Goal: Task Accomplishment & Management: Complete application form

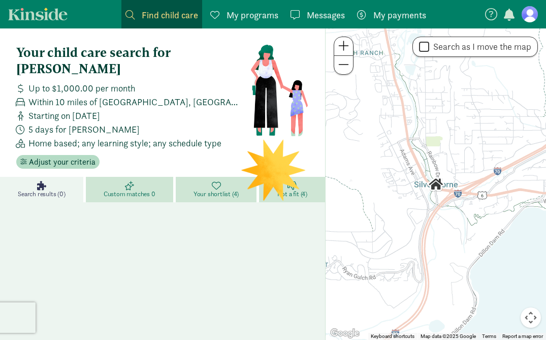
click at [519, 16] on section at bounding box center [511, 14] width 54 height 17
click at [525, 15] on figure at bounding box center [530, 14] width 16 height 16
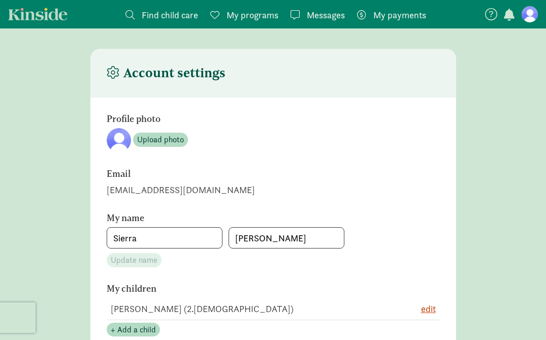
click at [525, 14] on figure at bounding box center [530, 14] width 16 height 16
click at [172, 16] on span "Find child care" at bounding box center [170, 15] width 56 height 14
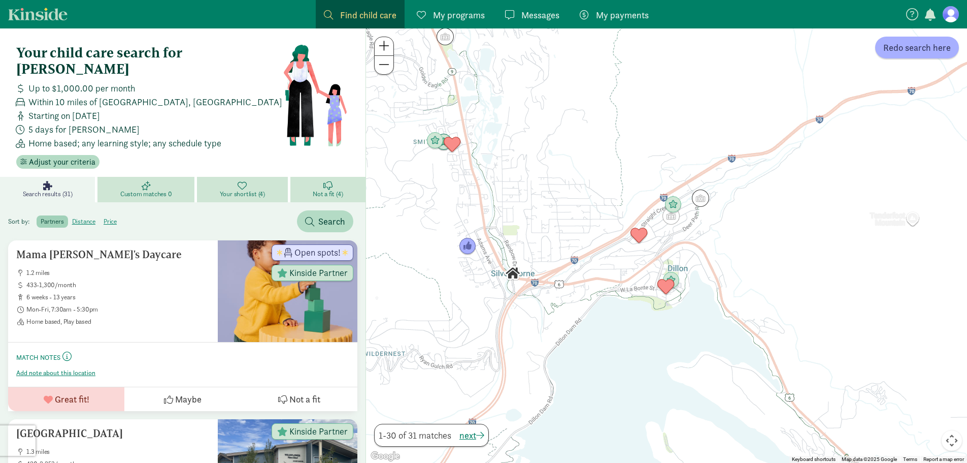
drag, startPoint x: 571, startPoint y: 166, endPoint x: 589, endPoint y: 200, distance: 38.4
click at [553, 200] on div at bounding box center [666, 245] width 601 height 434
click at [553, 46] on span "Redo search here" at bounding box center [918, 48] width 68 height 14
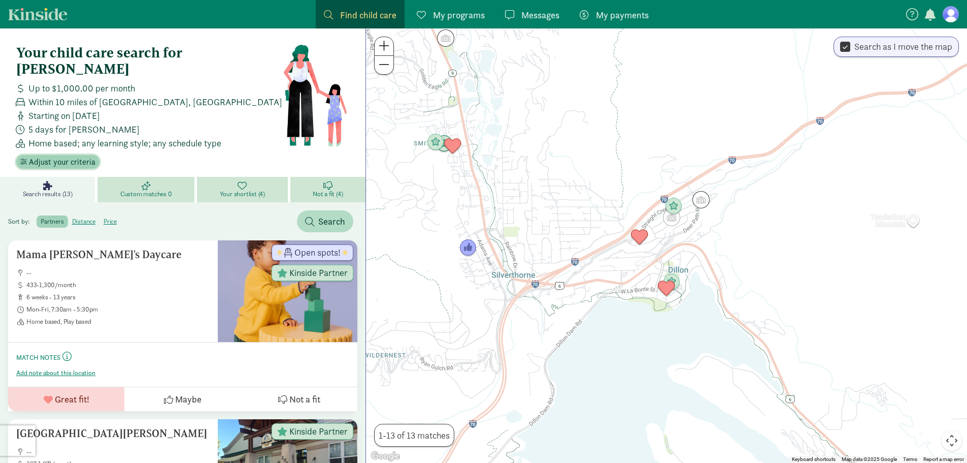
click at [79, 155] on button "Adjust your criteria" at bounding box center [57, 162] width 83 height 14
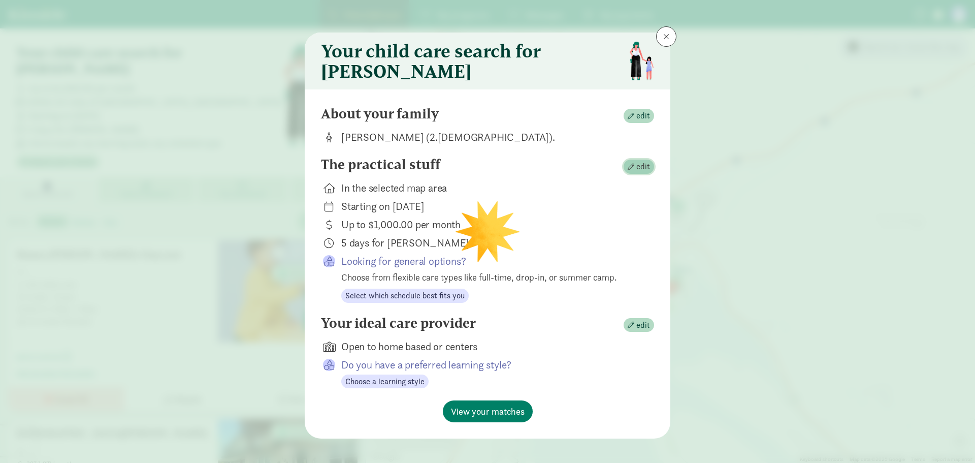
click at [553, 170] on span "button" at bounding box center [631, 167] width 7 height 7
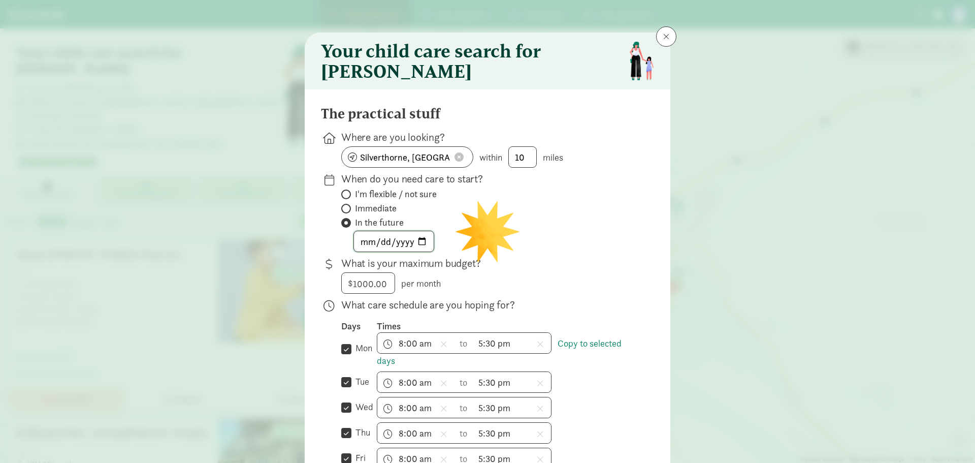
click at [421, 248] on input "2025-09-01" at bounding box center [394, 241] width 80 height 20
type input "[DATE]"
click at [356, 293] on input "1000" at bounding box center [368, 283] width 53 height 20
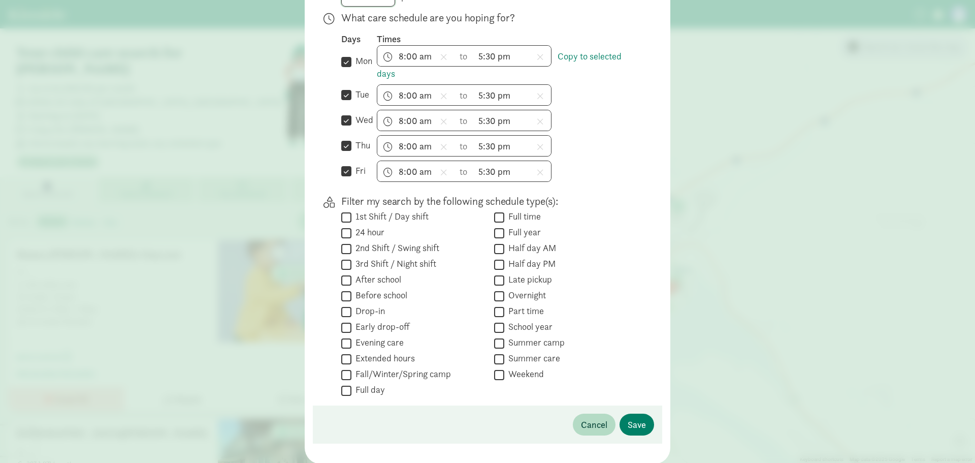
scroll to position [327, 0]
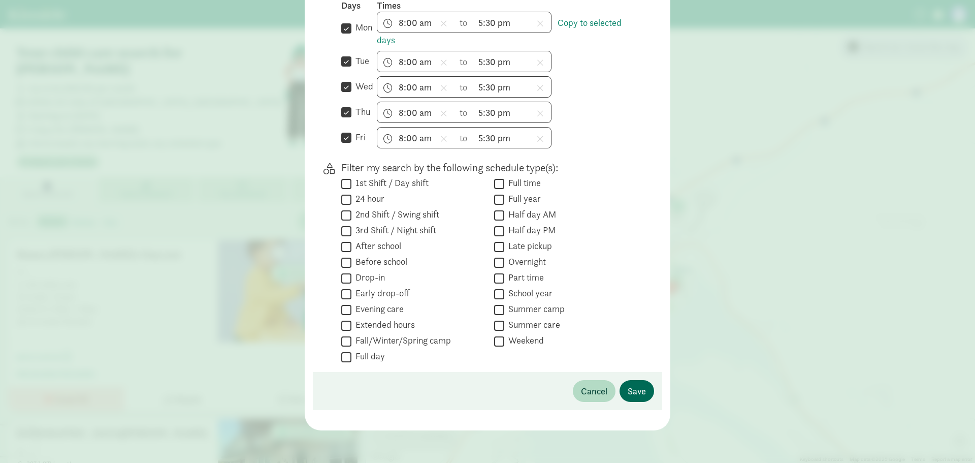
type input "1300"
click at [553, 339] on span "Save" at bounding box center [637, 391] width 18 height 14
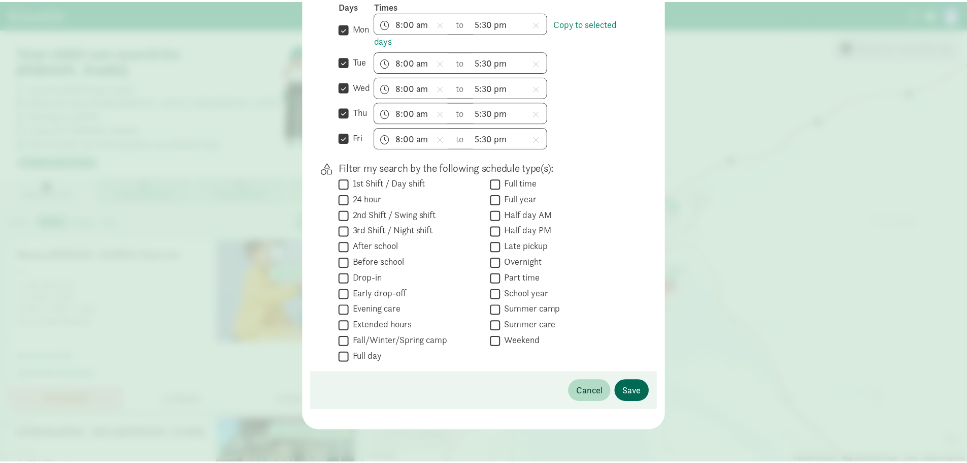
scroll to position [15, 0]
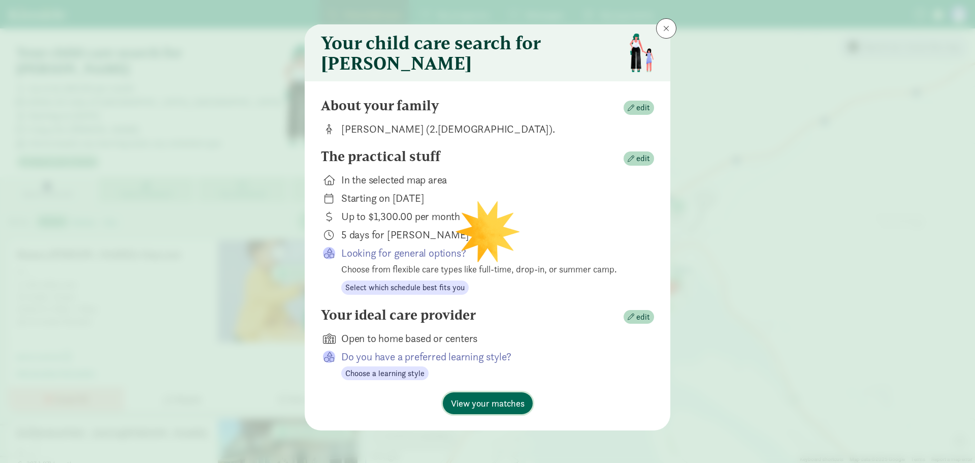
click at [509, 339] on span "View your matches" at bounding box center [488, 403] width 74 height 14
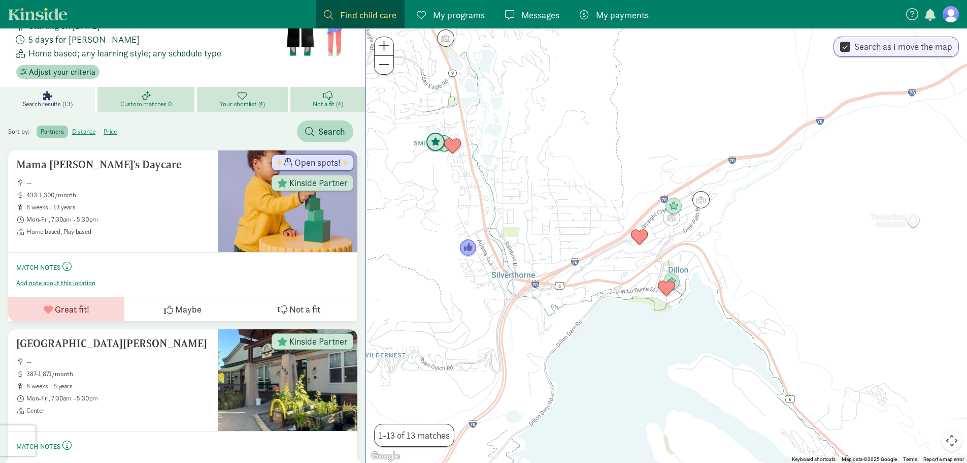
scroll to position [102, 0]
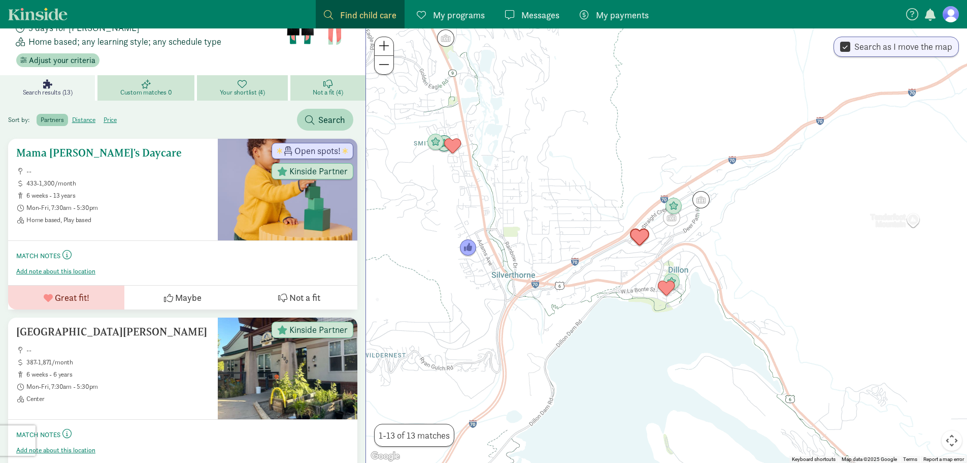
click at [115, 147] on h5 "Mama Sue's Daycare" at bounding box center [112, 153] width 193 height 12
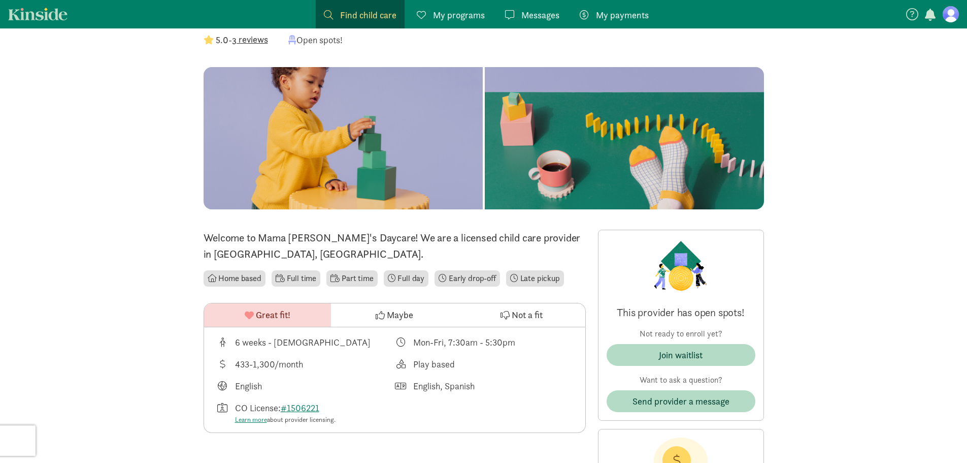
scroll to position [152, 0]
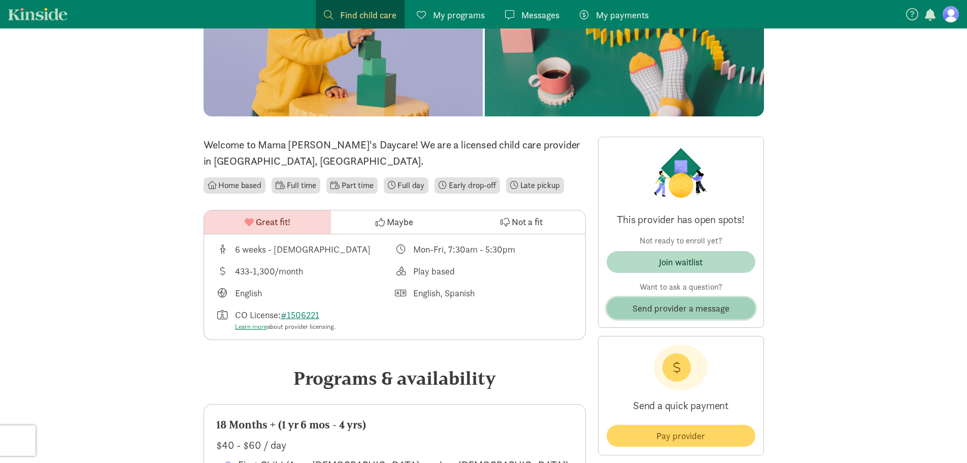
click at [666, 313] on span "Send provider a message" at bounding box center [681, 308] width 97 height 14
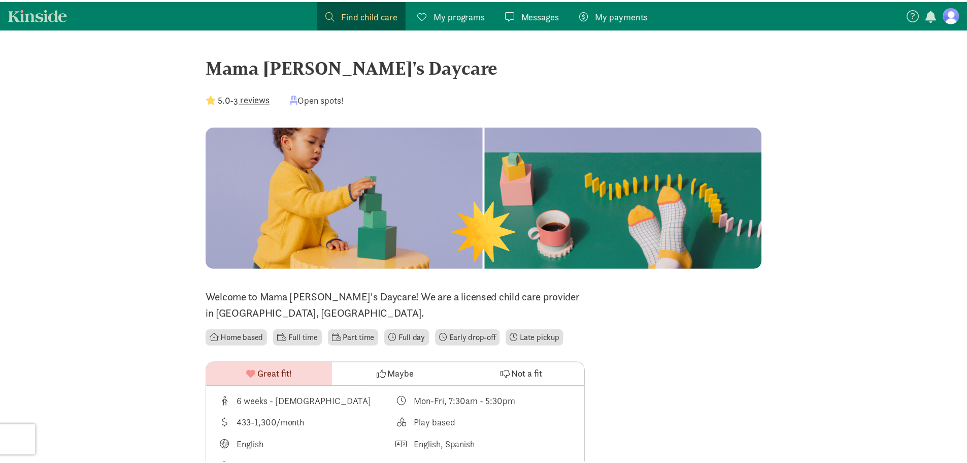
scroll to position [152, 0]
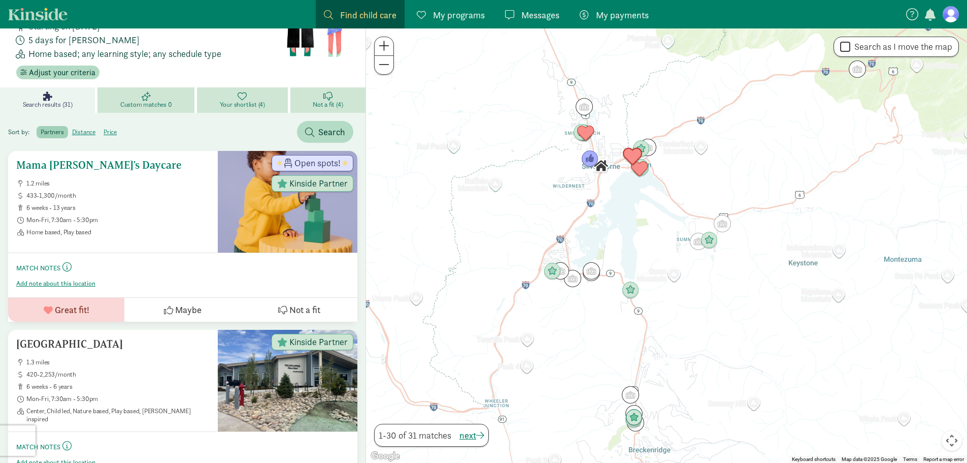
scroll to position [102, 0]
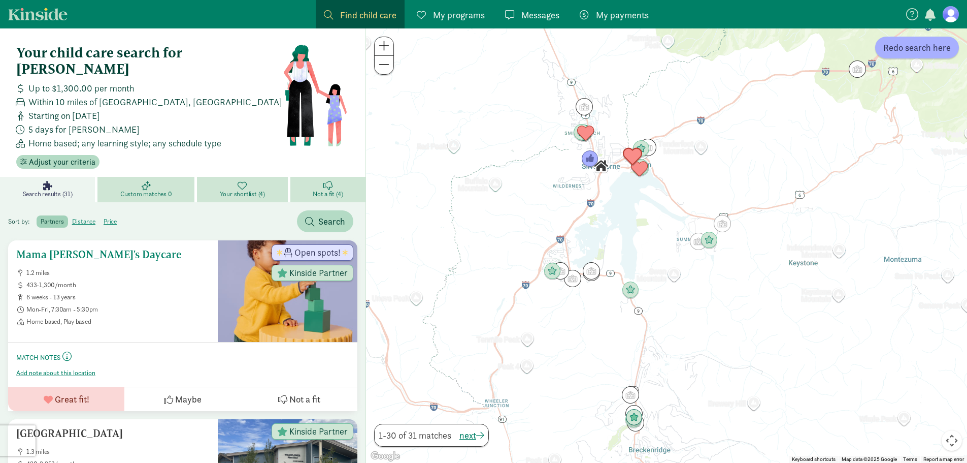
click at [101, 248] on h5 "Mama [PERSON_NAME]'s Daycare" at bounding box center [112, 254] width 193 height 12
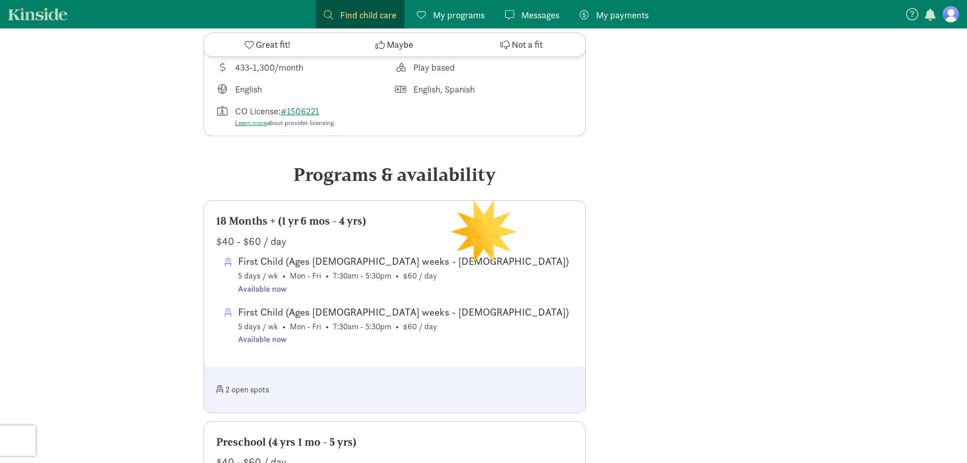
scroll to position [254, 0]
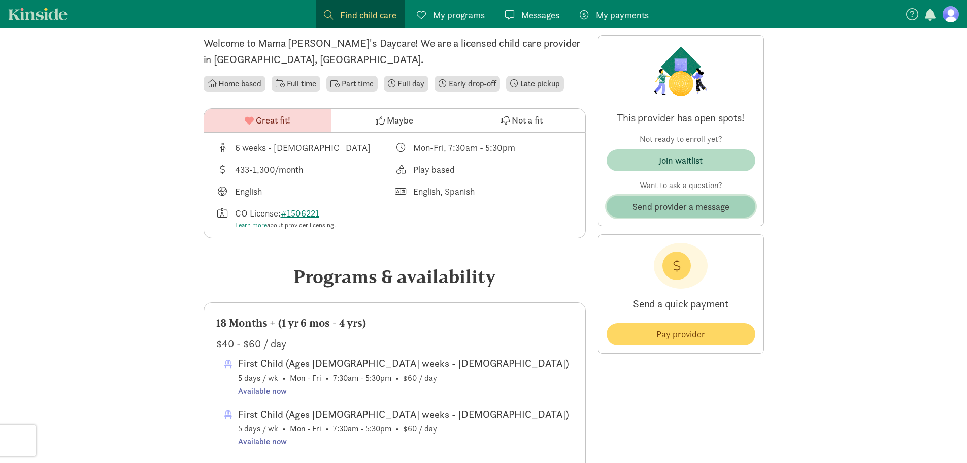
click at [660, 209] on span "Send provider a message" at bounding box center [681, 207] width 97 height 14
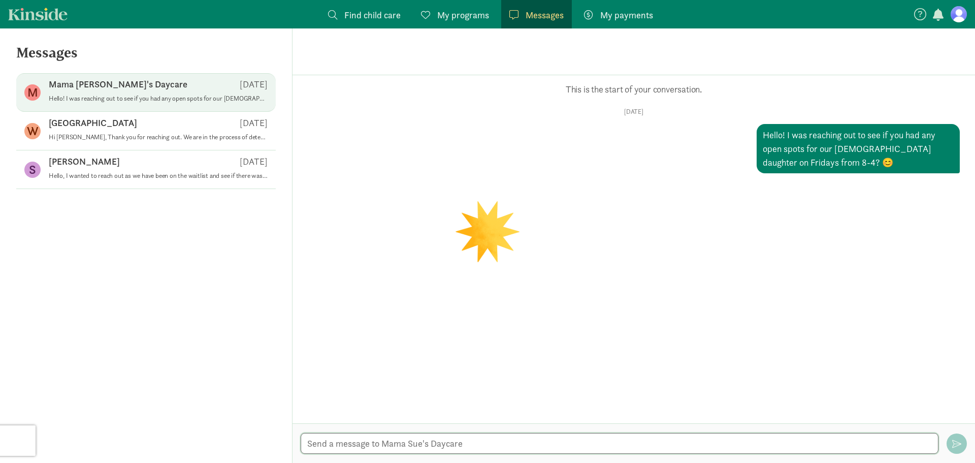
click at [445, 445] on textarea at bounding box center [620, 443] width 638 height 21
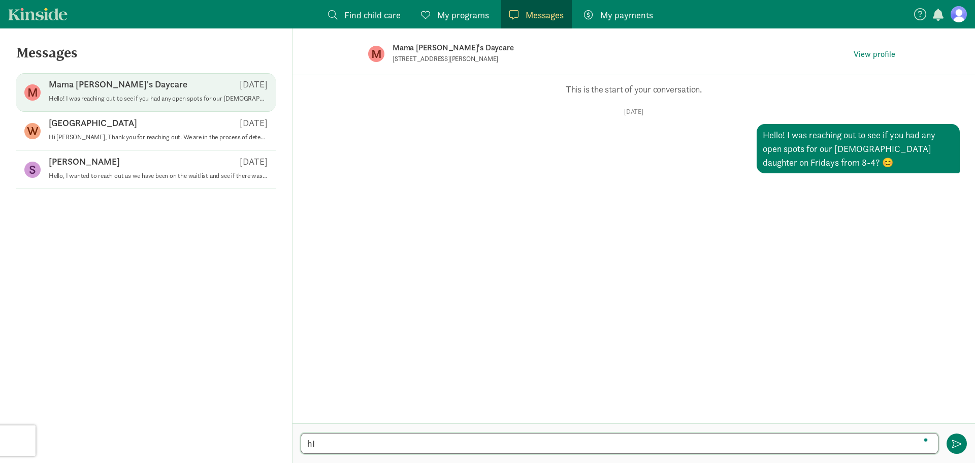
type textarea "h"
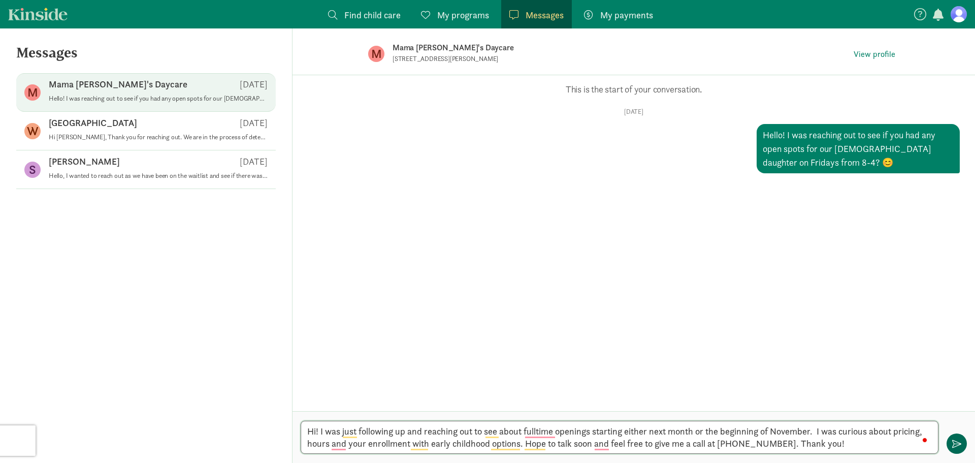
type textarea "Hi! I was just following up and reaching out to see about fulltime openings sta…"
click at [956, 444] on span "button" at bounding box center [956, 443] width 9 height 9
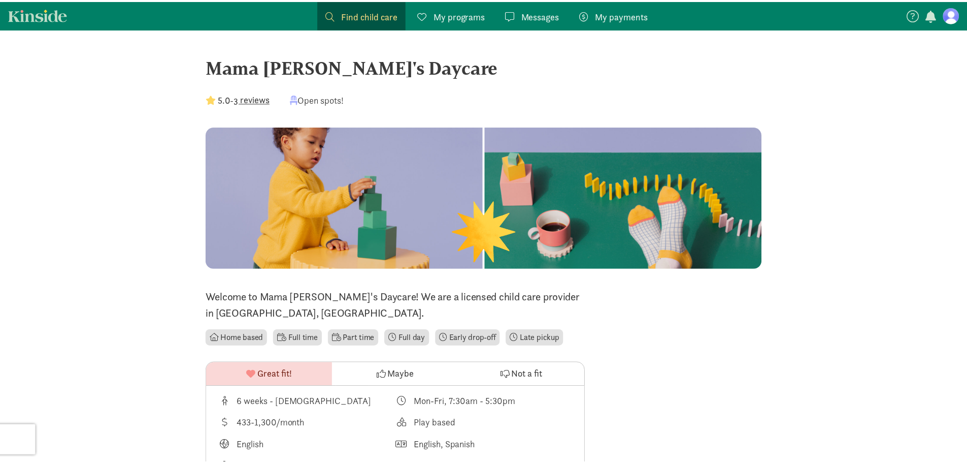
scroll to position [254, 0]
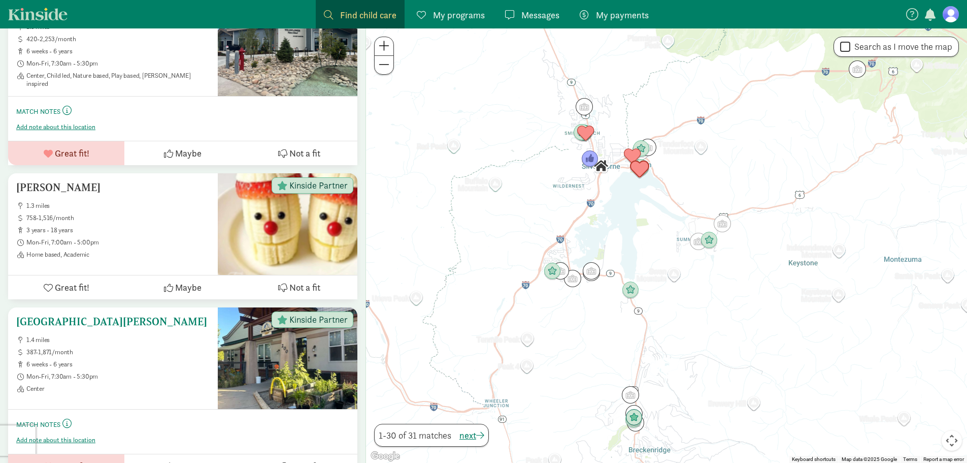
scroll to position [457, 0]
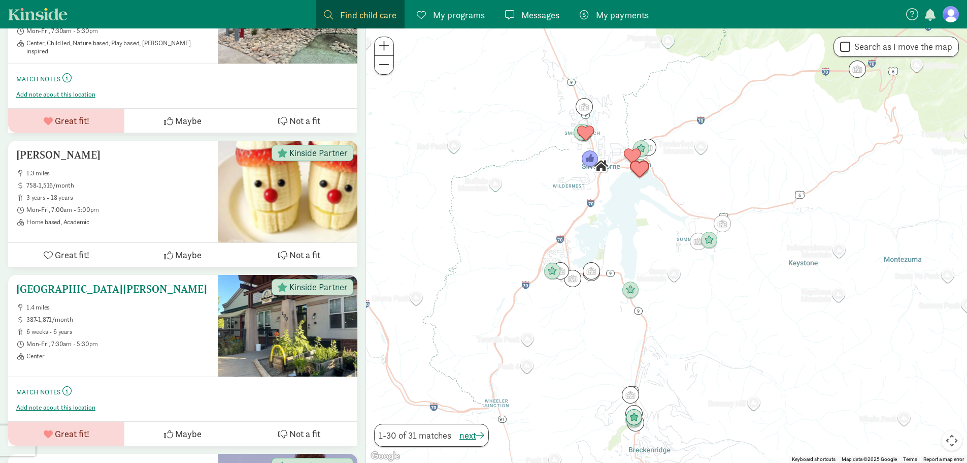
click at [95, 283] on h5 "[GEOGRAPHIC_DATA][PERSON_NAME]" at bounding box center [112, 289] width 193 height 12
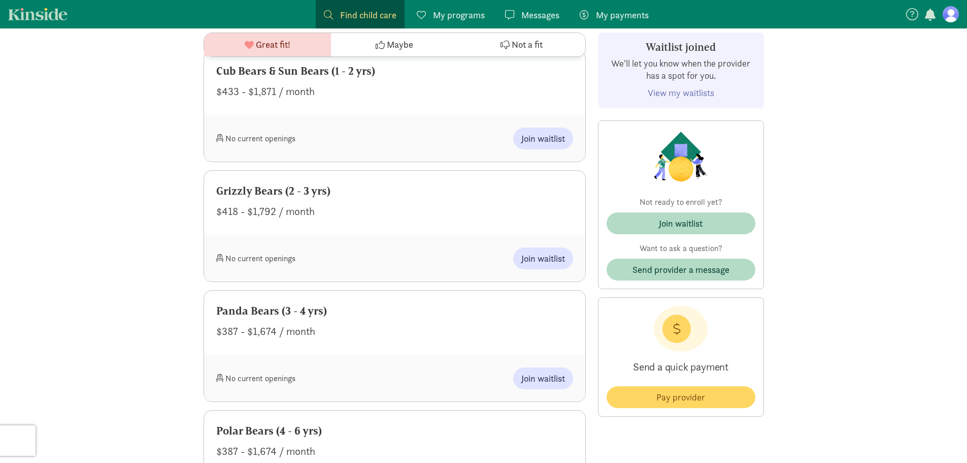
scroll to position [609, 0]
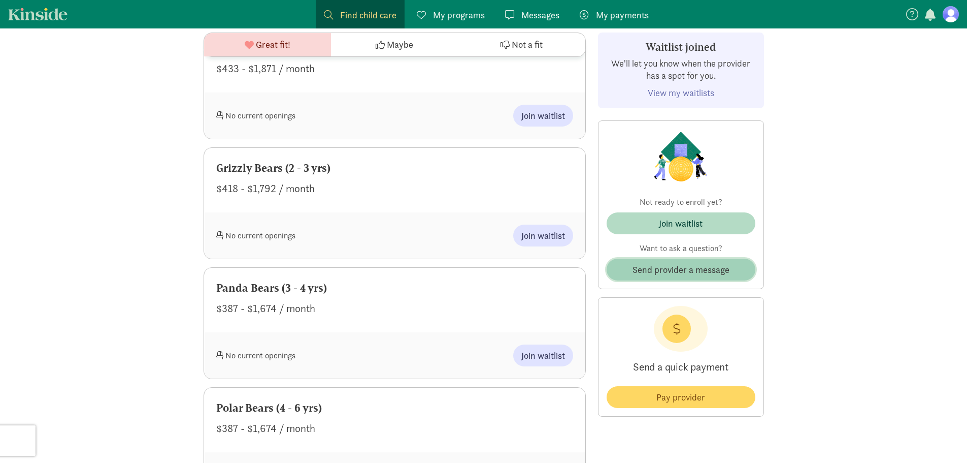
click at [670, 270] on span "Send provider a message" at bounding box center [681, 270] width 97 height 14
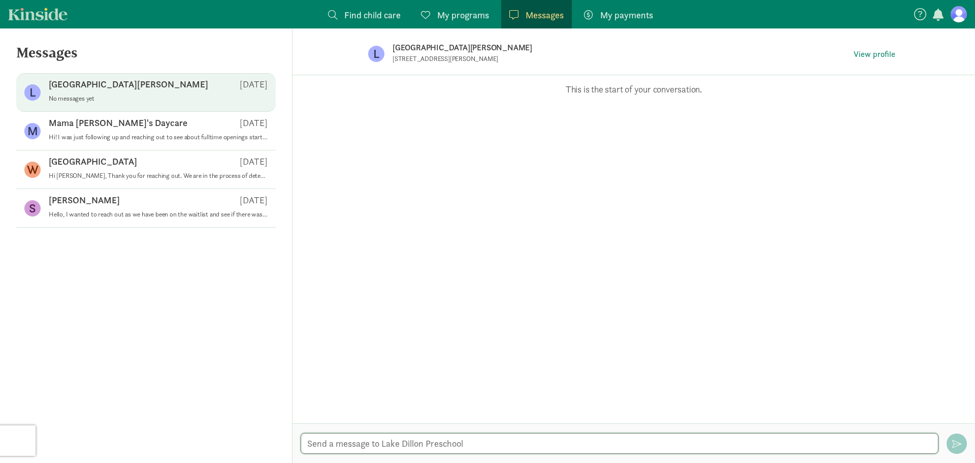
click at [560, 440] on textarea at bounding box center [620, 443] width 638 height 21
type textarea "Hell"
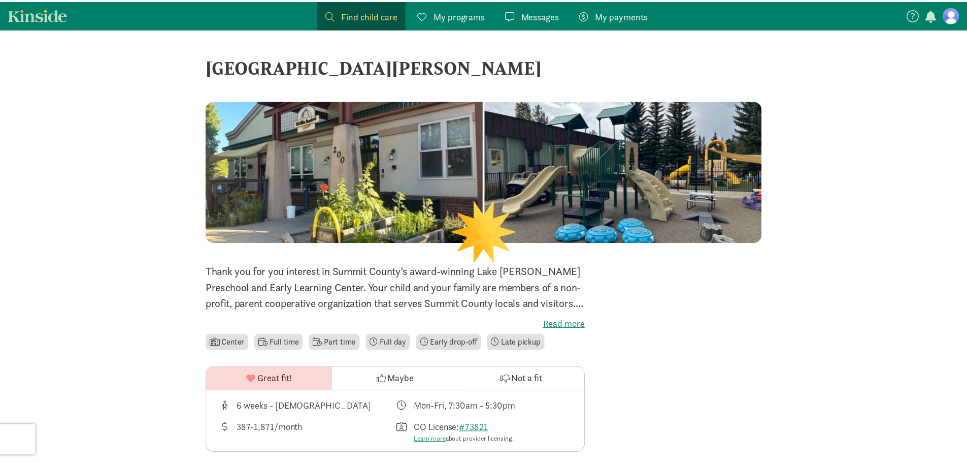
scroll to position [609, 0]
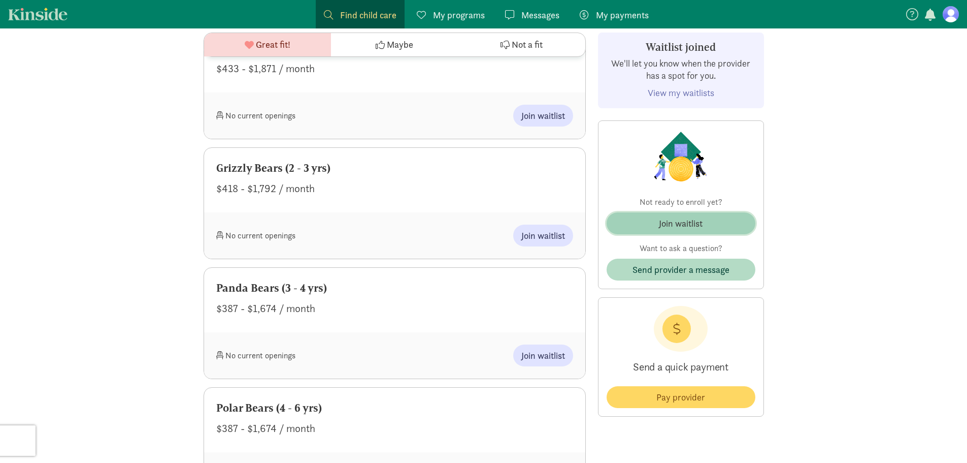
click at [654, 232] on button "Join waitlist" at bounding box center [681, 223] width 149 height 22
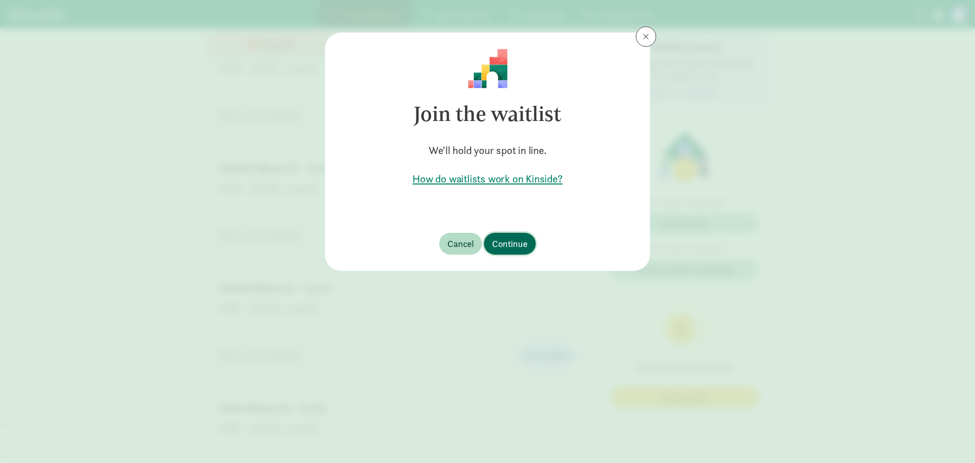
click at [514, 244] on span "Continue" at bounding box center [510, 244] width 36 height 14
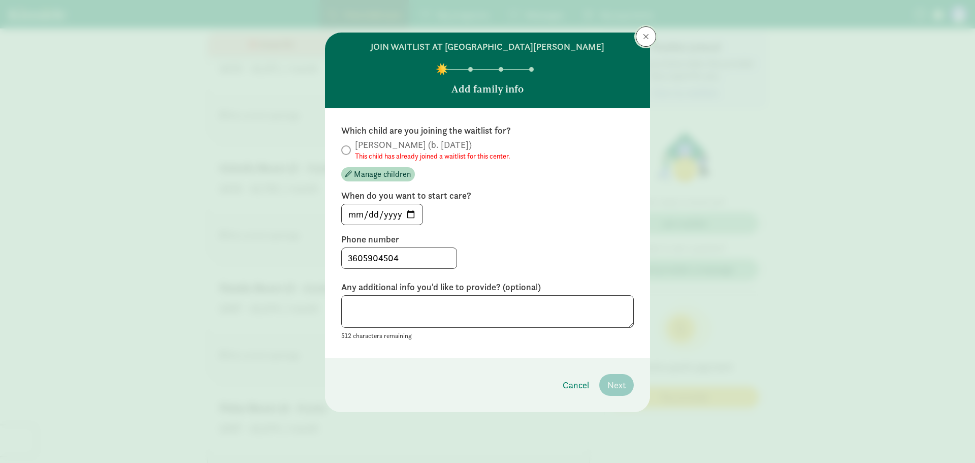
click at [650, 35] on button at bounding box center [646, 36] width 20 height 20
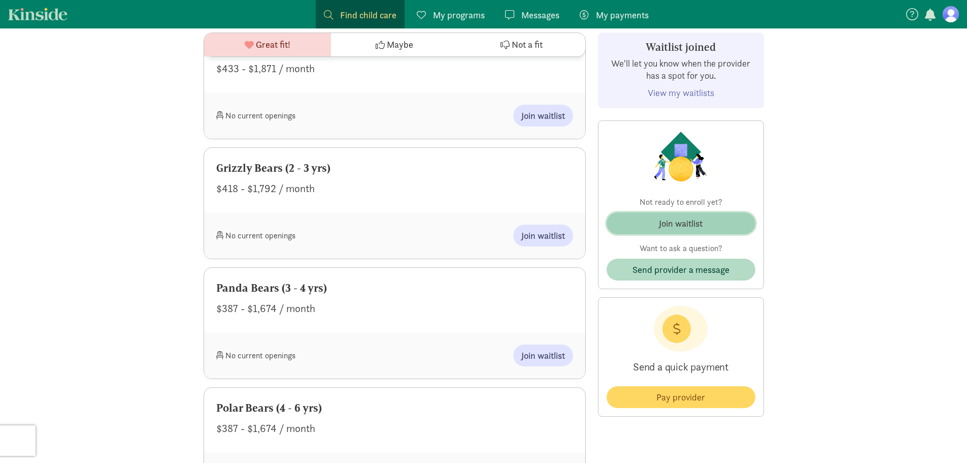
click at [677, 220] on div "Join waitlist" at bounding box center [681, 223] width 44 height 14
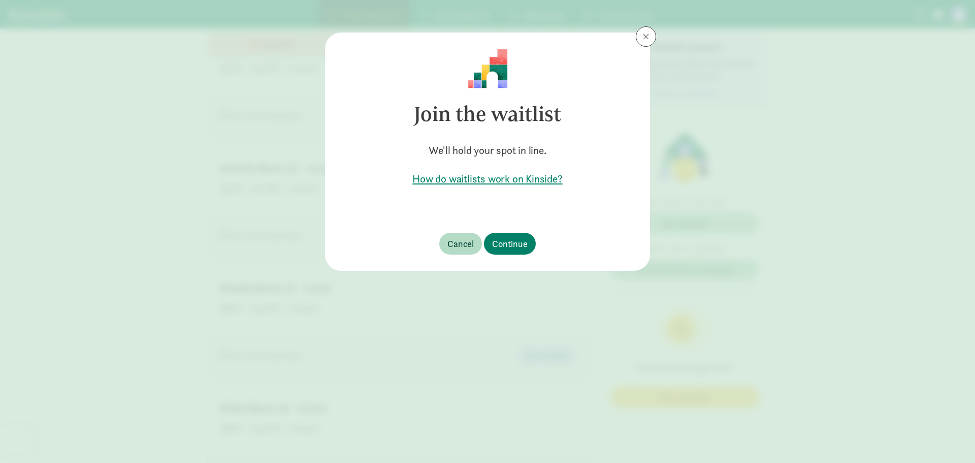
click at [510, 228] on footer "Cancel Continue" at bounding box center [487, 243] width 325 height 54
click at [513, 244] on span "Continue" at bounding box center [510, 244] width 36 height 14
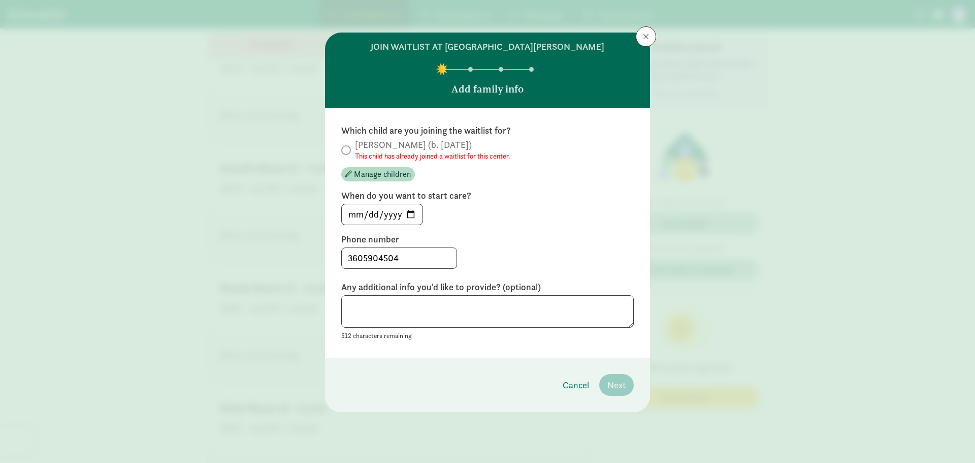
click at [454, 150] on span "Aracelia (b. February 2023) This child has already joined a waitlist for this c…" at bounding box center [432, 150] width 155 height 22
click at [407, 216] on input "[DATE]" at bounding box center [382, 214] width 81 height 20
type input "[DATE]"
click at [538, 317] on textarea at bounding box center [487, 311] width 293 height 33
click at [645, 36] on span at bounding box center [646, 37] width 6 height 8
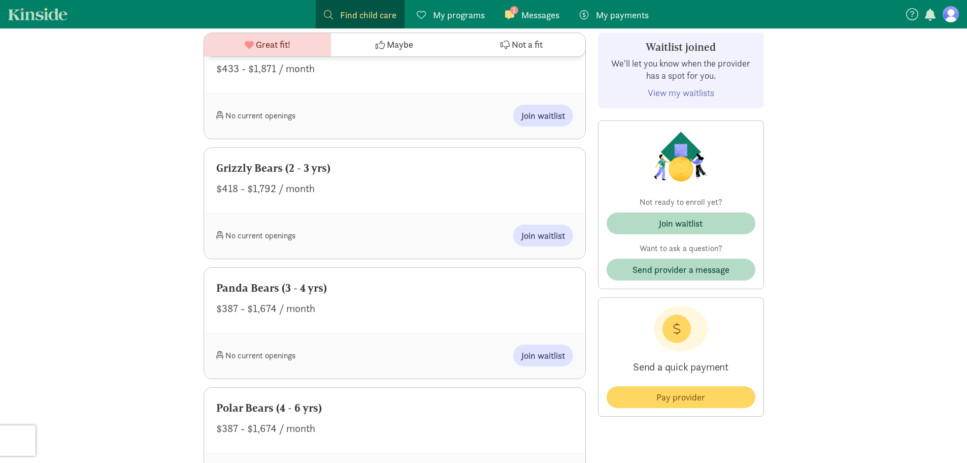
click at [502, 11] on link "1 Messages Messages" at bounding box center [532, 14] width 71 height 28
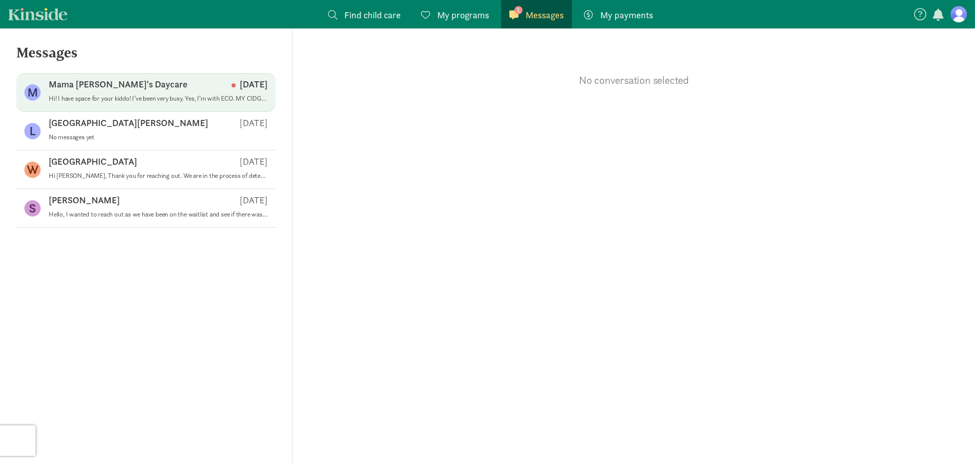
click at [163, 93] on div "Mama Sue's Daycare Sep 15" at bounding box center [158, 86] width 219 height 16
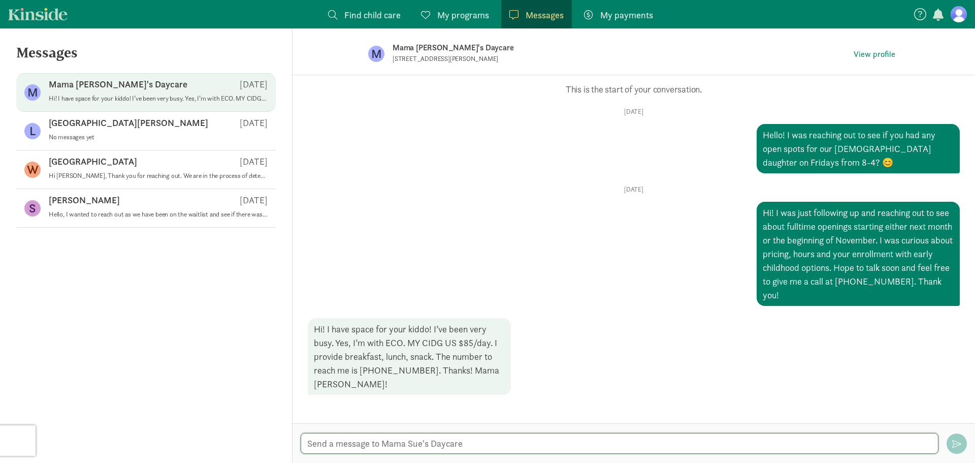
click at [337, 442] on textarea at bounding box center [620, 443] width 638 height 21
type textarea "Ahh"
click at [37, 17] on link "Kinside" at bounding box center [37, 14] width 59 height 13
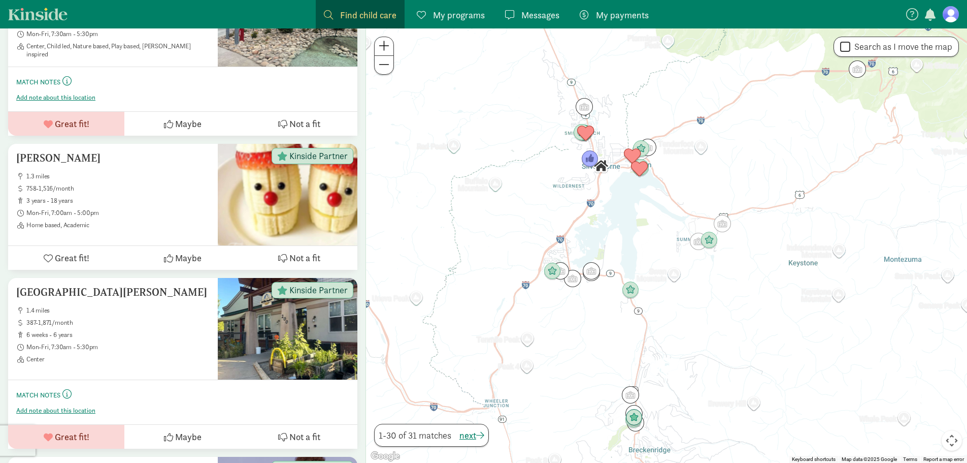
scroll to position [457, 0]
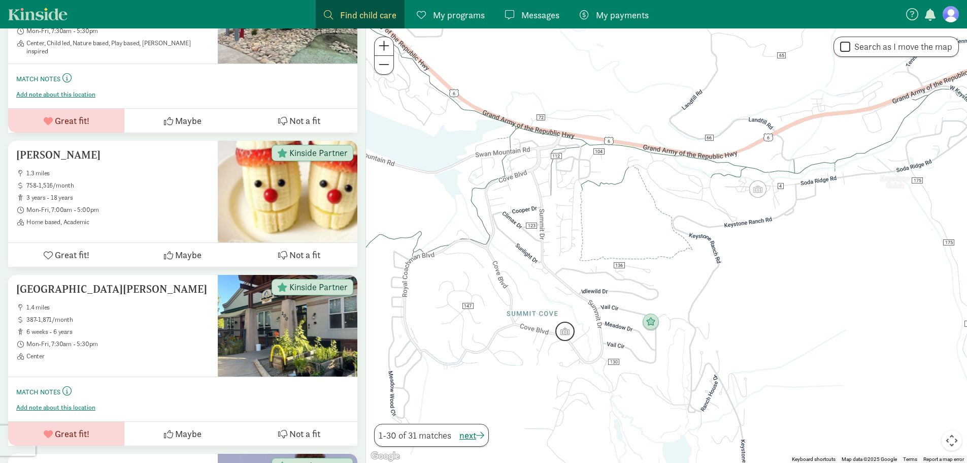
click at [565, 334] on img "Click to see details" at bounding box center [565, 330] width 19 height 19
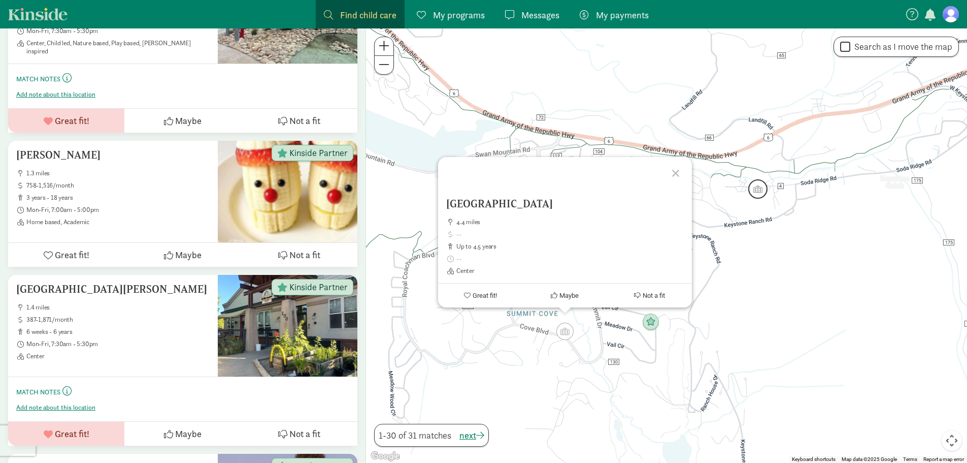
click at [758, 190] on img "Click to see details" at bounding box center [758, 188] width 19 height 19
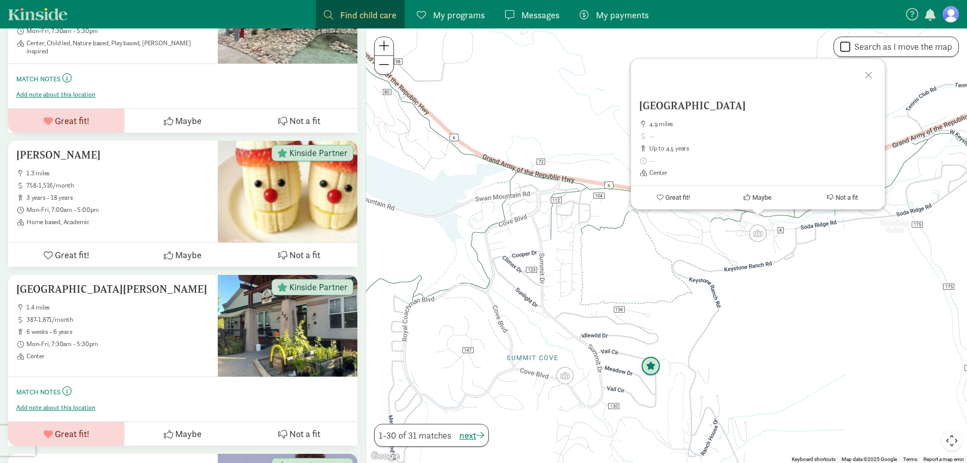
click at [649, 371] on img "Click to see details" at bounding box center [650, 366] width 19 height 19
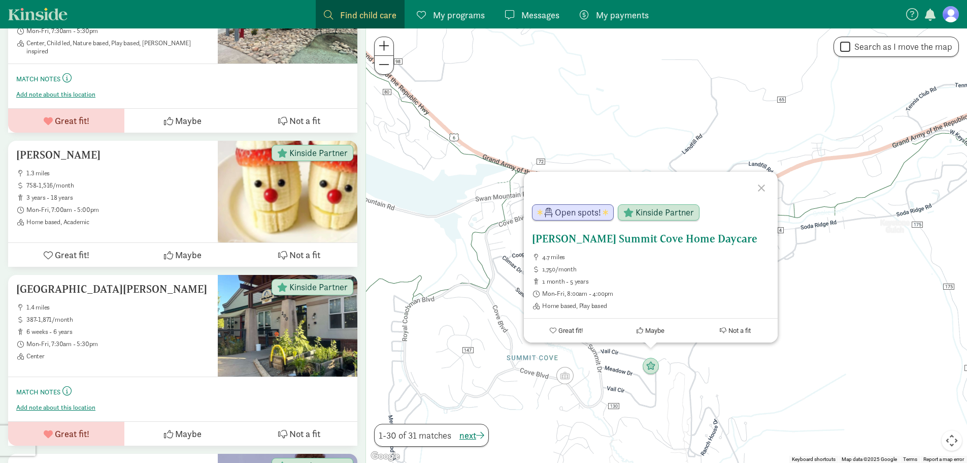
click at [626, 234] on h5 "[PERSON_NAME] Summit Cove Home Daycare" at bounding box center [651, 239] width 238 height 12
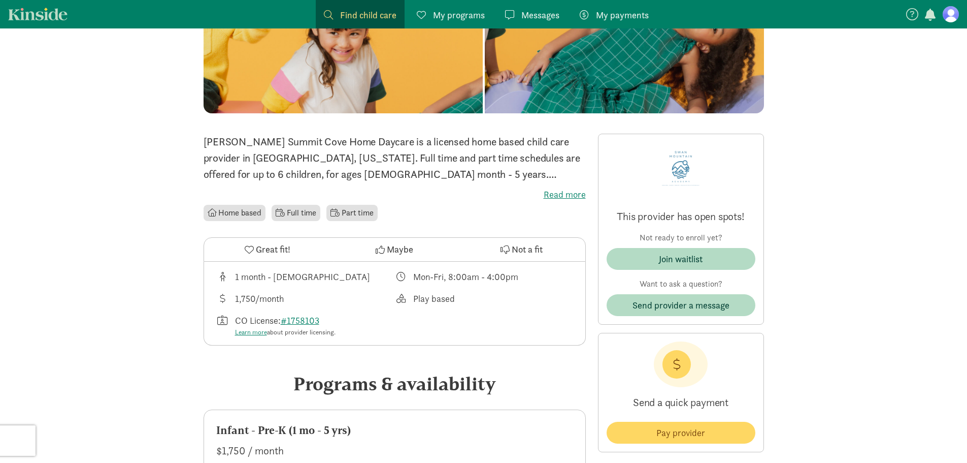
scroll to position [152, 0]
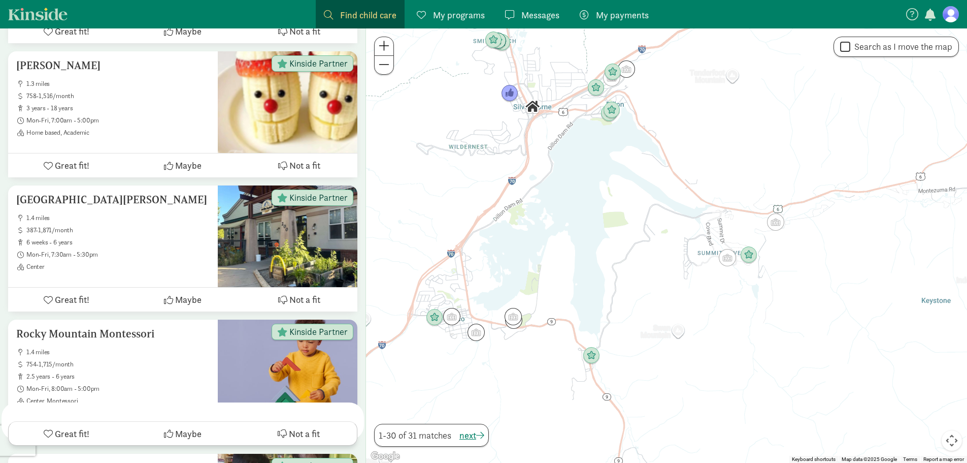
scroll to position [323, 0]
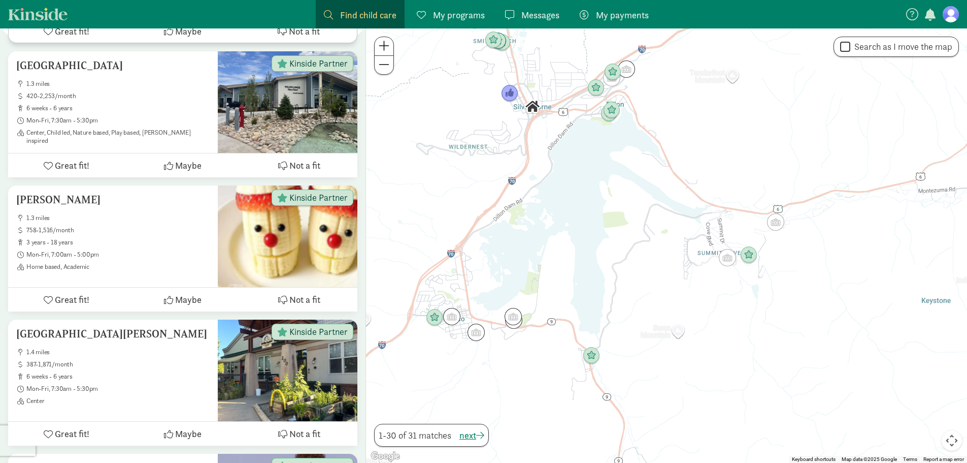
drag, startPoint x: 631, startPoint y: 147, endPoint x: 576, endPoint y: 256, distance: 121.7
click at [576, 256] on div at bounding box center [666, 245] width 601 height 434
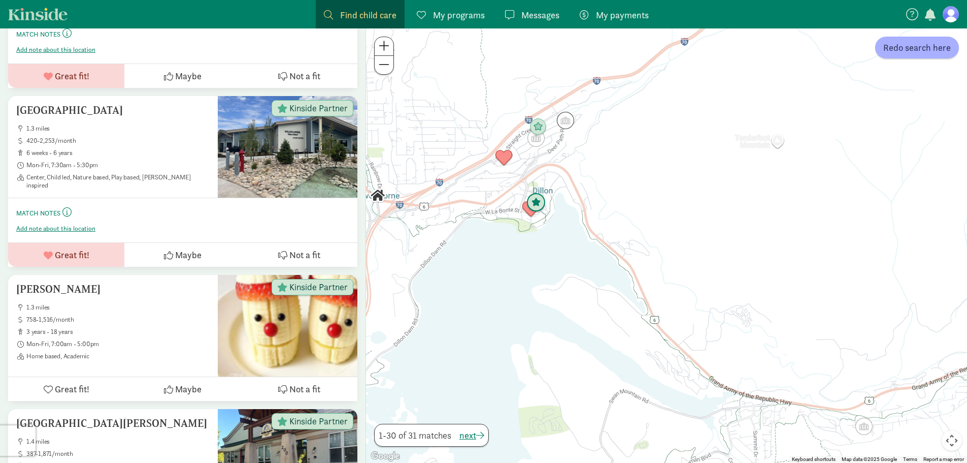
click at [540, 202] on img "Click to see details" at bounding box center [536, 202] width 19 height 19
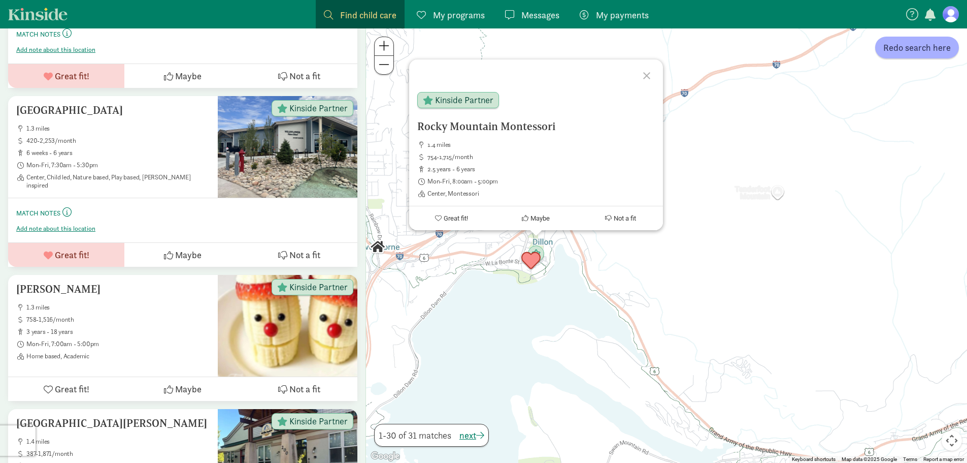
click at [526, 265] on img "Click to see details" at bounding box center [531, 260] width 19 height 19
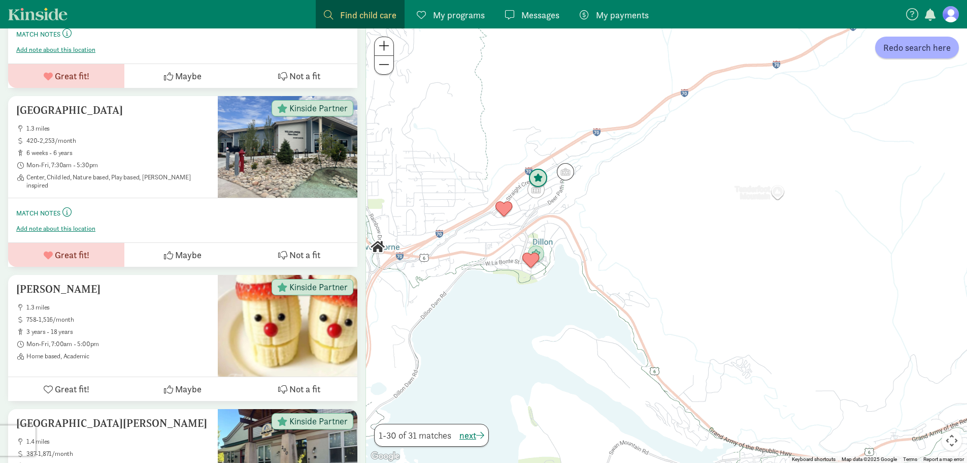
click at [540, 180] on img "Click to see details" at bounding box center [538, 178] width 19 height 19
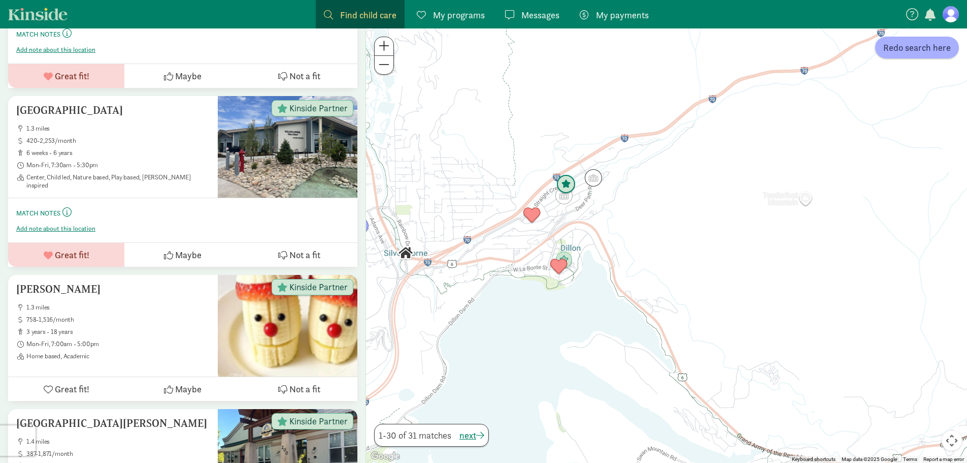
click at [569, 183] on img "Click to see details" at bounding box center [566, 184] width 19 height 19
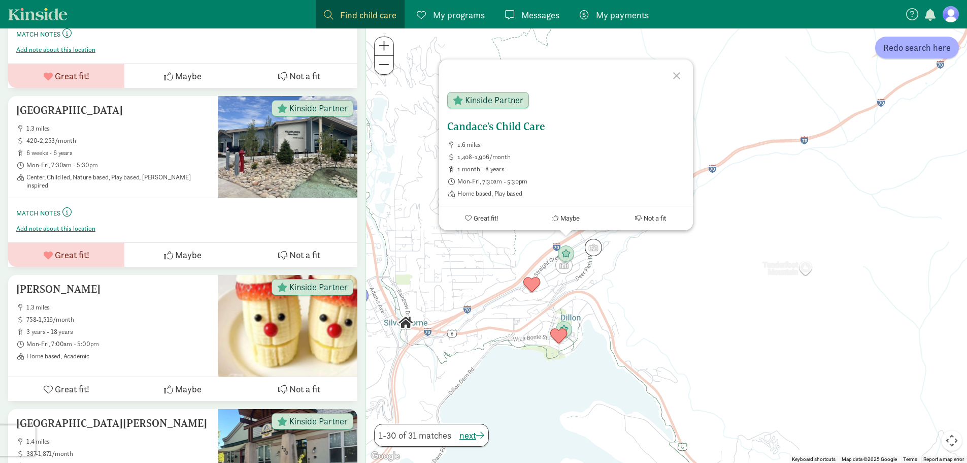
click at [511, 128] on h5 "Candace's Child Care" at bounding box center [566, 126] width 238 height 12
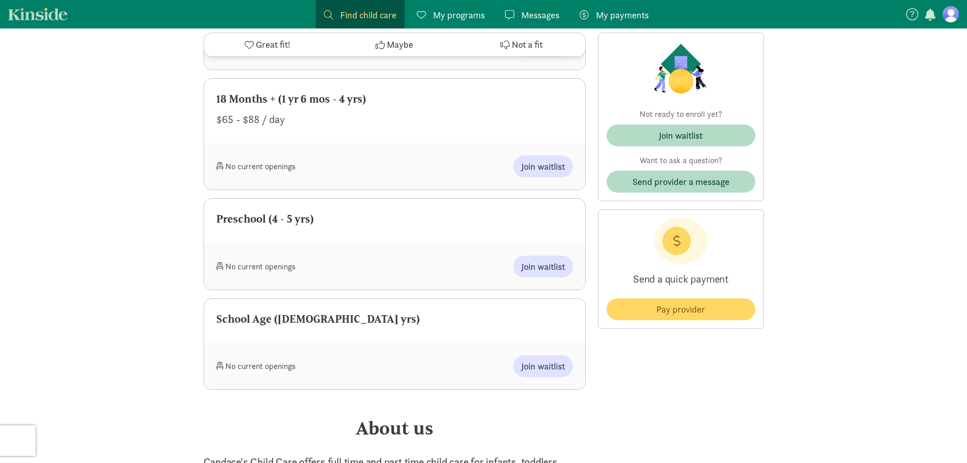
scroll to position [508, 0]
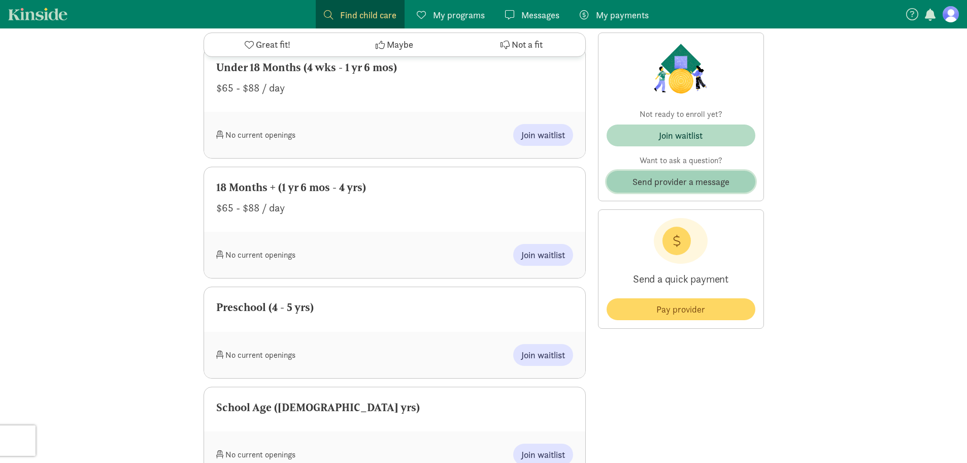
click at [658, 183] on span "Send provider a message" at bounding box center [681, 182] width 97 height 14
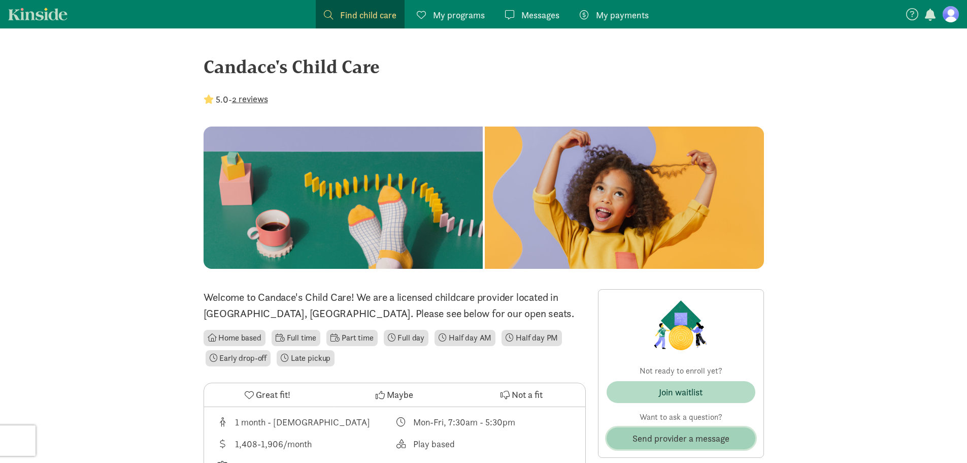
click at [667, 431] on span "Send provider a message" at bounding box center [681, 438] width 97 height 14
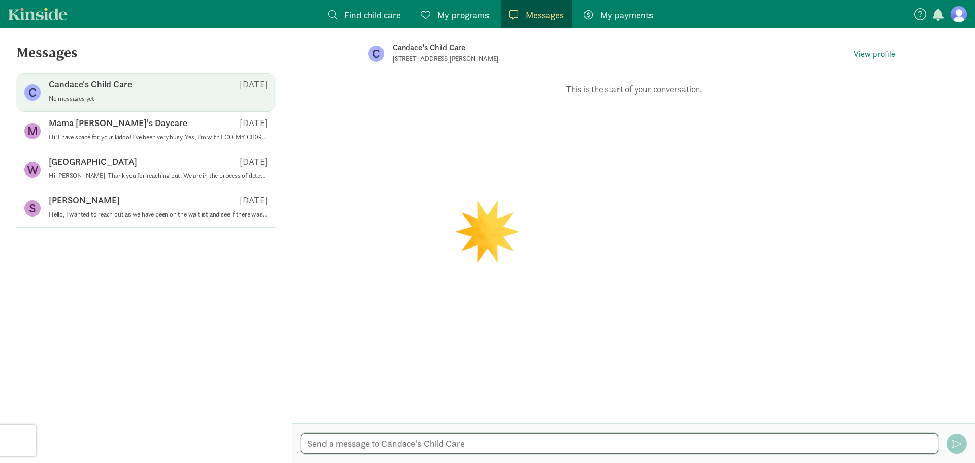
click at [456, 442] on textarea at bounding box center [620, 443] width 638 height 21
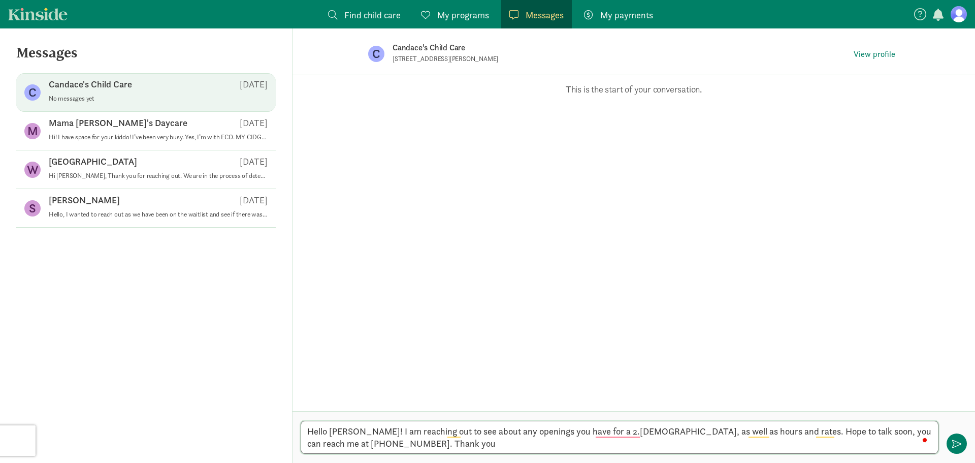
type textarea "Hello [PERSON_NAME]! I am reaching out to see about any openings you have for a…"
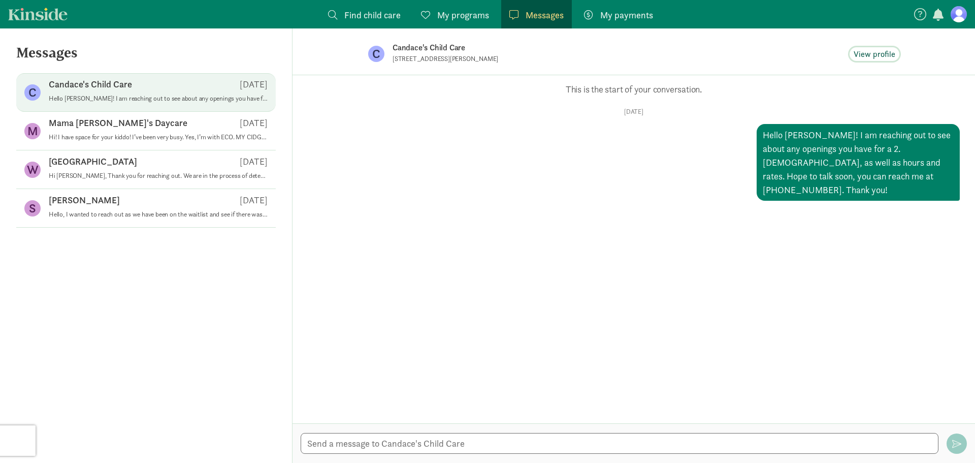
click at [880, 51] on span "View profile" at bounding box center [875, 54] width 42 height 12
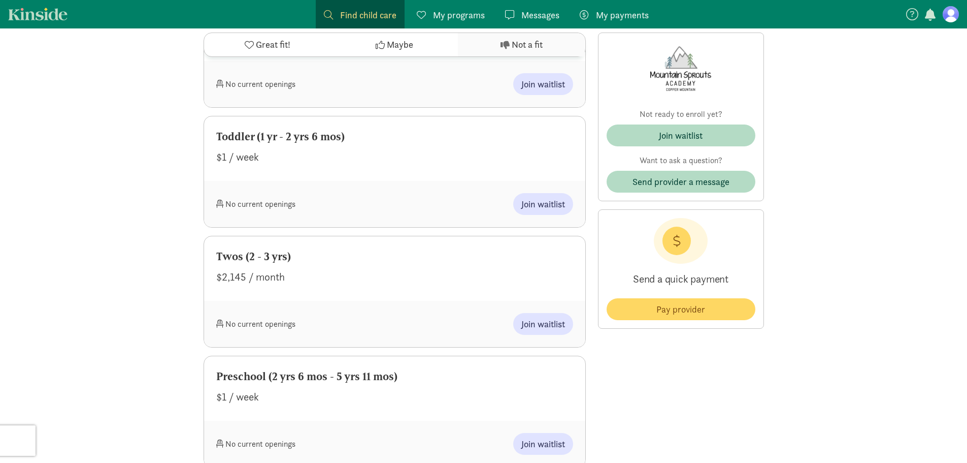
scroll to position [559, 0]
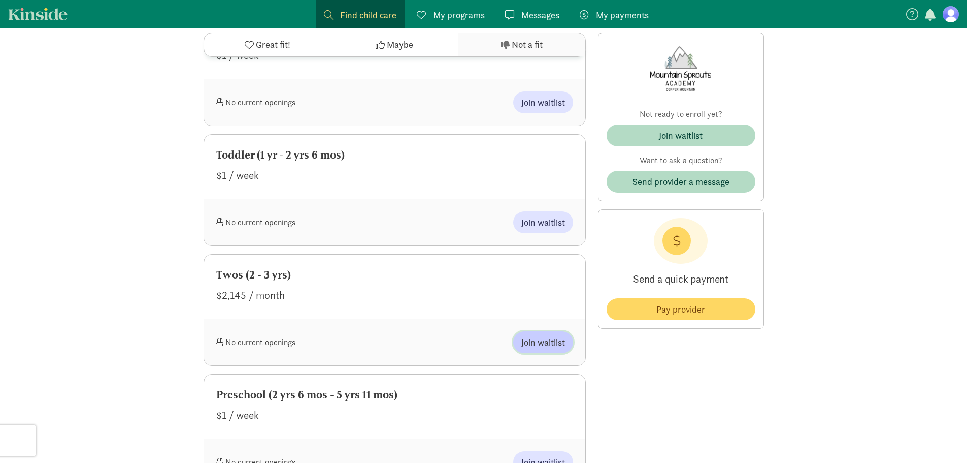
click at [548, 335] on span "Join waitlist" at bounding box center [544, 342] width 44 height 14
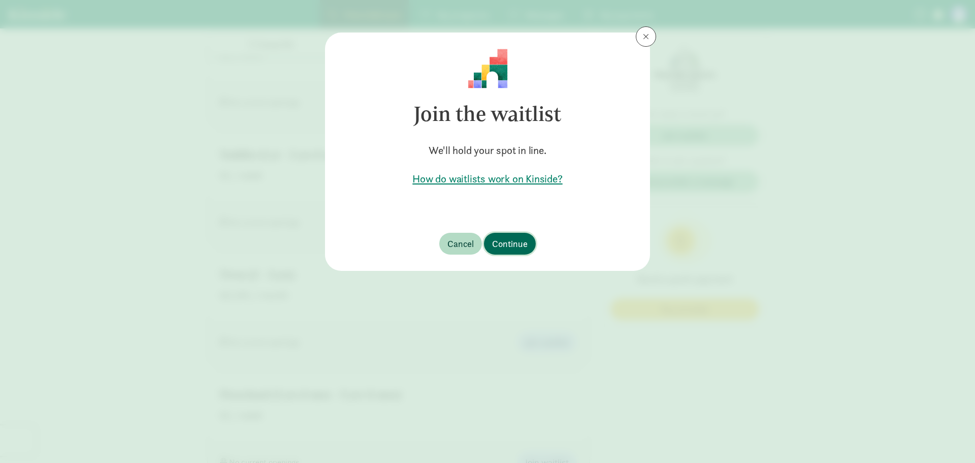
click at [522, 245] on span "Continue" at bounding box center [510, 244] width 36 height 14
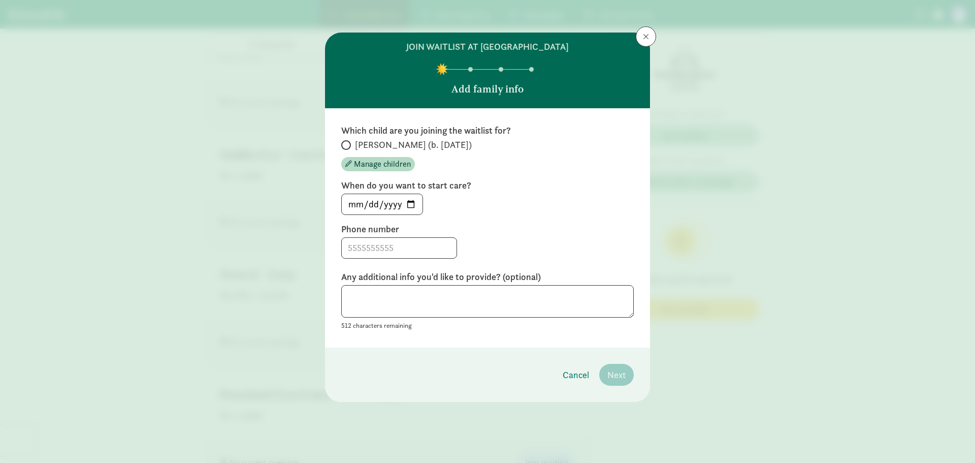
click at [405, 142] on span "[PERSON_NAME] (b. [DATE])" at bounding box center [413, 145] width 117 height 12
click at [348, 142] on input "[PERSON_NAME] (b. [DATE])" at bounding box center [344, 145] width 7 height 7
radio input "true"
click at [413, 203] on input "[DATE]" at bounding box center [382, 204] width 81 height 20
type input "[DATE]"
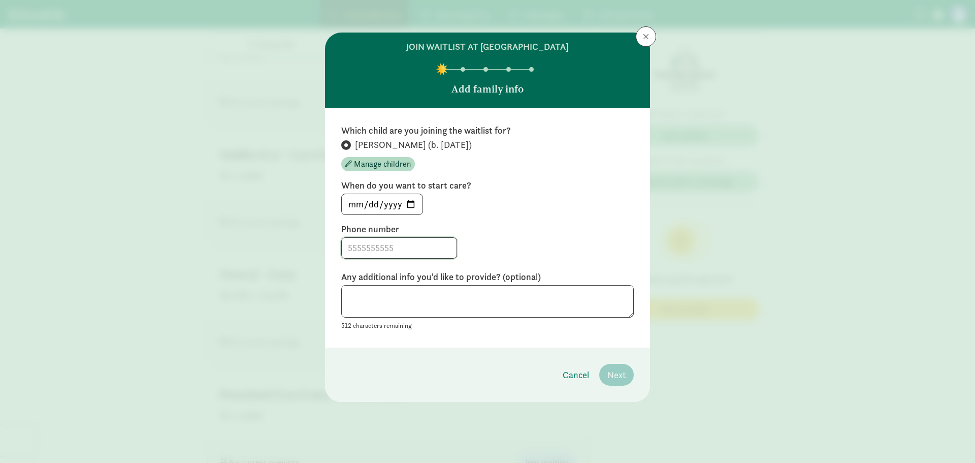
click at [390, 249] on input at bounding box center [399, 248] width 115 height 20
type input "3605904504"
click at [625, 375] on span "Next" at bounding box center [616, 375] width 18 height 14
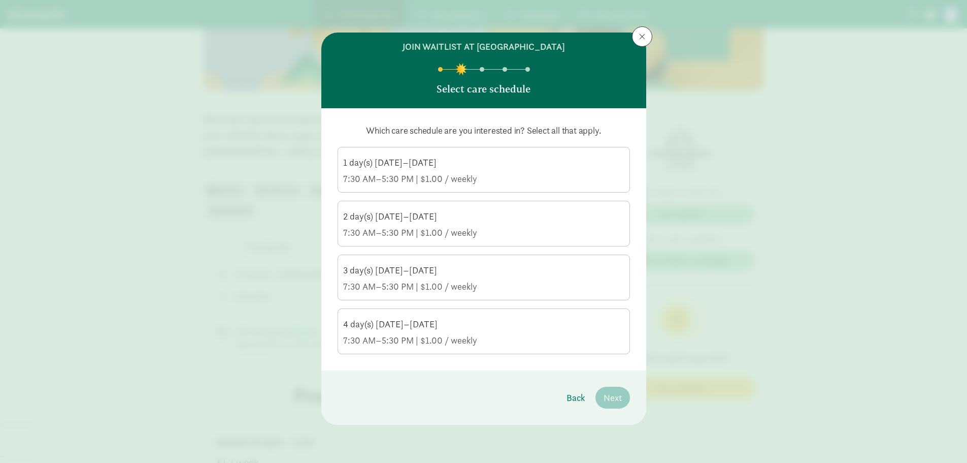
scroll to position [152, 0]
click at [643, 42] on button at bounding box center [642, 36] width 20 height 20
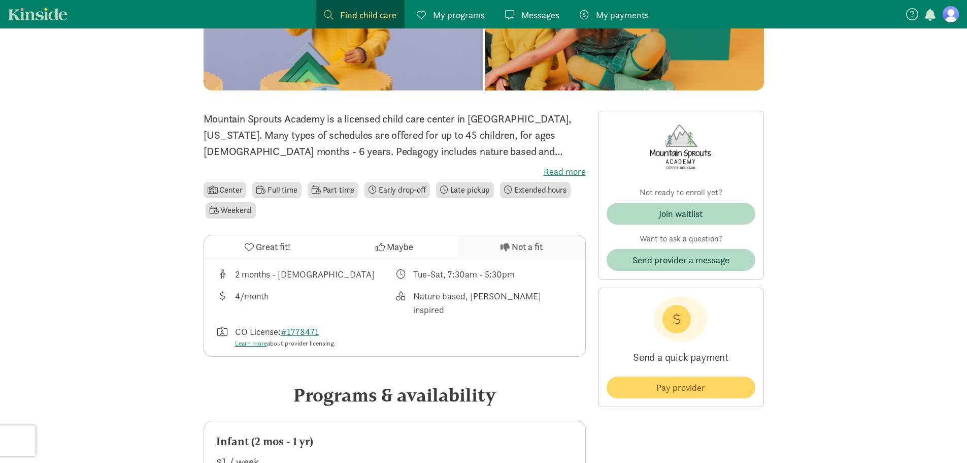
click at [559, 169] on label "Read more" at bounding box center [395, 172] width 382 height 12
click at [0, 0] on input "Read more" at bounding box center [0, 0] width 0 height 0
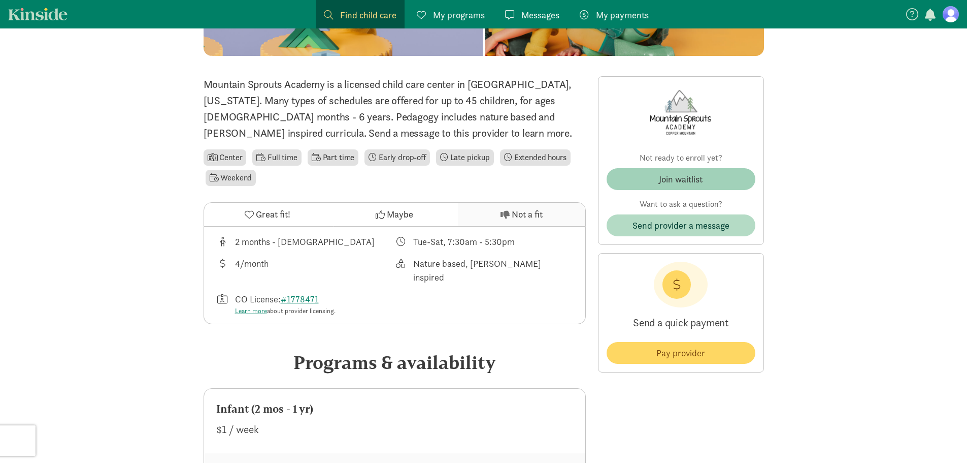
scroll to position [203, 0]
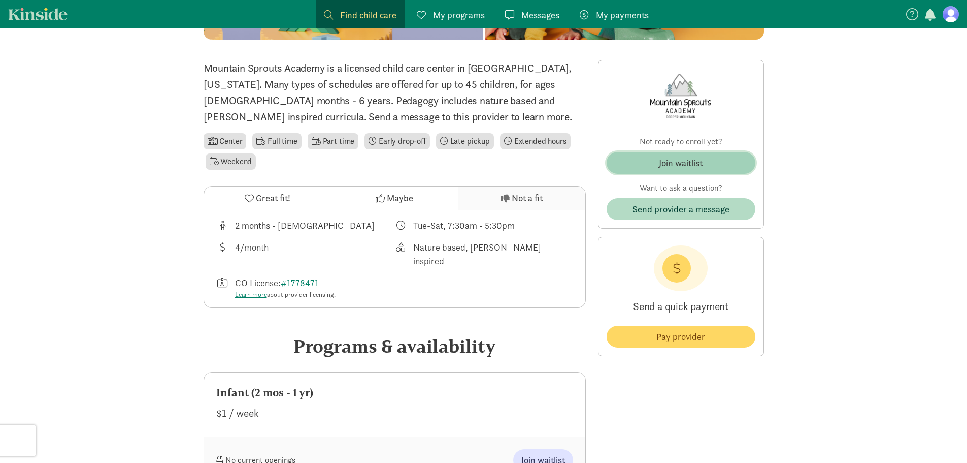
click at [663, 162] on div "Join waitlist" at bounding box center [681, 163] width 44 height 14
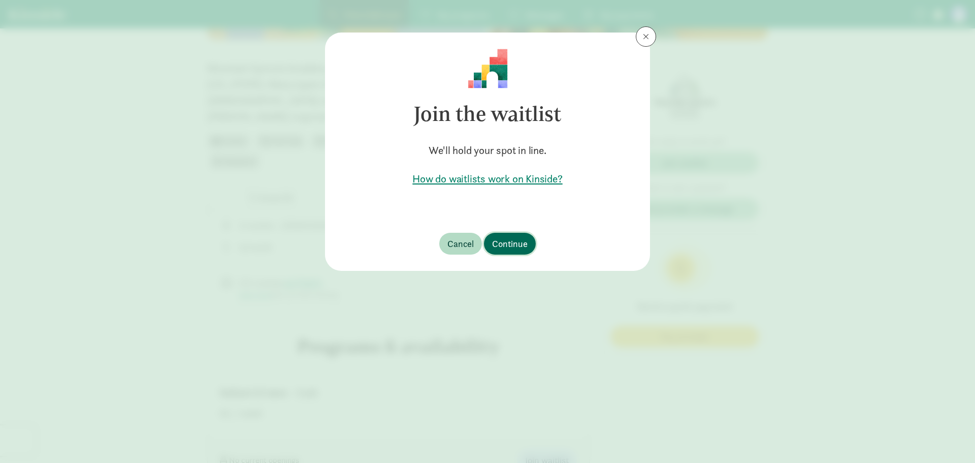
click at [525, 252] on button "Continue" at bounding box center [510, 244] width 52 height 22
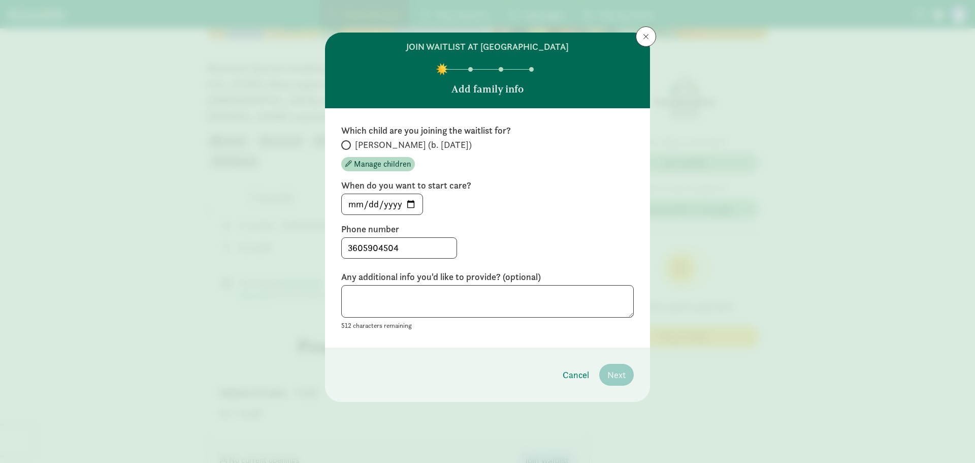
click at [371, 144] on span "[PERSON_NAME] (b. [DATE])" at bounding box center [413, 145] width 117 height 12
click at [348, 144] on input "[PERSON_NAME] (b. [DATE])" at bounding box center [344, 145] width 7 height 7
radio input "true"
click at [617, 365] on button "Next" at bounding box center [616, 375] width 35 height 22
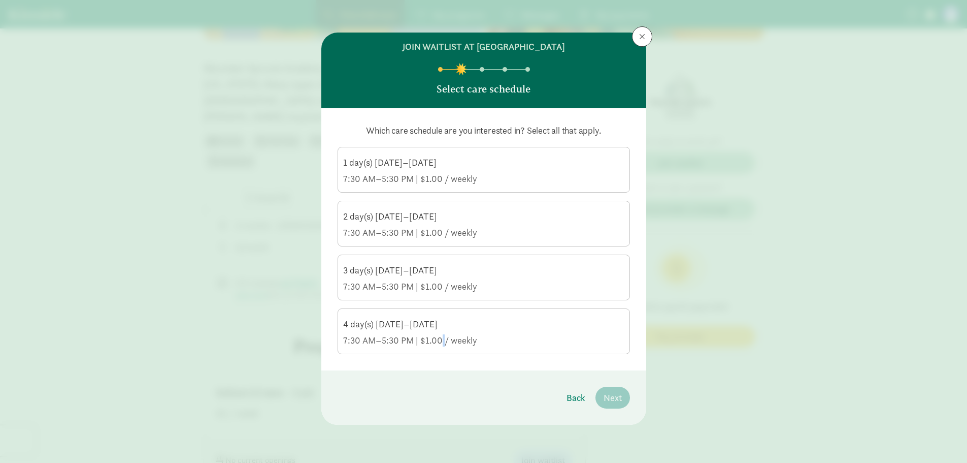
click at [442, 351] on label "4 day(s) [DATE]–[DATE] 7:30 AM–5:30 PM | $1.00 / weekly" at bounding box center [484, 330] width 292 height 43
click at [512, 345] on div "7:30 AM–5:30 PM | $1.00 / weekly" at bounding box center [483, 340] width 281 height 12
click at [0, 0] on input "4 day(s) [DATE]–[DATE] 7:30 AM–5:30 PM | $1.00 / weekly" at bounding box center [0, 0] width 0 height 0
click at [613, 401] on span "Next" at bounding box center [613, 398] width 18 height 14
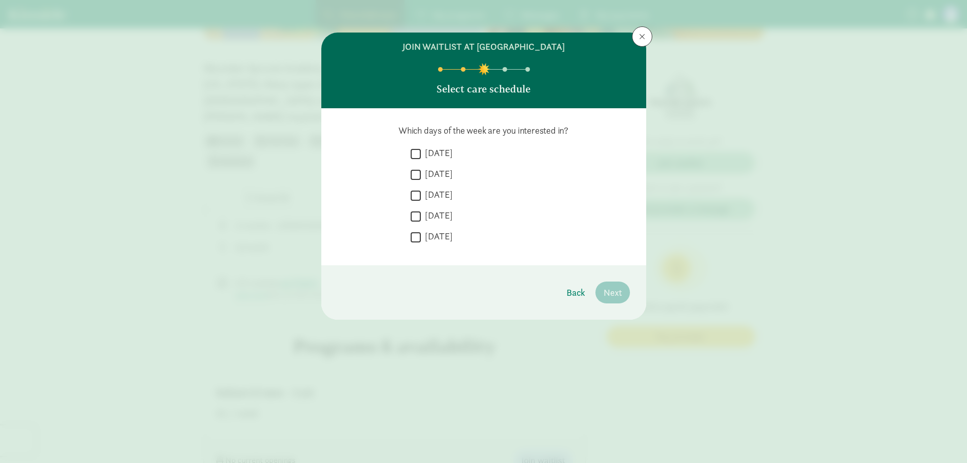
click at [436, 150] on label "[DATE]" at bounding box center [437, 153] width 32 height 12
click at [421, 150] on input "[DATE]" at bounding box center [416, 154] width 10 height 14
checkbox input "true"
click at [436, 164] on div " [DATE]" at bounding box center [520, 156] width 219 height 19
drag, startPoint x: 432, startPoint y: 172, endPoint x: 435, endPoint y: 180, distance: 8.7
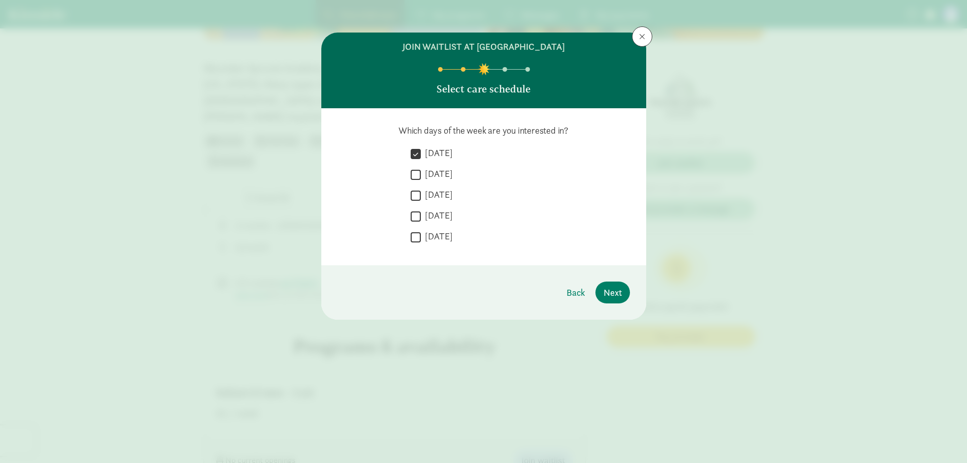
click at [433, 172] on label "[DATE]" at bounding box center [437, 174] width 32 height 12
click at [421, 172] on input "[DATE]" at bounding box center [416, 175] width 10 height 14
checkbox input "true"
click at [437, 188] on label "[DATE]" at bounding box center [437, 194] width 32 height 12
click at [421, 188] on input "[DATE]" at bounding box center [416, 195] width 10 height 14
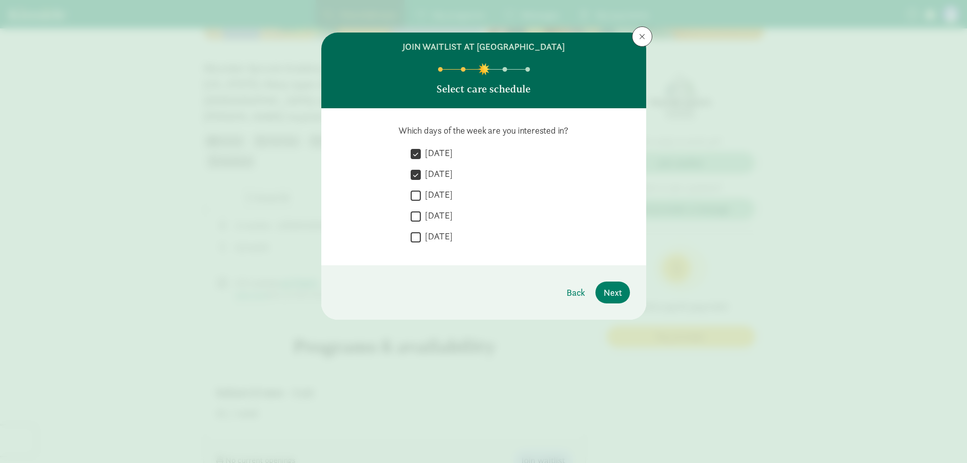
checkbox input "true"
click at [440, 215] on label "[DATE]" at bounding box center [437, 215] width 32 height 12
click at [421, 215] on input "[DATE]" at bounding box center [416, 216] width 10 height 14
checkbox input "true"
click at [440, 233] on label "[DATE]" at bounding box center [437, 236] width 32 height 12
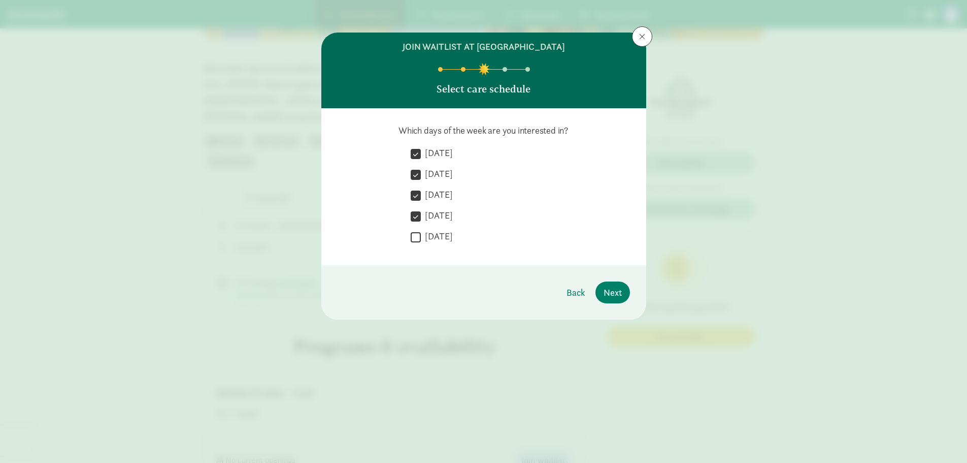
click at [421, 233] on input "[DATE]" at bounding box center [416, 237] width 10 height 14
checkbox input "true"
click at [611, 287] on span "Next" at bounding box center [613, 292] width 18 height 14
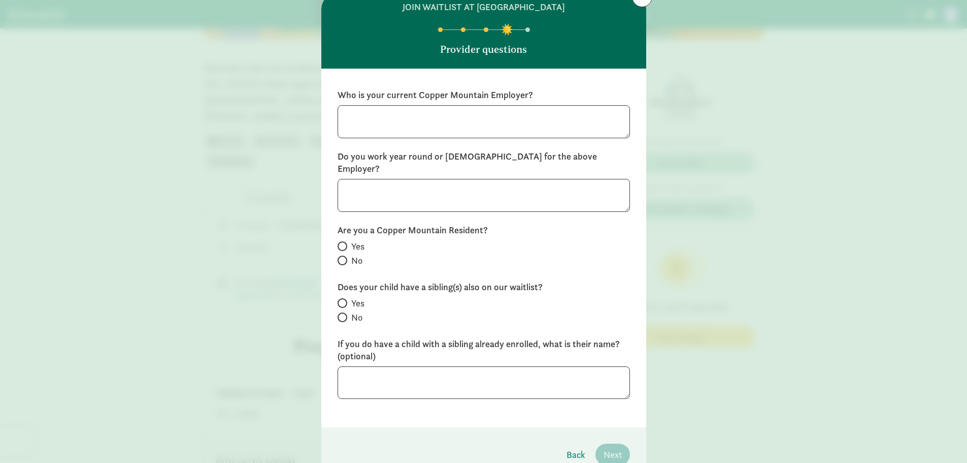
scroll to position [0, 0]
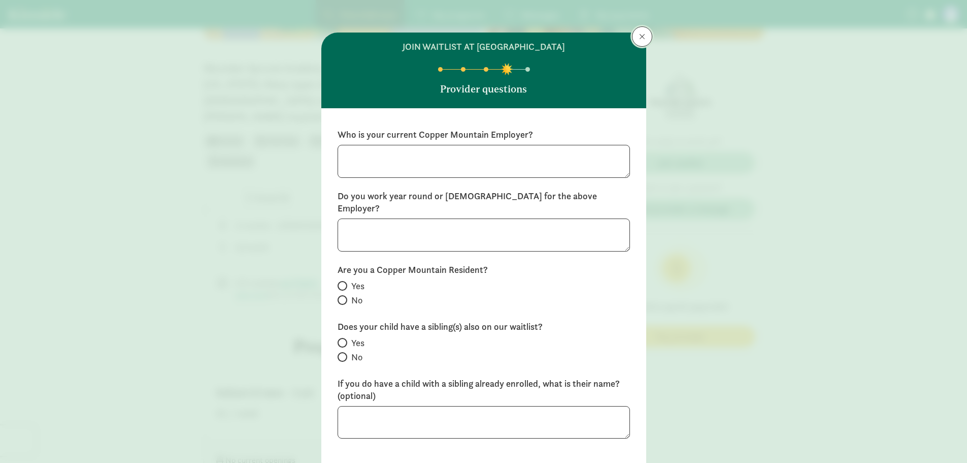
click at [640, 38] on span at bounding box center [642, 37] width 6 height 8
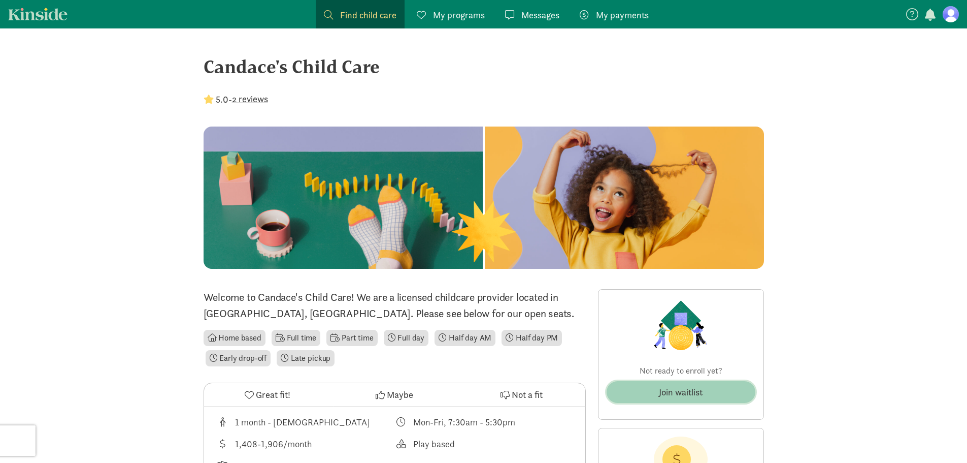
click at [655, 387] on span "Join waitlist" at bounding box center [681, 392] width 133 height 14
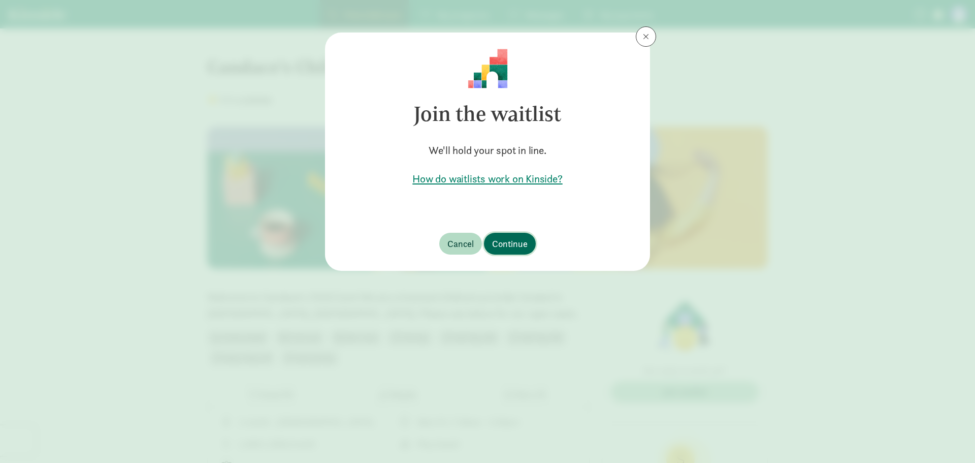
click at [524, 244] on span "Continue" at bounding box center [510, 244] width 36 height 14
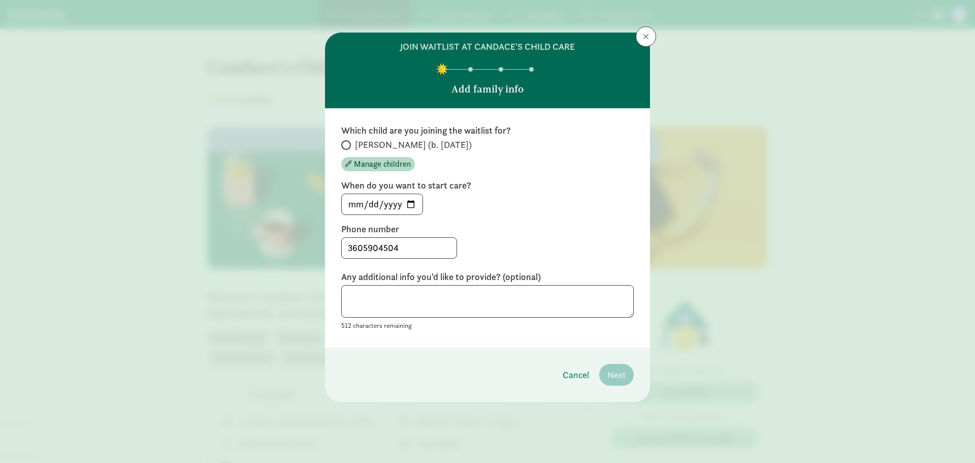
click at [386, 149] on span "[PERSON_NAME] (b. [DATE])" at bounding box center [413, 145] width 117 height 12
click at [348, 148] on input "[PERSON_NAME] (b. [DATE])" at bounding box center [344, 145] width 7 height 7
radio input "true"
click at [410, 204] on input "[DATE]" at bounding box center [382, 204] width 81 height 20
type input "[DATE]"
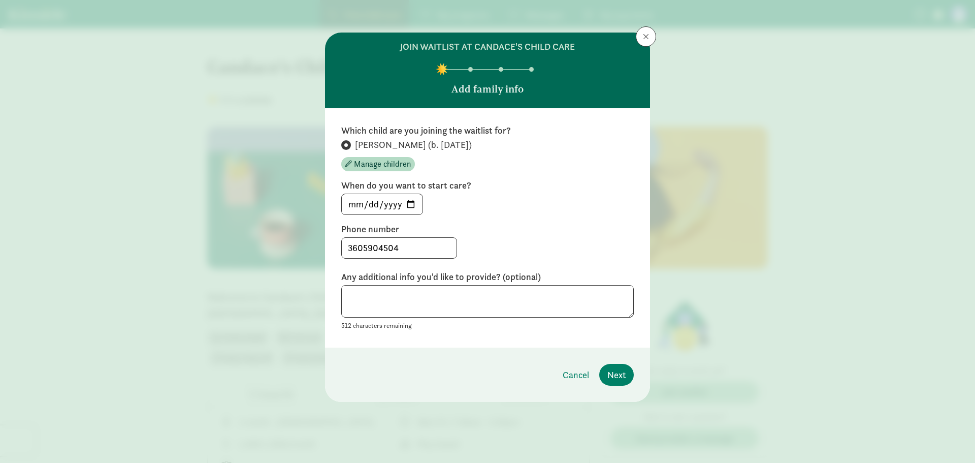
click at [635, 377] on footer "Cancel Next" at bounding box center [487, 374] width 325 height 54
click at [614, 370] on span "Next" at bounding box center [616, 375] width 18 height 14
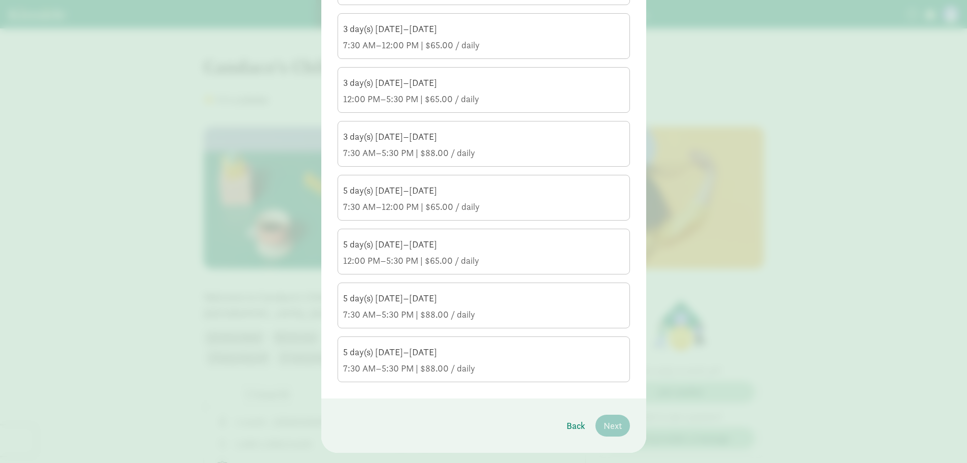
scroll to position [254, 0]
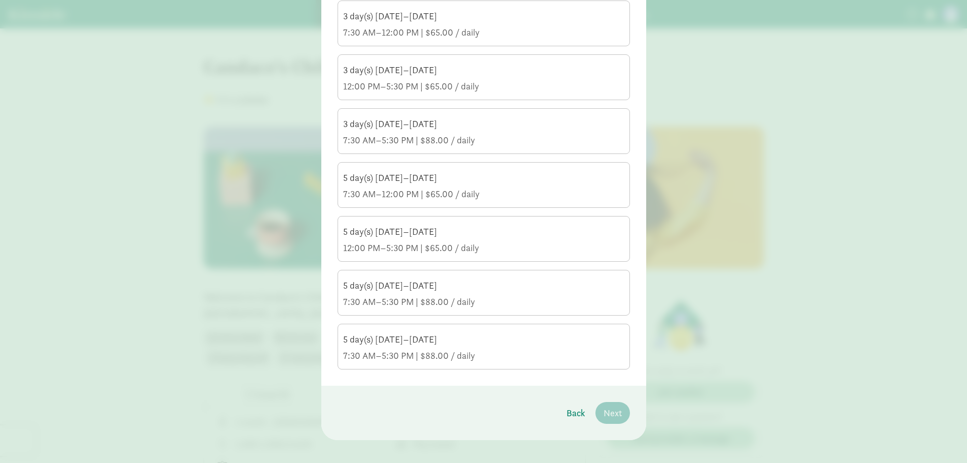
click at [471, 288] on div "5 day(s) [DATE]–[DATE]" at bounding box center [483, 285] width 281 height 12
click at [0, 0] on input "5 day(s) Monday–Friday 7:30 AM–5:30 PM | $88.00 / daily" at bounding box center [0, 0] width 0 height 0
click at [439, 359] on div "7:30 AM–5:30 PM | $88.00 / daily" at bounding box center [483, 355] width 281 height 12
click at [0, 0] on input "5 day(s) Monday–Friday 7:30 AM–5:30 PM | $88.00 / daily" at bounding box center [0, 0] width 0 height 0
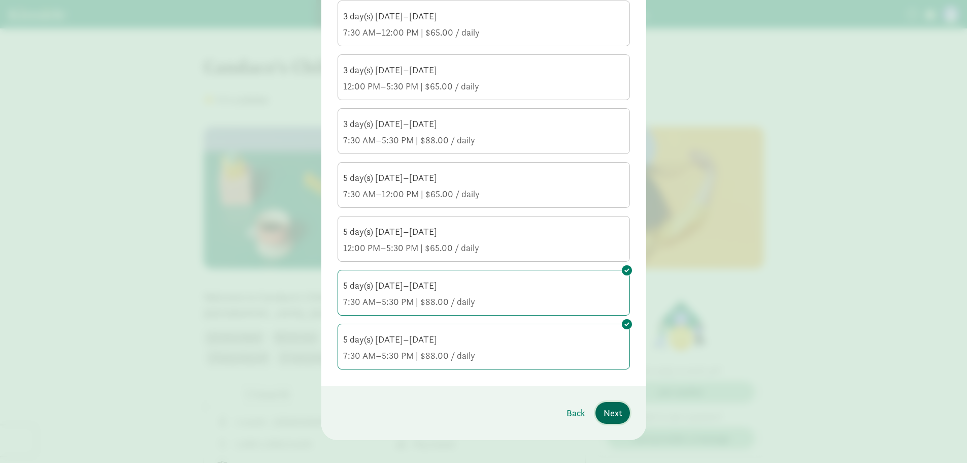
click at [611, 411] on span "Next" at bounding box center [613, 413] width 18 height 14
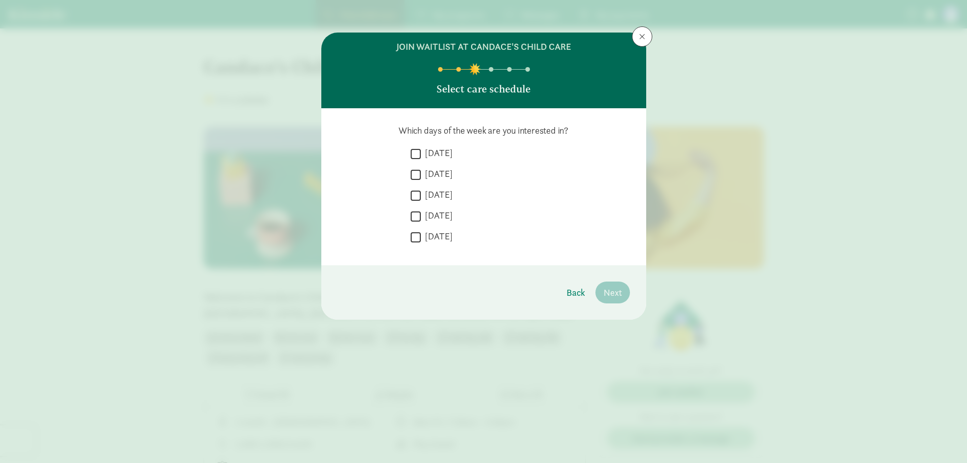
scroll to position [0, 0]
click at [443, 148] on label "Monday" at bounding box center [437, 153] width 32 height 12
click at [421, 148] on input "Monday" at bounding box center [416, 154] width 10 height 14
checkbox input "true"
click at [440, 167] on div " Monday  Tuesday  Wednesday  Thursday  Friday" at bounding box center [520, 198] width 219 height 102
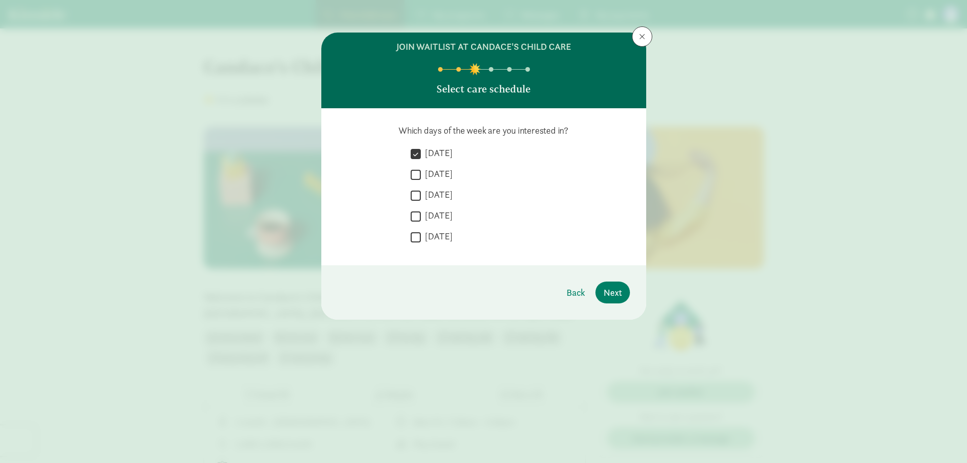
click at [440, 169] on label "Tuesday" at bounding box center [437, 174] width 32 height 12
click at [421, 169] on input "Tuesday" at bounding box center [416, 175] width 10 height 14
checkbox input "true"
click at [437, 192] on label "Wednesday" at bounding box center [437, 194] width 32 height 12
click at [421, 192] on input "Wednesday" at bounding box center [416, 195] width 10 height 14
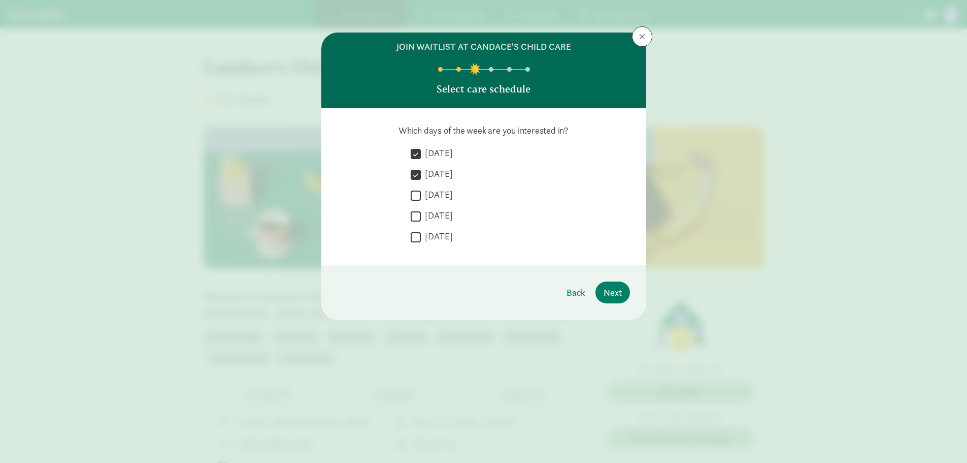
checkbox input "true"
click at [439, 211] on label "Thursday" at bounding box center [437, 215] width 32 height 12
click at [421, 211] on input "Thursday" at bounding box center [416, 216] width 10 height 14
checkbox input "true"
click at [433, 235] on label "Friday" at bounding box center [437, 236] width 32 height 12
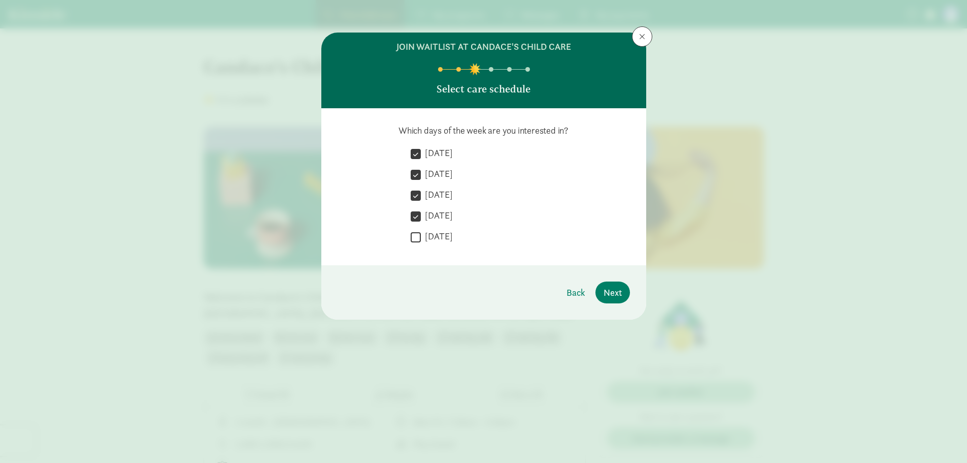
click at [421, 235] on input "Friday" at bounding box center [416, 237] width 10 height 14
checkbox input "true"
click at [610, 291] on span "Next" at bounding box center [613, 292] width 18 height 14
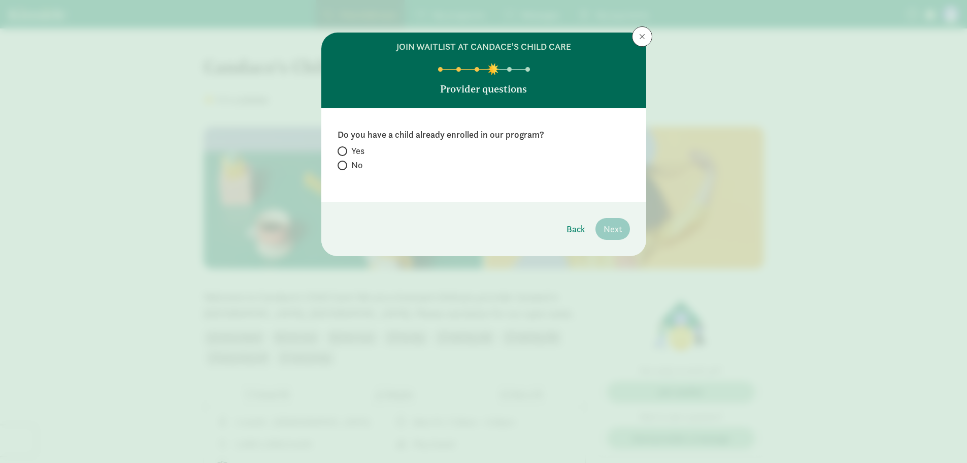
click at [348, 168] on label "No" at bounding box center [484, 165] width 293 height 12
click at [344, 168] on input "No" at bounding box center [341, 165] width 7 height 7
radio input "true"
click at [618, 235] on span "Next" at bounding box center [613, 229] width 18 height 14
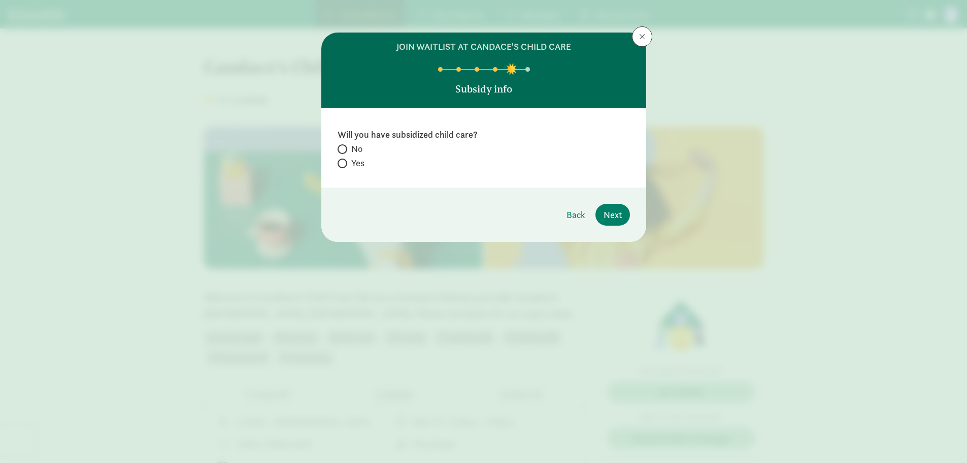
click at [358, 145] on span "No" at bounding box center [356, 149] width 11 height 12
click at [344, 146] on input "No" at bounding box center [341, 149] width 7 height 7
radio input "true"
click at [355, 163] on span "Yes" at bounding box center [357, 163] width 13 height 12
click at [344, 163] on input "Yes" at bounding box center [341, 163] width 7 height 7
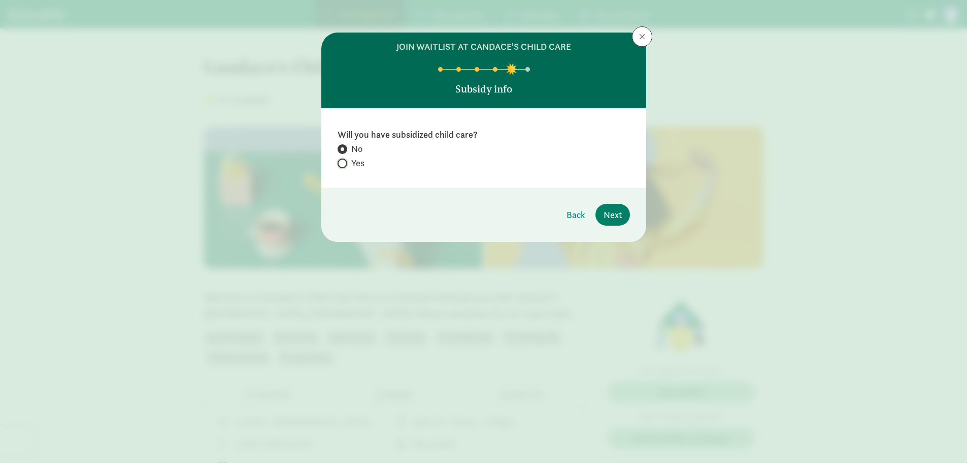
radio input "true"
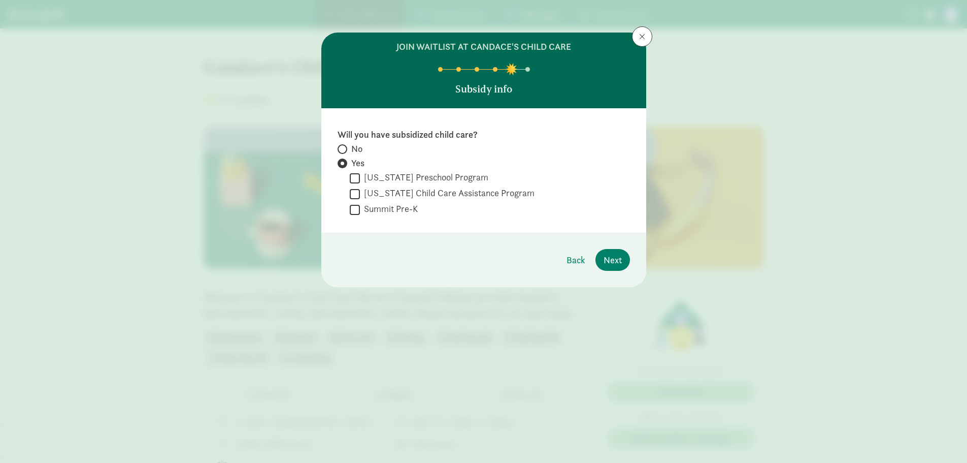
click at [398, 210] on label "Summit Pre-K" at bounding box center [389, 209] width 58 height 12
click at [360, 210] on input "Summit Pre-K" at bounding box center [355, 210] width 10 height 14
checkbox input "true"
click at [613, 259] on span "Next" at bounding box center [613, 260] width 18 height 14
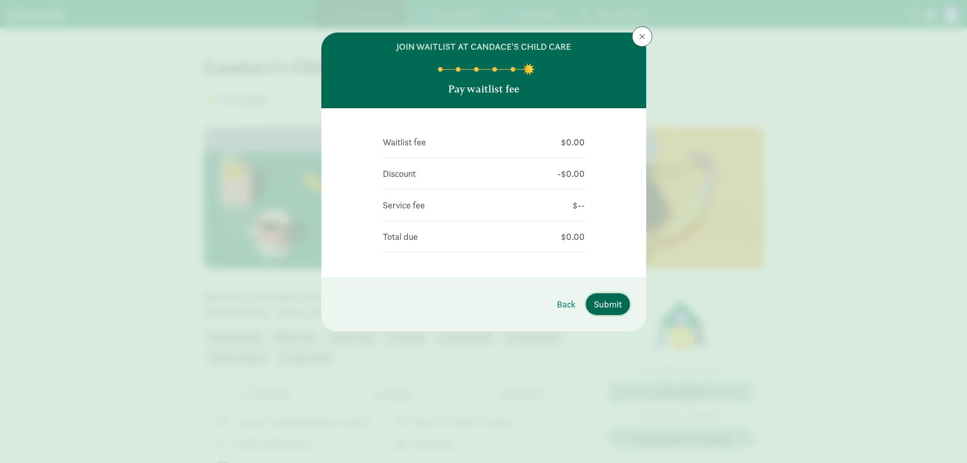
click at [606, 300] on span "Submit" at bounding box center [608, 304] width 28 height 14
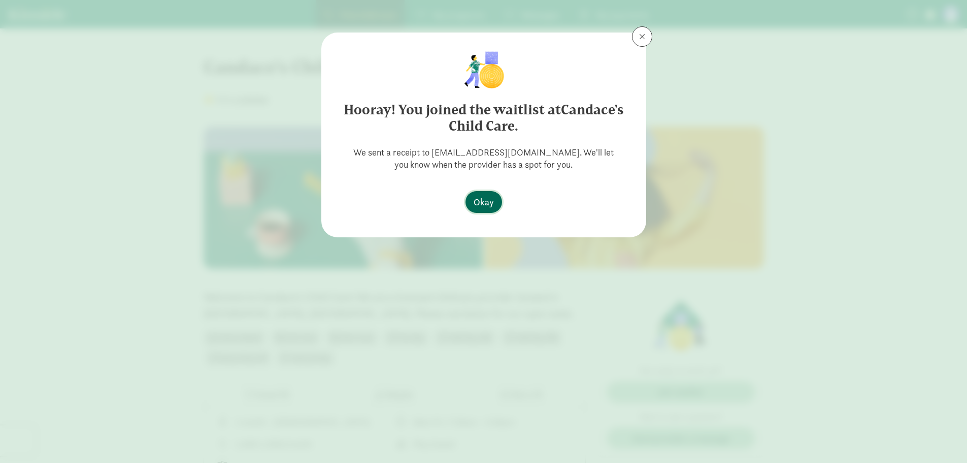
click at [489, 200] on span "Okay" at bounding box center [484, 202] width 20 height 14
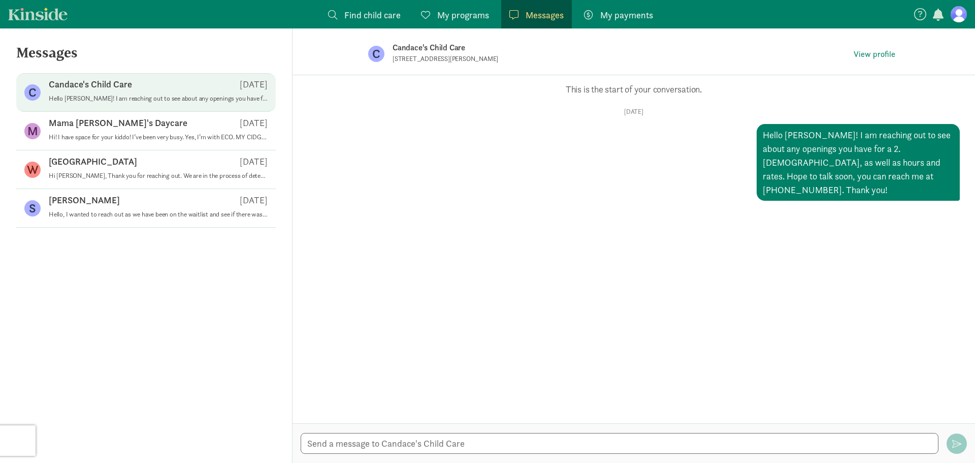
click at [41, 14] on link "Kinside" at bounding box center [37, 14] width 59 height 13
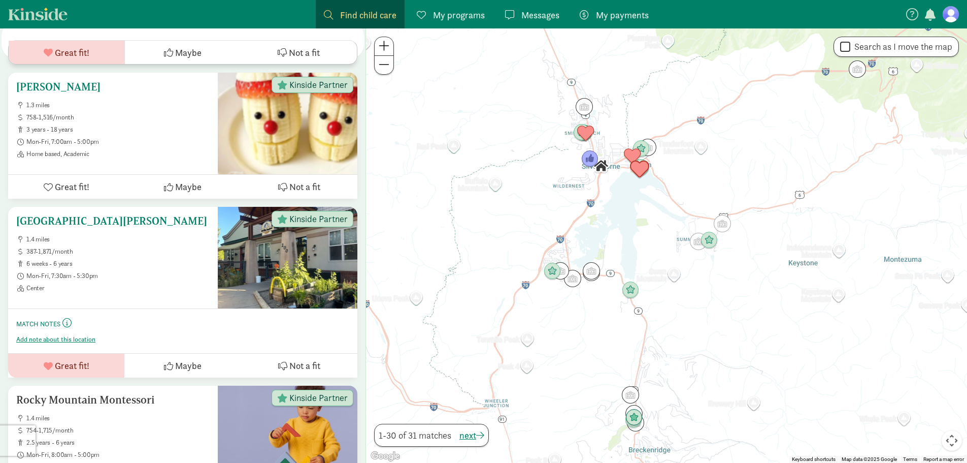
scroll to position [457, 0]
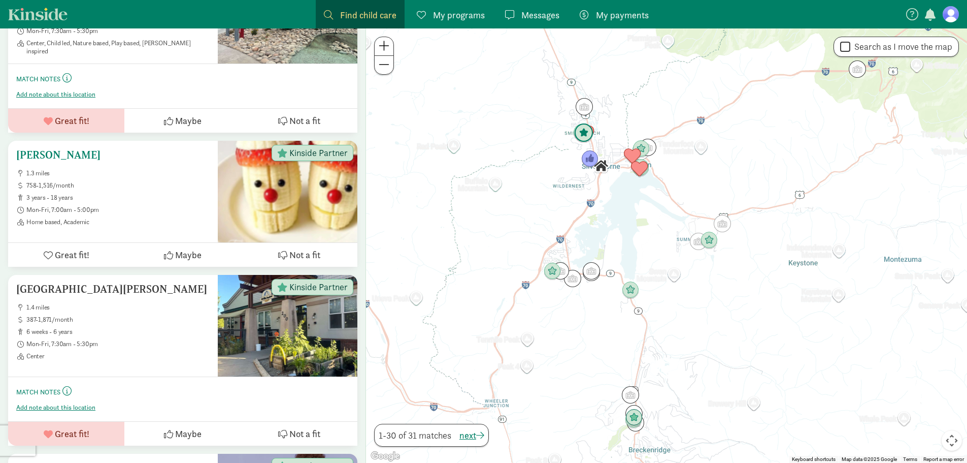
click at [95, 149] on div "Laura Enriquez Sanchez 1.3 miles 758-1,516/month 3 years - 18 years Mon-Fri, 7:…" at bounding box center [112, 187] width 193 height 77
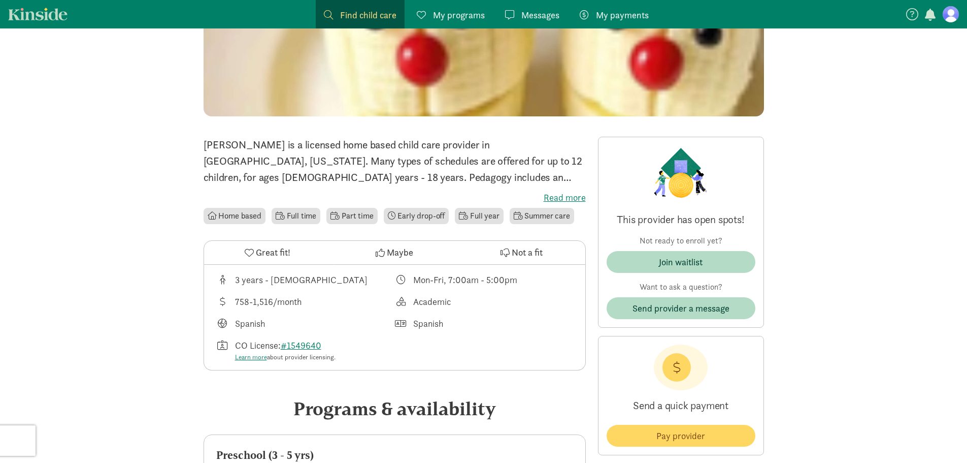
scroll to position [203, 0]
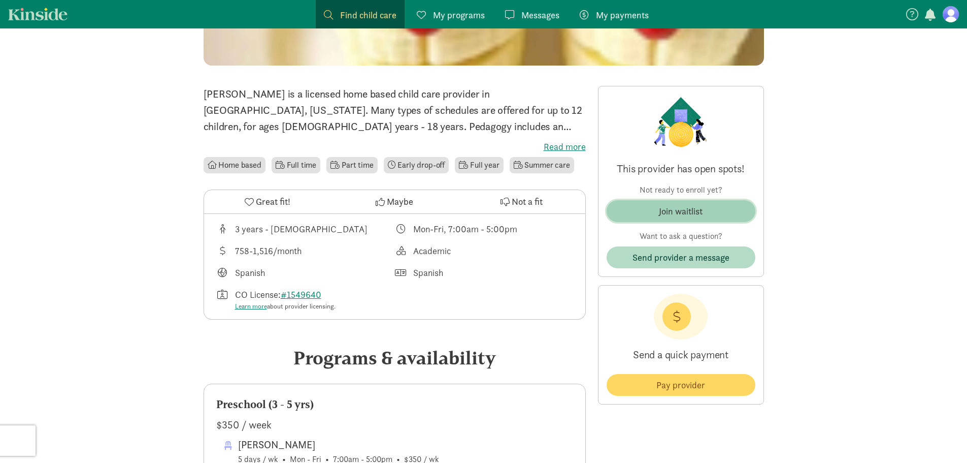
click at [679, 203] on button "Join waitlist" at bounding box center [681, 211] width 149 height 22
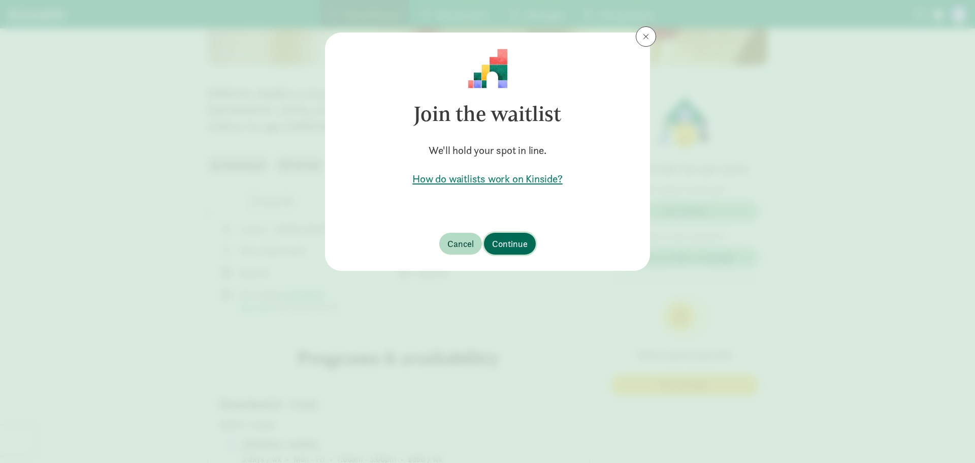
click at [513, 247] on span "Continue" at bounding box center [510, 244] width 36 height 14
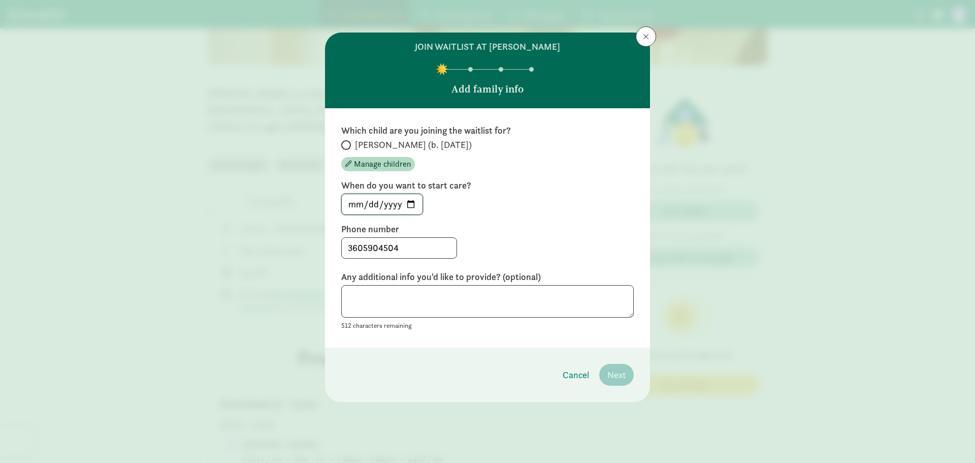
click at [407, 201] on input "[DATE]" at bounding box center [382, 204] width 81 height 20
type input "[DATE]"
click at [363, 149] on span "[PERSON_NAME] (b. [DATE])" at bounding box center [413, 145] width 117 height 12
click at [348, 148] on input "[PERSON_NAME] (b. [DATE])" at bounding box center [344, 145] width 7 height 7
radio input "true"
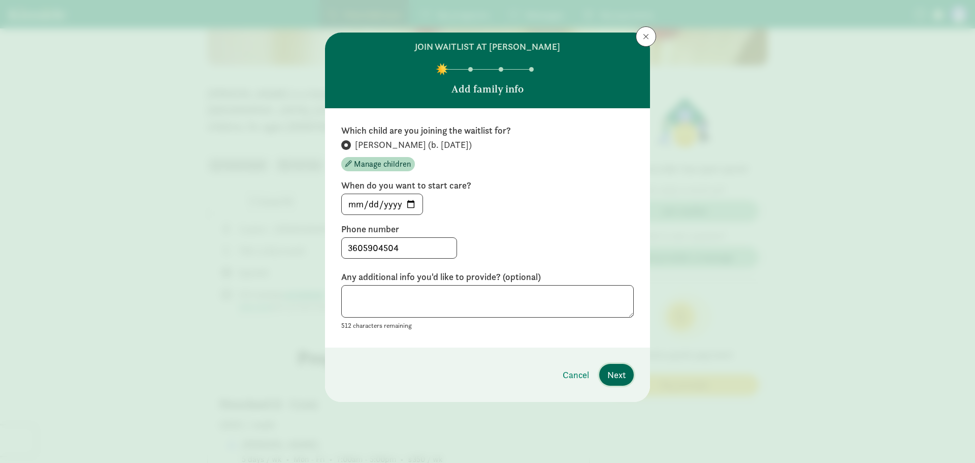
click at [619, 379] on span "Next" at bounding box center [616, 375] width 18 height 14
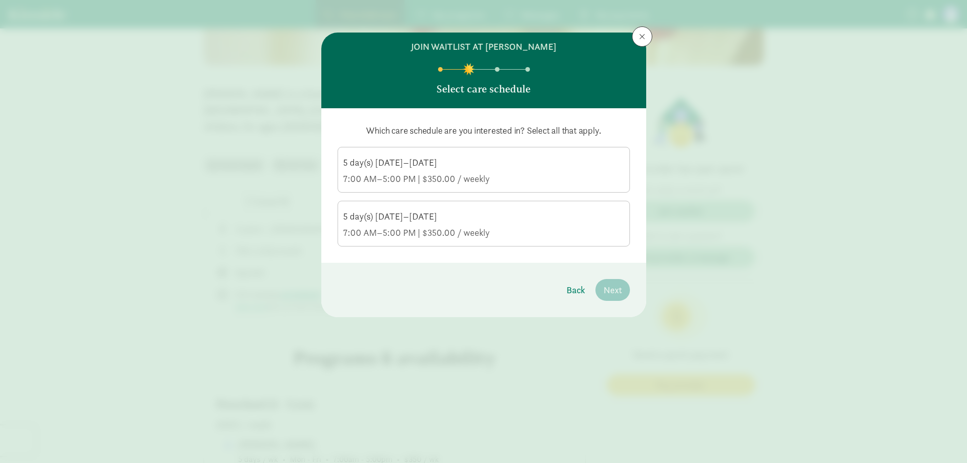
click at [473, 176] on div "7:00 AM–5:00 PM | $350.00 / weekly" at bounding box center [483, 179] width 281 height 12
click at [0, 0] on input "5 day(s) [DATE]–[DATE] 7:00 AM–5:00 PM | $350.00 / weekly" at bounding box center [0, 0] width 0 height 0
click at [480, 216] on div "5 day(s) [DATE]–[DATE]" at bounding box center [483, 216] width 281 height 12
click at [0, 0] on input "5 day(s) [DATE]–[DATE] 7:00 AM–5:00 PM | $350.00 / weekly" at bounding box center [0, 0] width 0 height 0
click at [611, 285] on span "Next" at bounding box center [613, 290] width 18 height 14
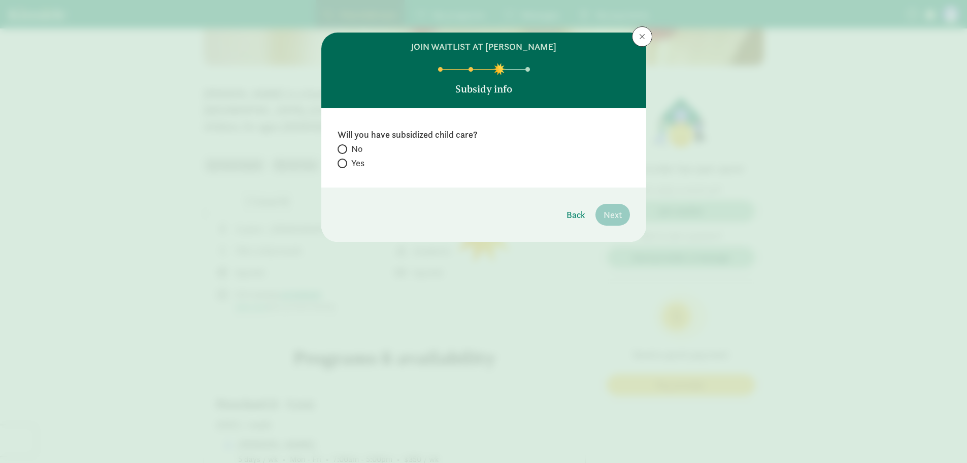
radio input "true"
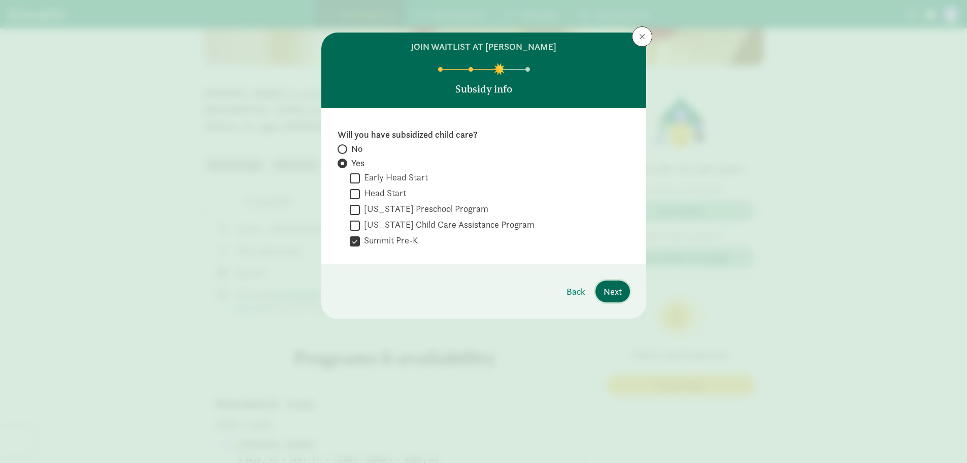
click at [616, 287] on span "Next" at bounding box center [613, 291] width 18 height 14
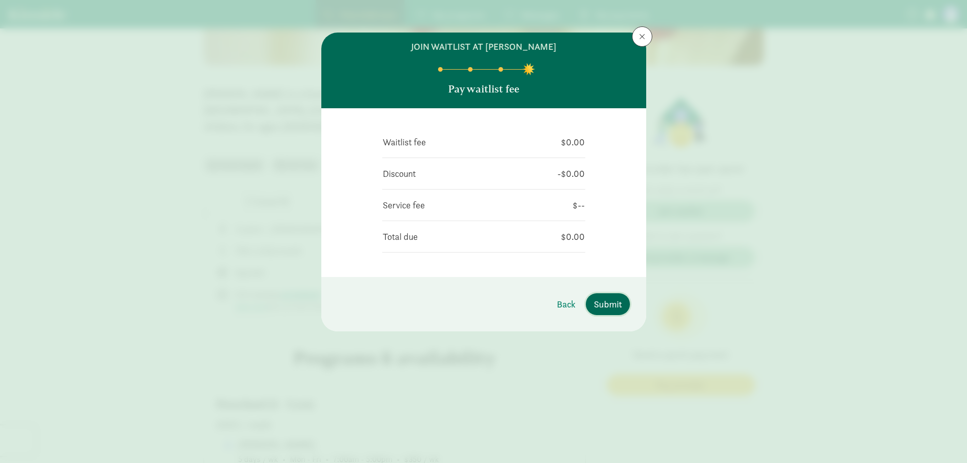
click at [613, 303] on span "Submit" at bounding box center [608, 304] width 28 height 14
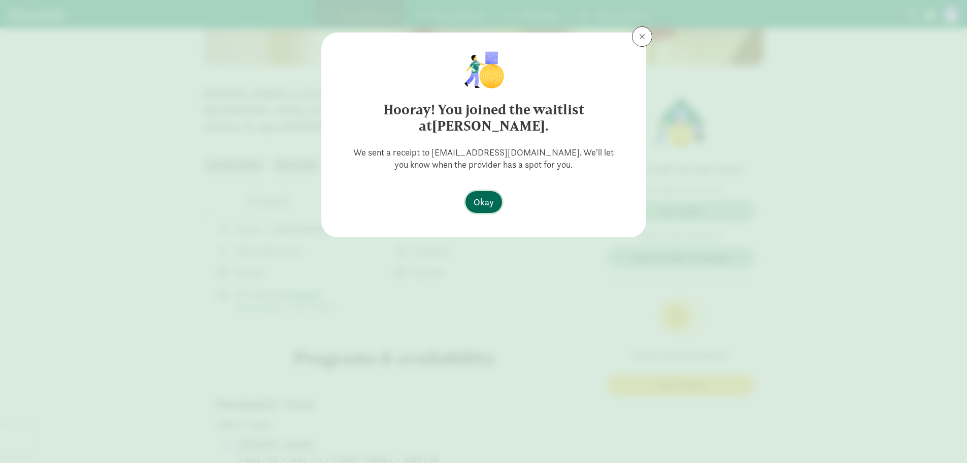
click at [498, 207] on button "Okay" at bounding box center [484, 202] width 37 height 22
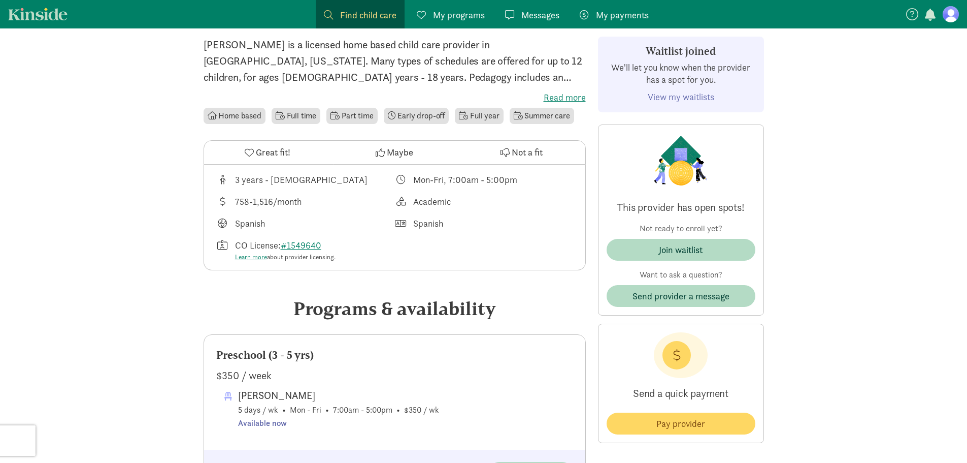
scroll to position [254, 0]
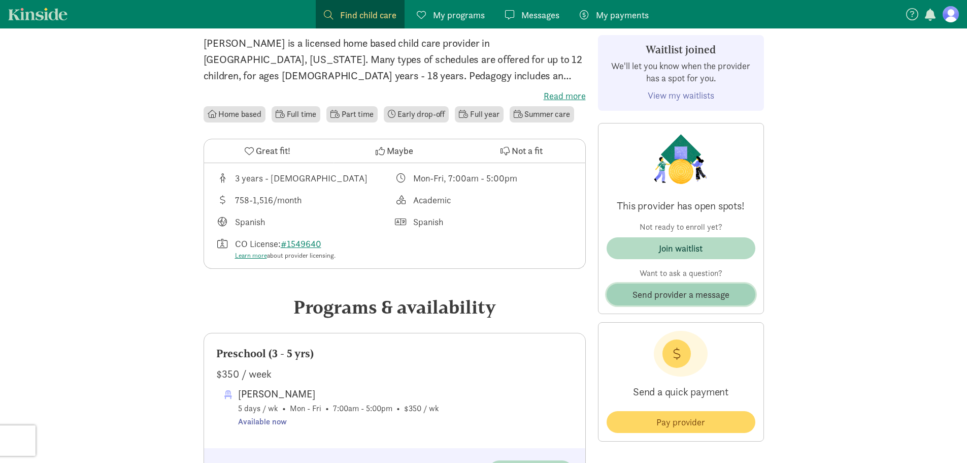
click at [624, 290] on span "Send provider a message" at bounding box center [681, 294] width 133 height 14
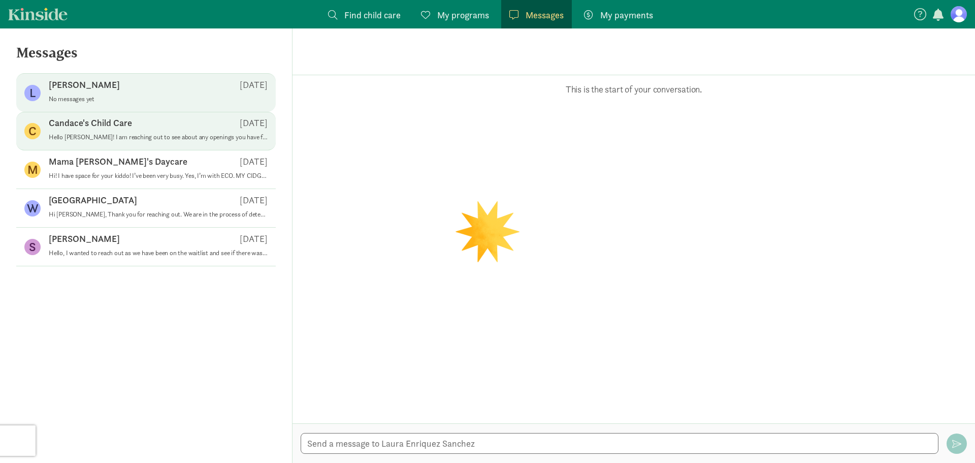
click at [122, 120] on p "Candace's Child Care" at bounding box center [90, 123] width 83 height 12
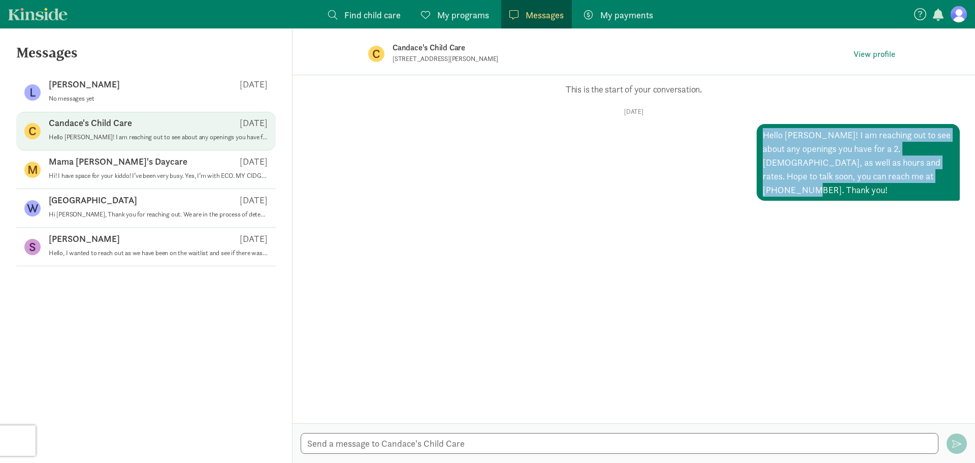
drag, startPoint x: 757, startPoint y: 133, endPoint x: 920, endPoint y: 180, distance: 169.4
click at [920, 180] on div "Hello [PERSON_NAME]! I am reaching out to see about any openings you have for a…" at bounding box center [858, 162] width 203 height 77
copy div "Hello [PERSON_NAME]! I am reaching out to see about any openings you have for a…"
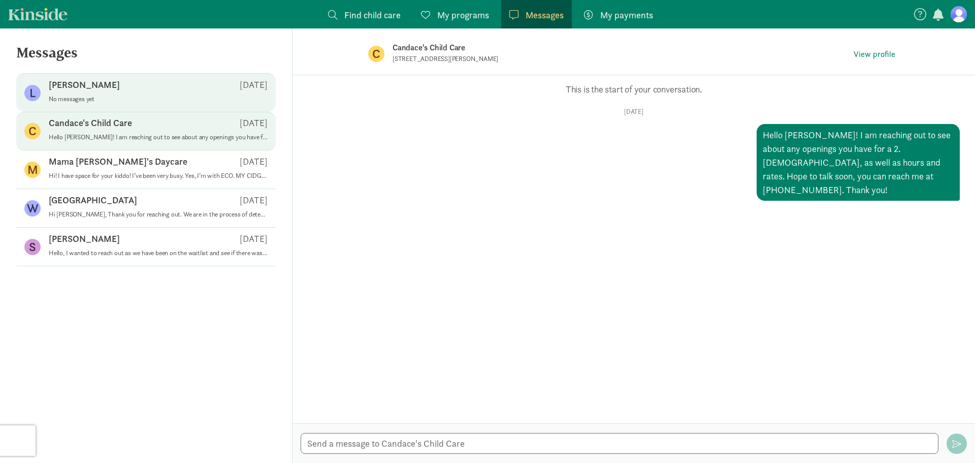
click at [102, 91] on div "[PERSON_NAME] [DATE]" at bounding box center [158, 87] width 219 height 16
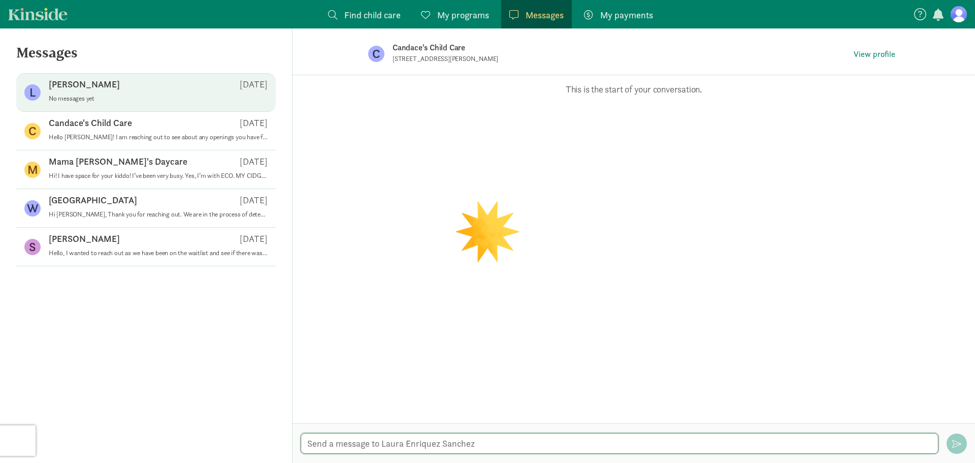
click at [377, 445] on textarea at bounding box center [620, 443] width 638 height 21
paste textarea "Hello [PERSON_NAME]! I am reaching out to see about any openings you have for a…"
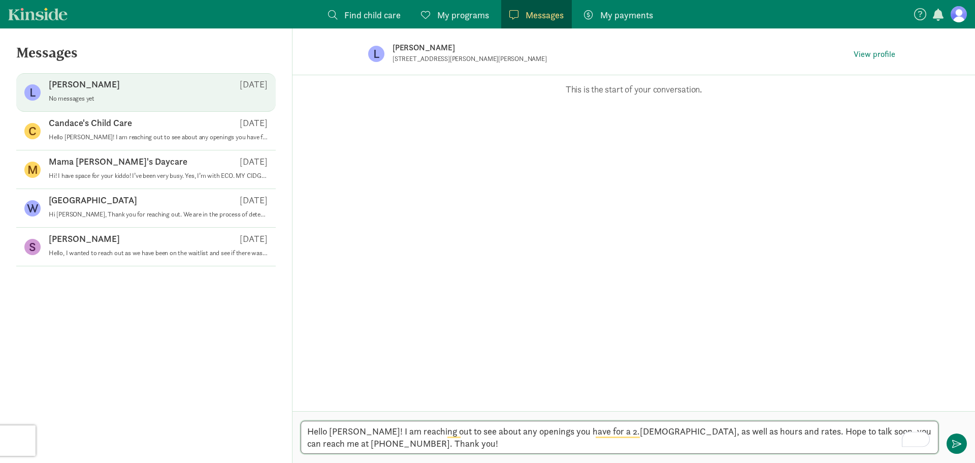
click at [340, 431] on textarea "Hello [PERSON_NAME]! I am reaching out to see about any openings you have for a…" at bounding box center [620, 437] width 638 height 33
type textarea "Hello [PERSON_NAME]! I am reaching out to see about any openings you have for a…"
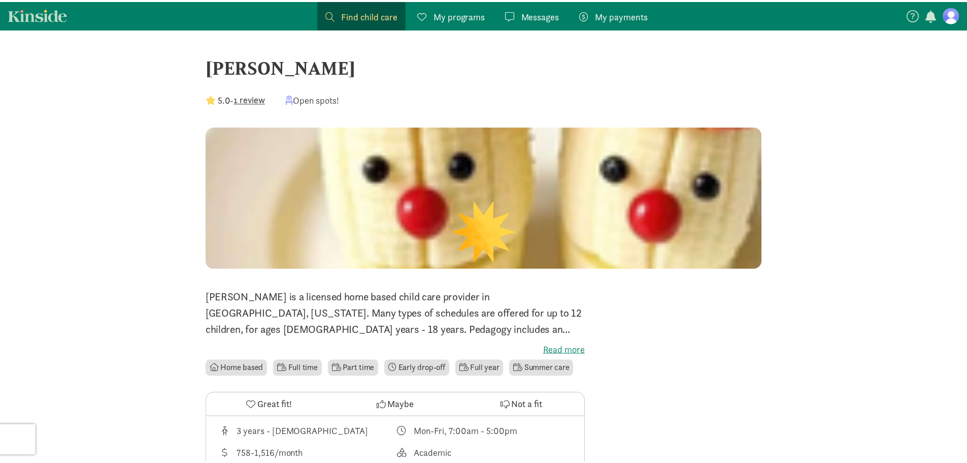
scroll to position [254, 0]
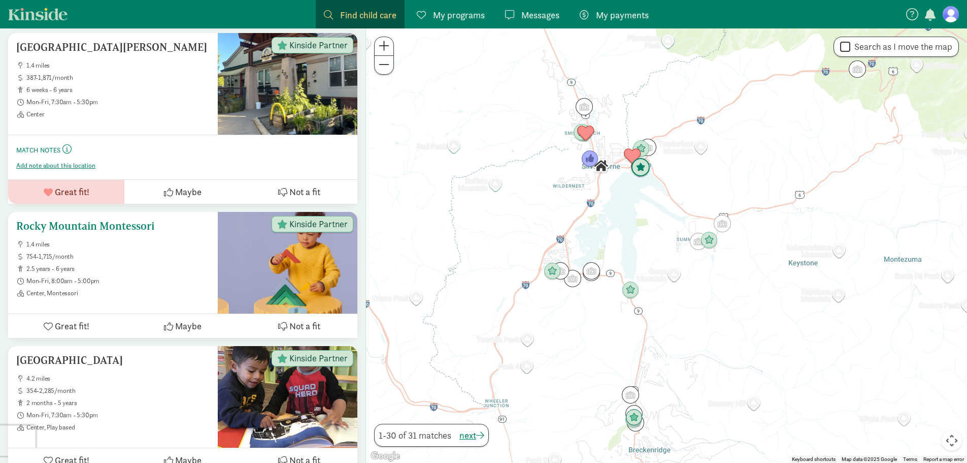
scroll to position [717, 0]
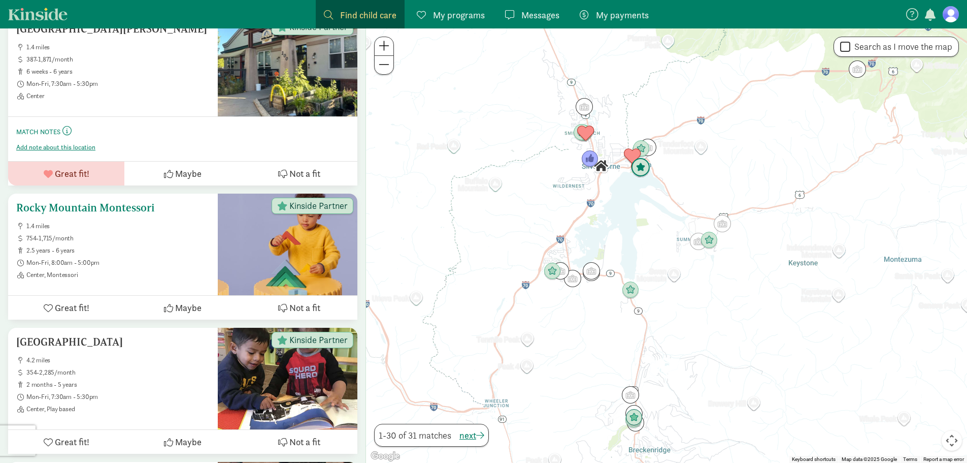
click at [109, 202] on h5 "Rocky Mountain Montessori" at bounding box center [112, 208] width 193 height 12
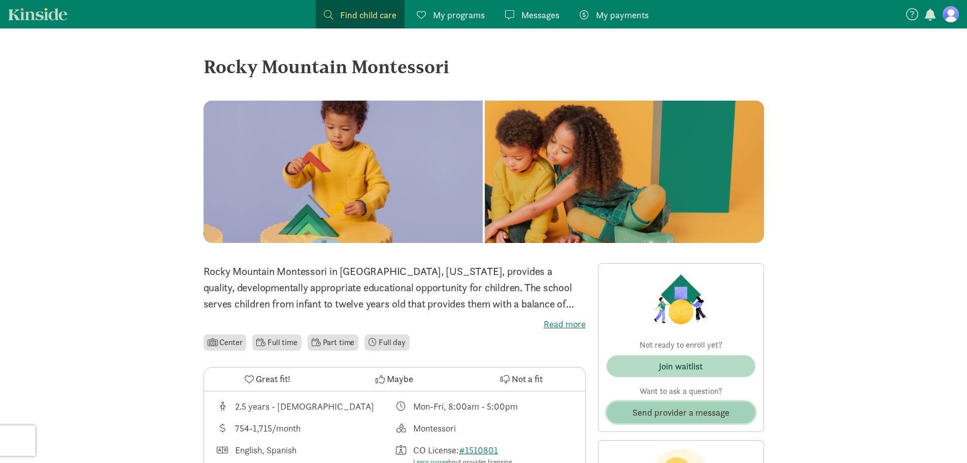
click at [714, 413] on span "Send provider a message" at bounding box center [681, 412] width 97 height 14
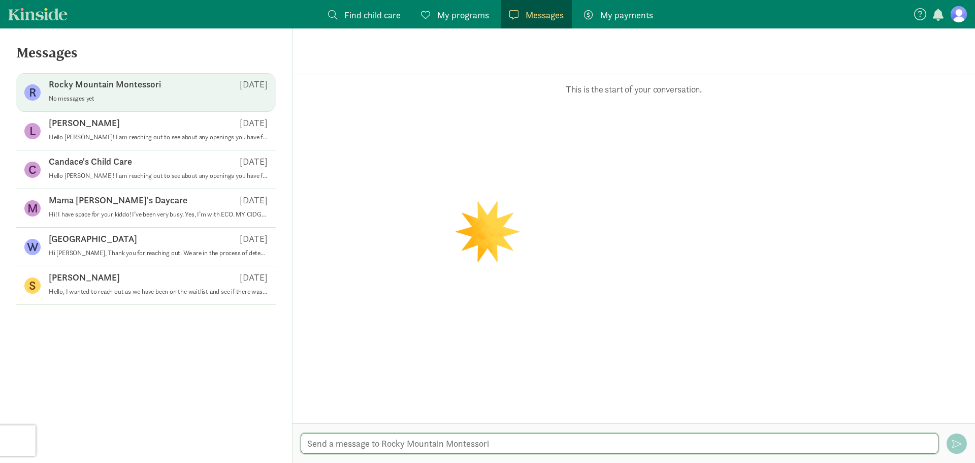
click at [368, 439] on textarea at bounding box center [620, 443] width 638 height 21
paste textarea "Hello [PERSON_NAME]! I am reaching out to see about any openings you have for a…"
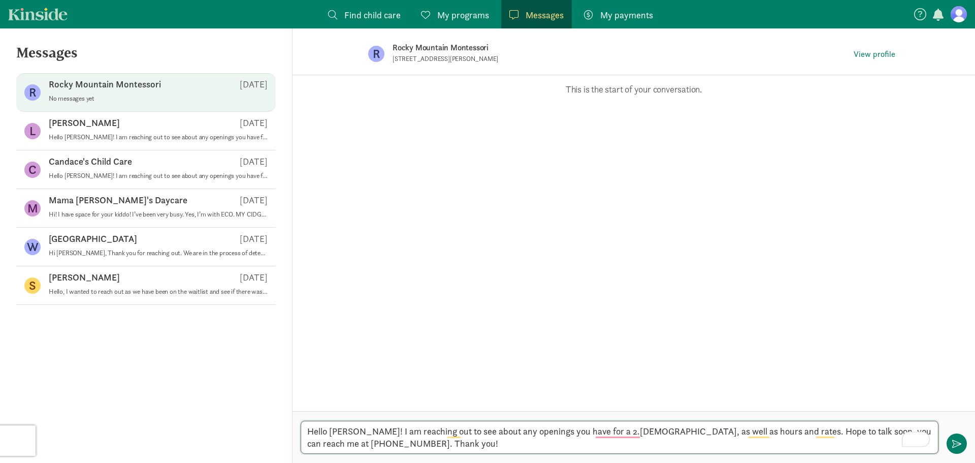
click at [355, 426] on textarea "Hello [PERSON_NAME]! I am reaching out to see about any openings you have for a…" at bounding box center [620, 437] width 638 height 33
type textarea "Hello ! I am reaching out to see about any openings you have for a 2.[DEMOGRAPH…"
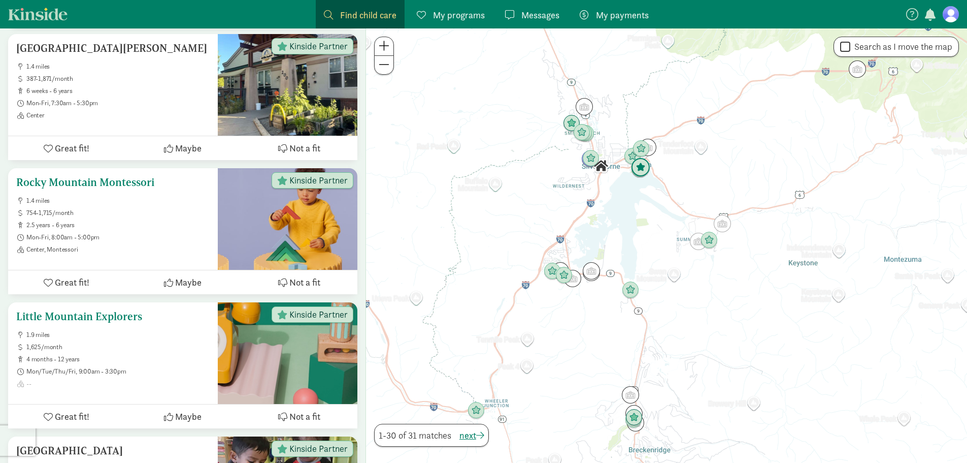
scroll to position [768, 0]
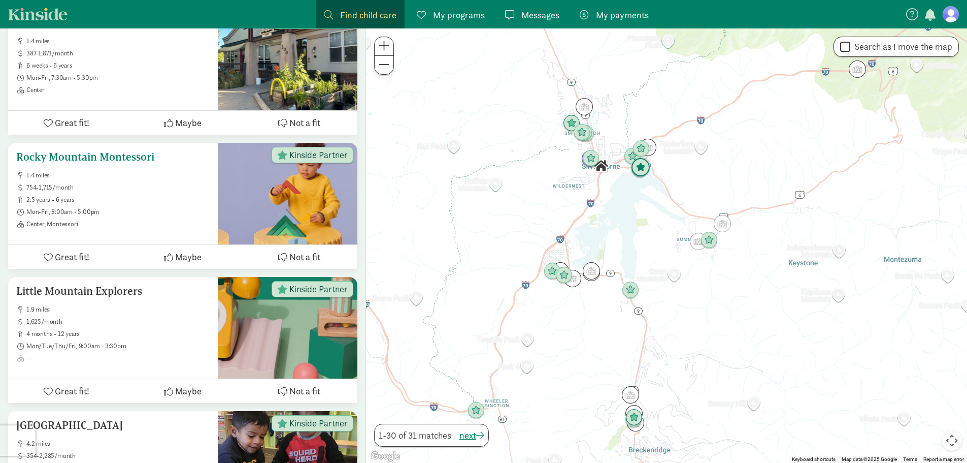
click at [131, 143] on div "Rocky Mountain Montessori 1.4 miles 754-1,715/month 2.5 years - 6 years Mon-Fri…" at bounding box center [113, 194] width 210 height 102
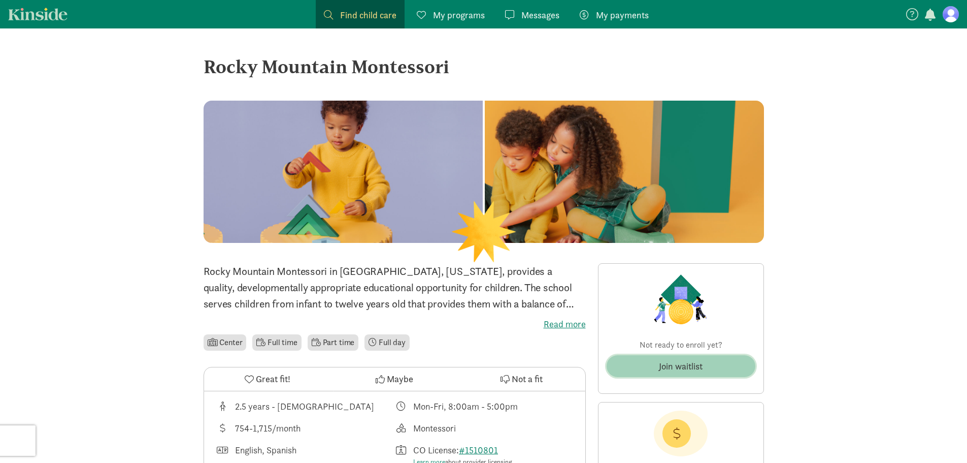
click at [670, 376] on button "Join waitlist" at bounding box center [681, 366] width 149 height 22
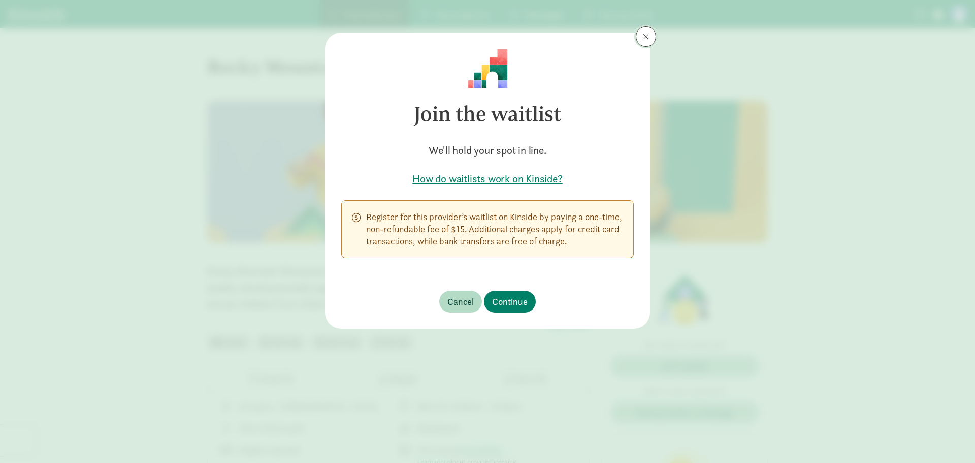
click at [648, 38] on span at bounding box center [646, 37] width 6 height 8
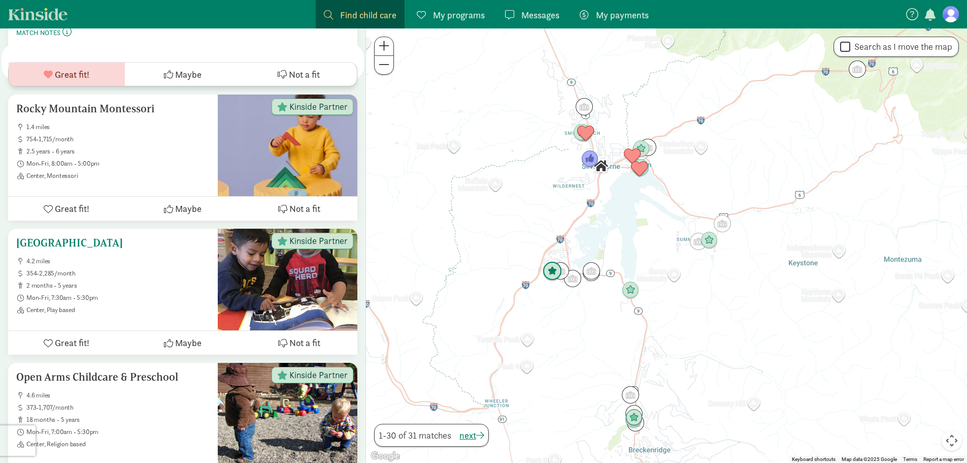
scroll to position [866, 0]
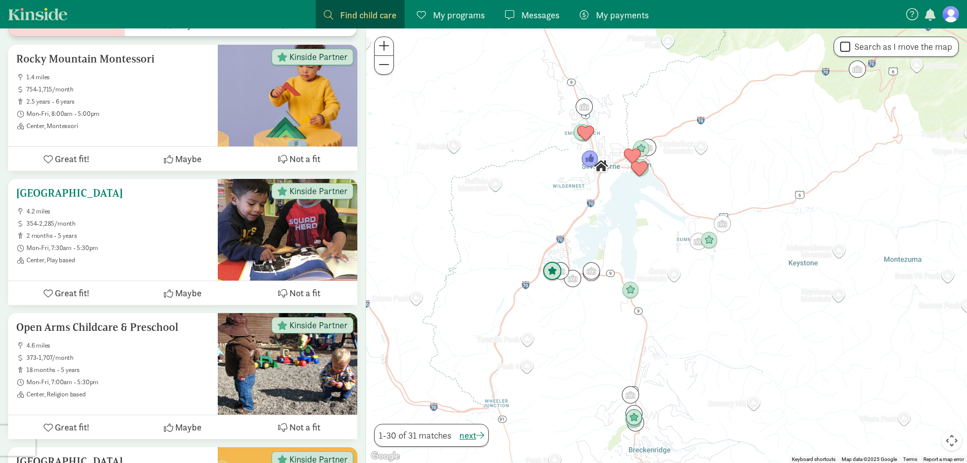
click at [88, 187] on h5 "[GEOGRAPHIC_DATA]" at bounding box center [112, 193] width 193 height 12
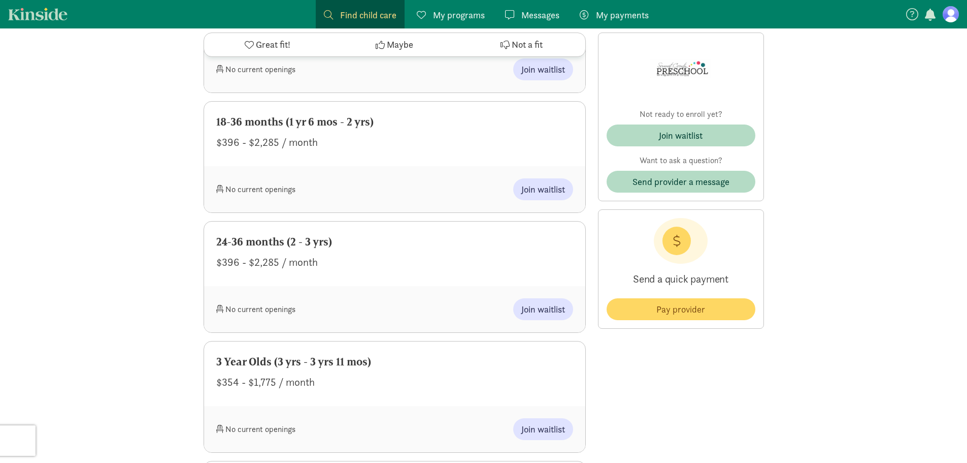
scroll to position [711, 0]
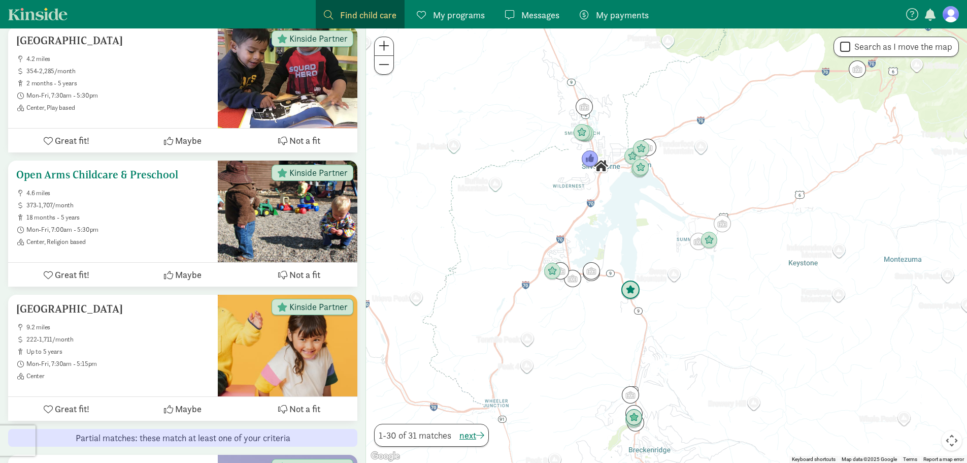
scroll to position [1018, 0]
click at [150, 169] on h5 "Open Arms Childcare & Preschool" at bounding box center [112, 175] width 193 height 12
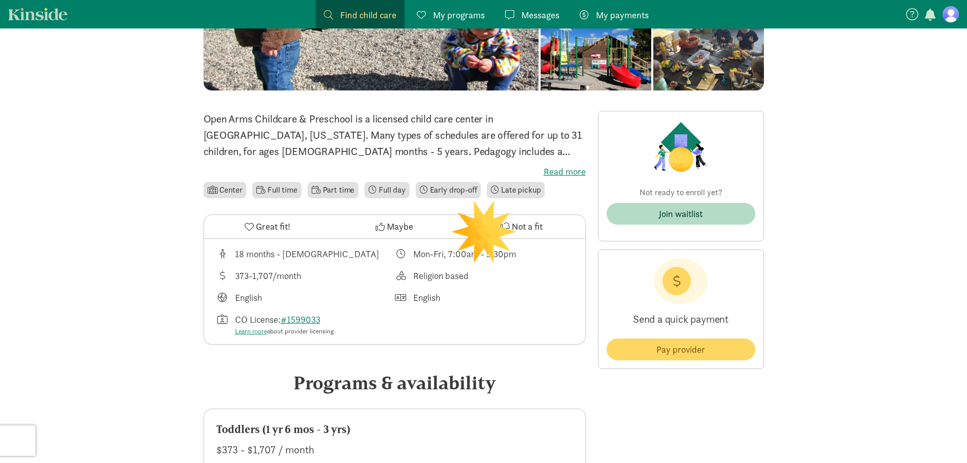
scroll to position [203, 0]
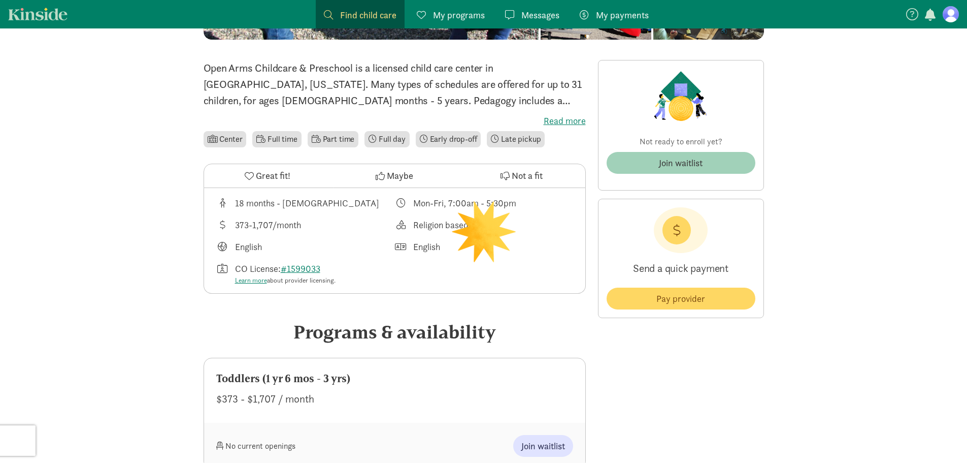
click at [708, 123] on img at bounding box center [681, 96] width 59 height 55
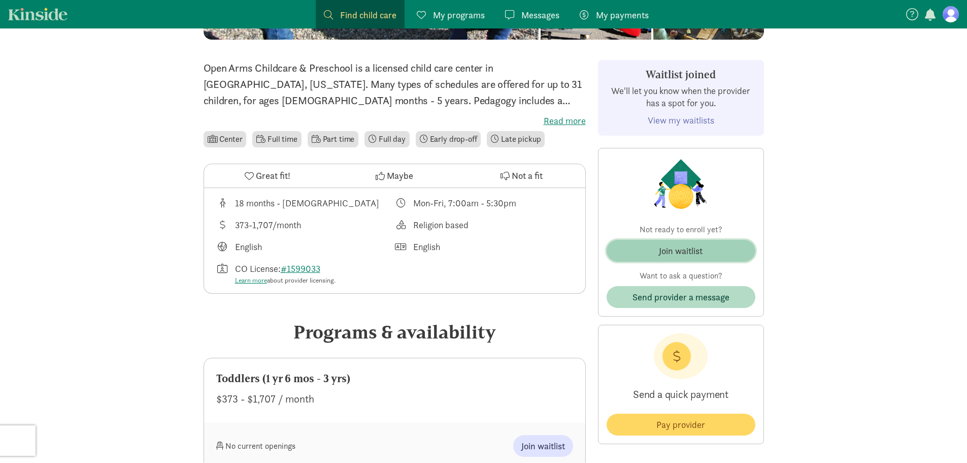
click at [685, 253] on div "Join waitlist" at bounding box center [681, 251] width 44 height 14
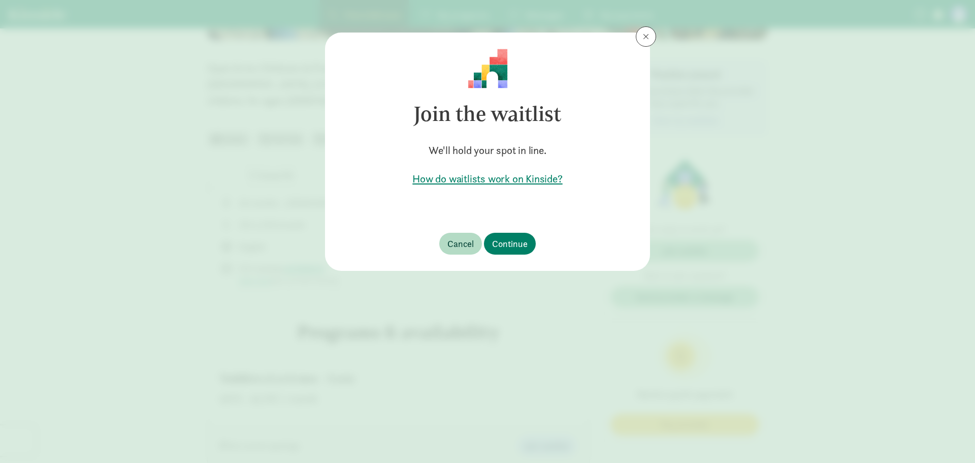
click at [514, 229] on footer "Cancel Continue" at bounding box center [487, 243] width 325 height 54
click at [513, 247] on span "Continue" at bounding box center [510, 244] width 36 height 14
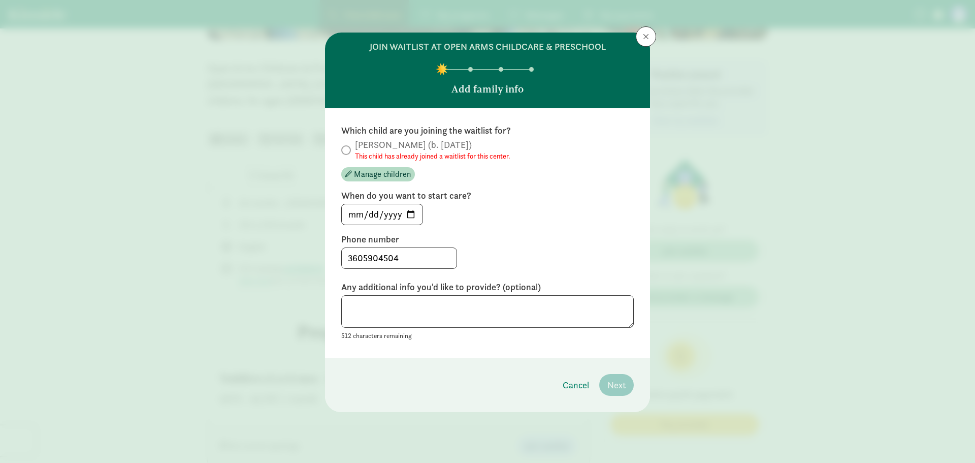
click at [359, 152] on small "This child has already joined a waitlist for this center." at bounding box center [432, 156] width 155 height 10
click at [644, 37] on span at bounding box center [646, 37] width 6 height 8
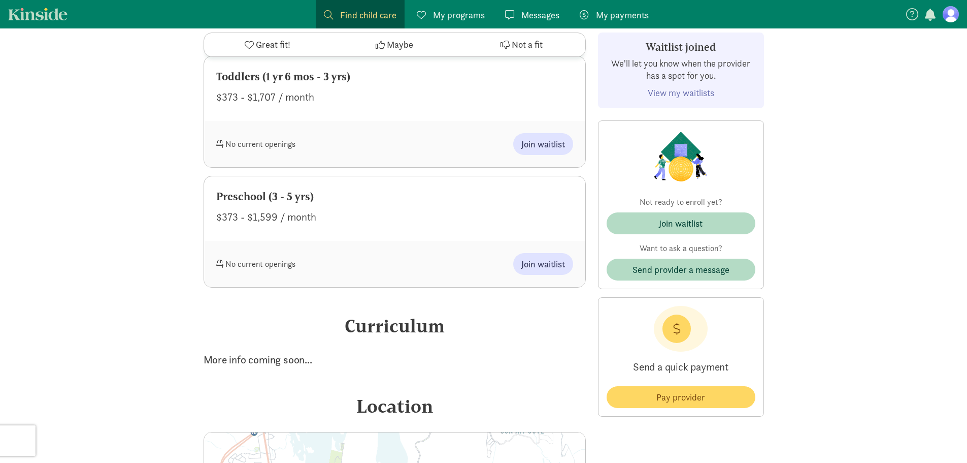
scroll to position [508, 0]
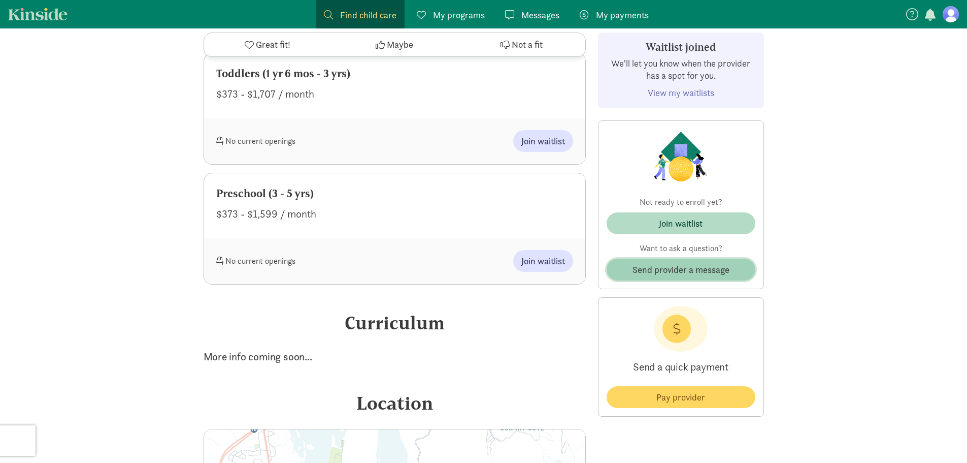
click at [653, 266] on span "Send provider a message" at bounding box center [681, 270] width 97 height 14
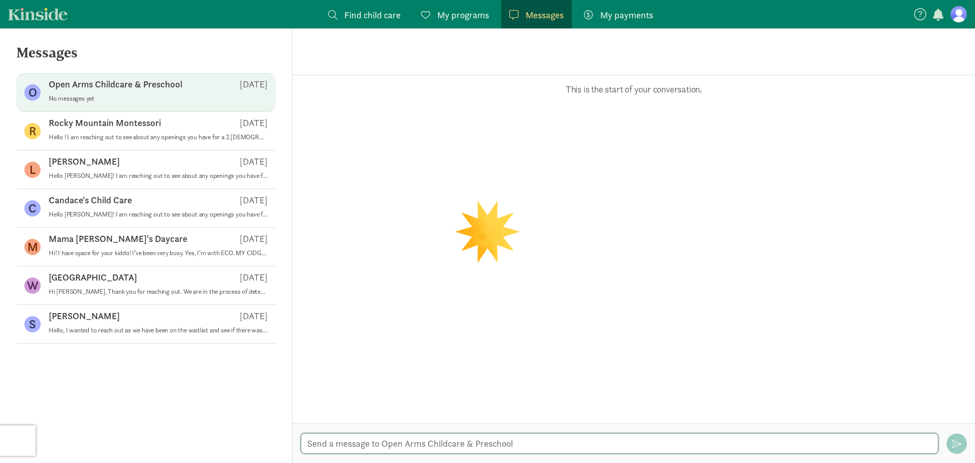
click at [377, 437] on textarea at bounding box center [620, 443] width 638 height 21
paste textarea "Hello [PERSON_NAME]! I am reaching out to see about any openings you have for a…"
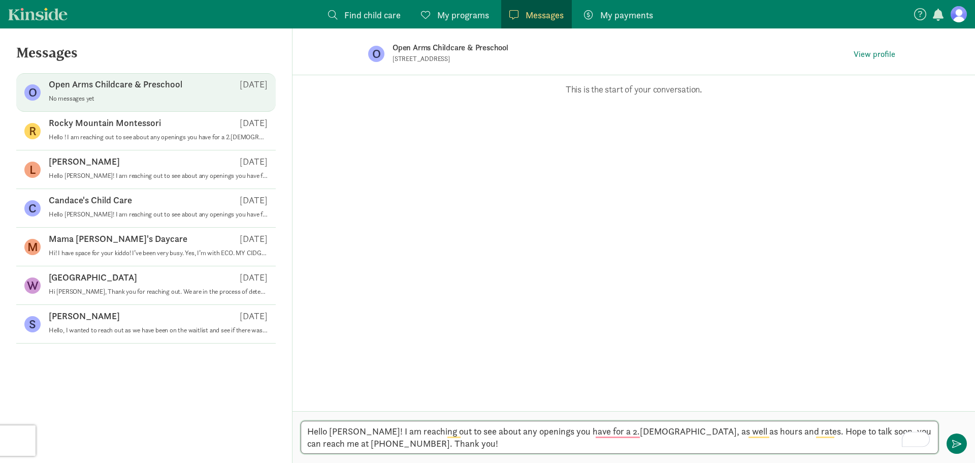
click at [365, 430] on textarea "Hello [PERSON_NAME]! I am reaching out to see about any openings you have for a…" at bounding box center [620, 437] width 638 height 33
drag, startPoint x: 363, startPoint y: 430, endPoint x: 330, endPoint y: 428, distance: 32.6
click at [330, 428] on textarea "Hello [PERSON_NAME]! I am reaching out to see about any openings you have for a…" at bounding box center [620, 437] width 638 height 33
type textarea "Hello ! I am reaching out to see about any openings you have for a 2.[DEMOGRAPH…"
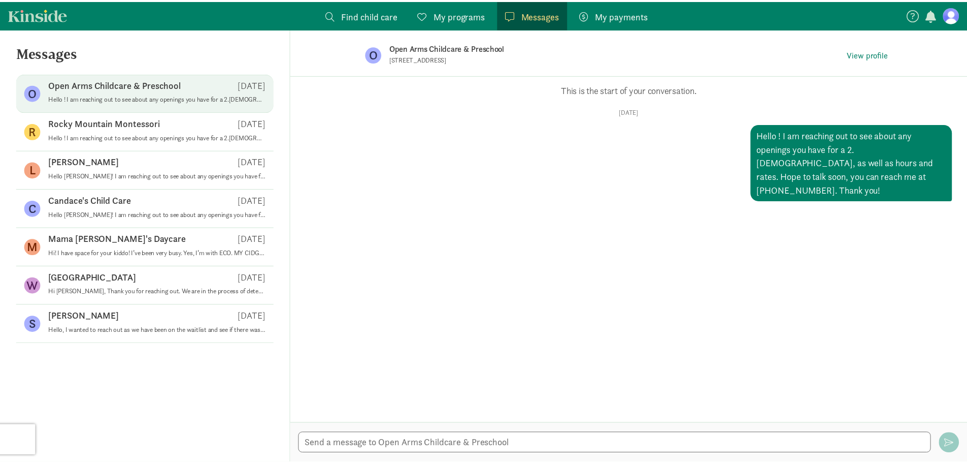
scroll to position [508, 0]
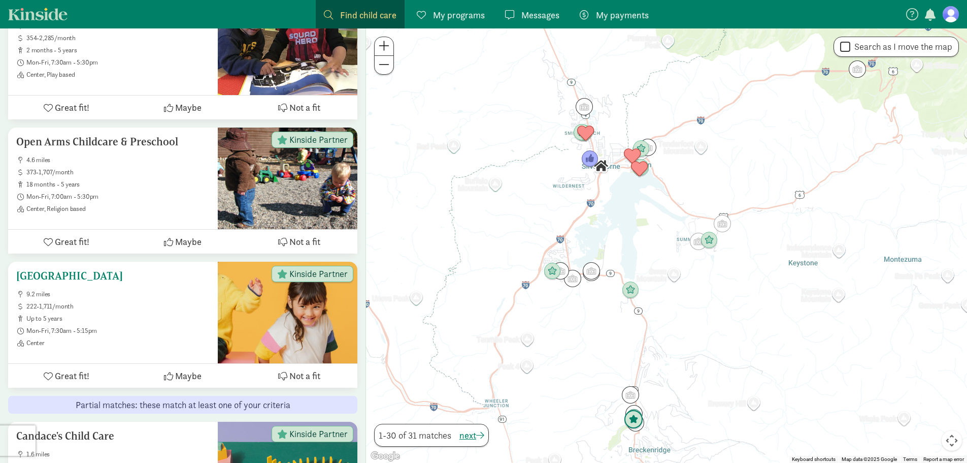
scroll to position [1069, 0]
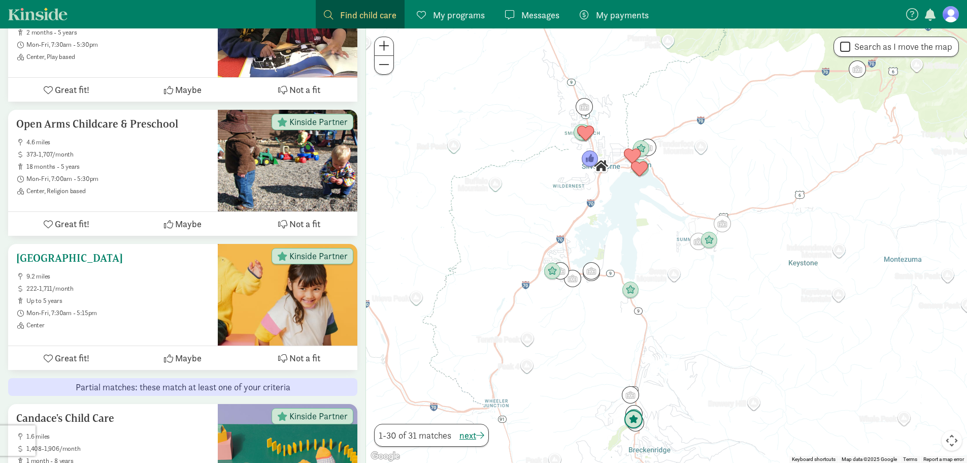
click at [101, 302] on ul "9.2 miles 222-1,711/month up to 5 years Mon-Fri, 7:30am - 5:15pm Center" at bounding box center [112, 300] width 193 height 57
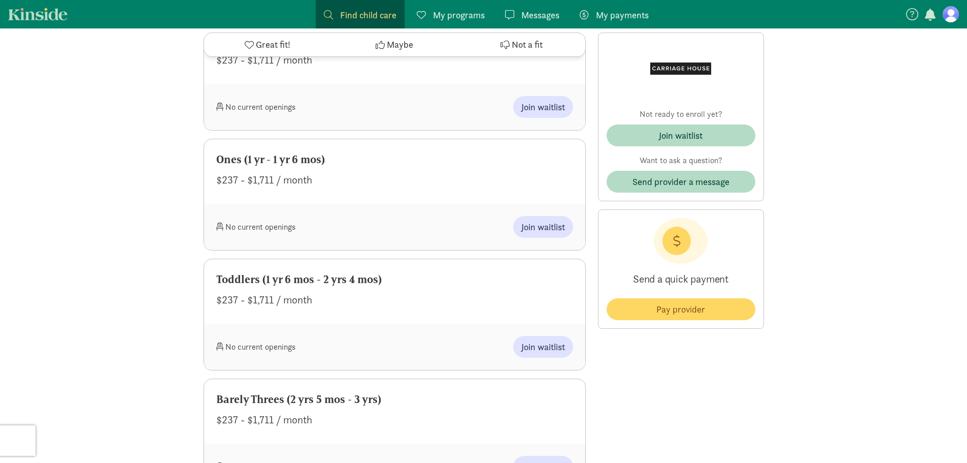
scroll to position [813, 0]
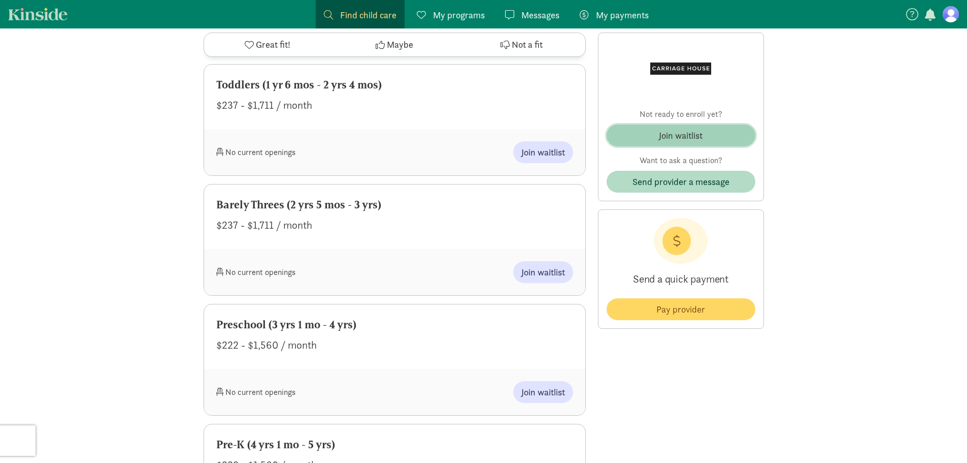
click at [662, 134] on div "Join waitlist" at bounding box center [681, 135] width 44 height 14
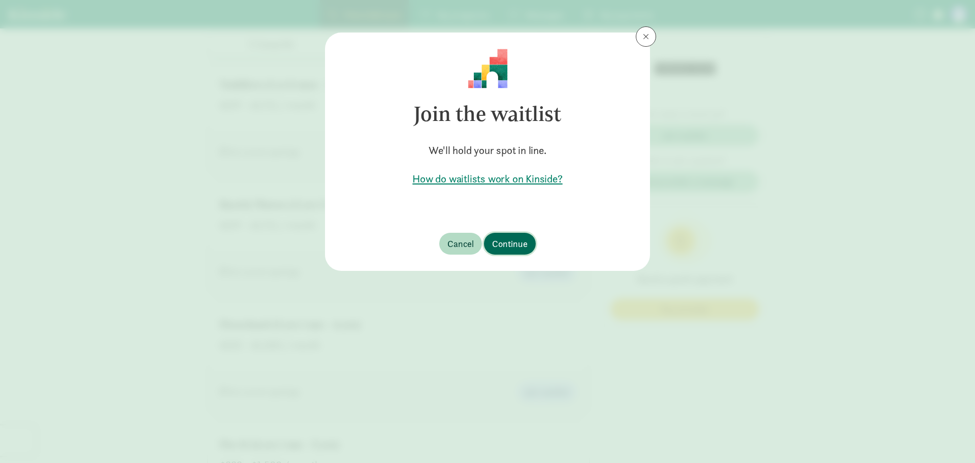
click at [518, 245] on span "Continue" at bounding box center [510, 244] width 36 height 14
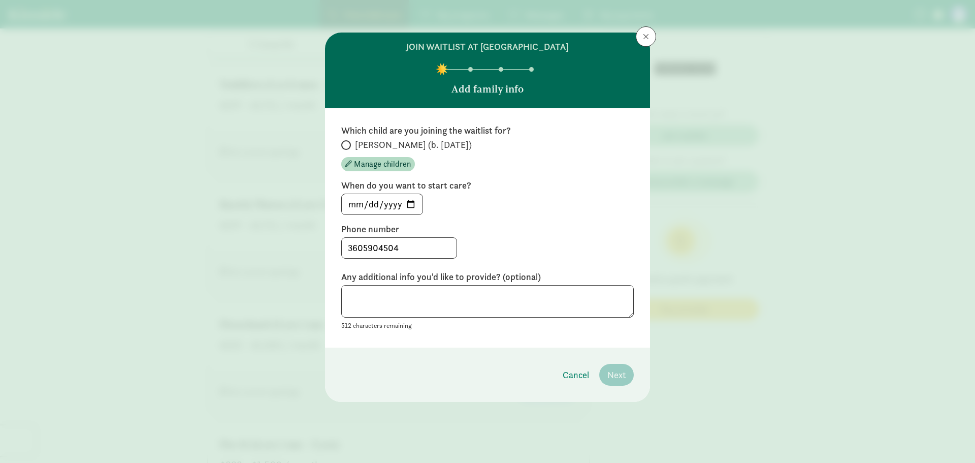
click at [363, 148] on span "[PERSON_NAME] (b. [DATE])" at bounding box center [413, 145] width 117 height 12
click at [348, 148] on input "[PERSON_NAME] (b. [DATE])" at bounding box center [344, 145] width 7 height 7
radio input "true"
click at [404, 200] on input "[DATE]" at bounding box center [382, 204] width 81 height 20
click at [411, 198] on input "[DATE]" at bounding box center [382, 204] width 81 height 20
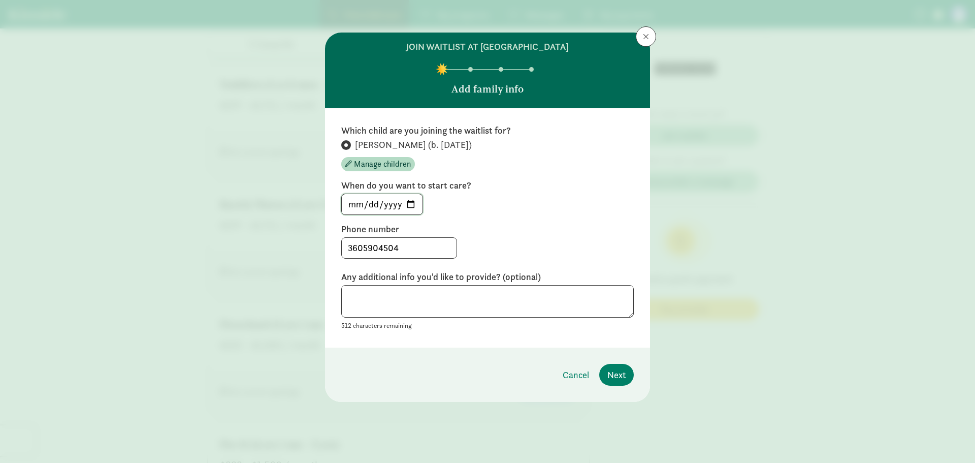
type input "[DATE]"
click at [622, 372] on span "Next" at bounding box center [616, 375] width 18 height 14
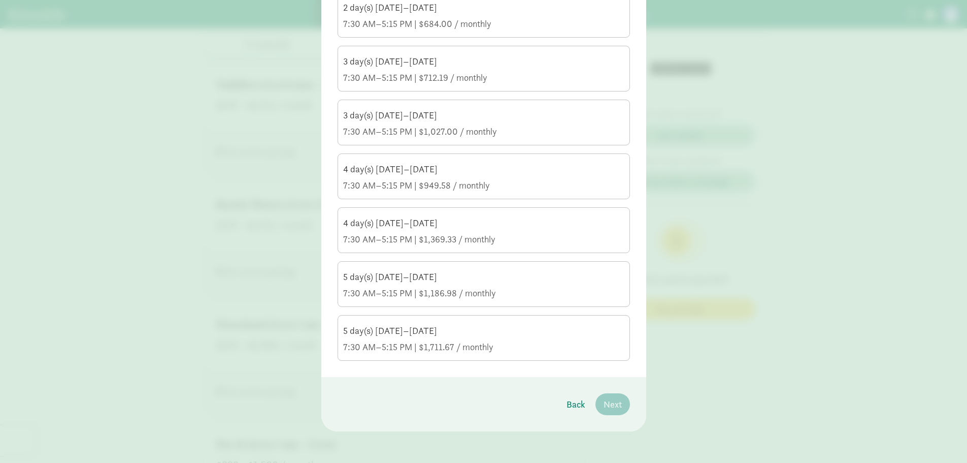
scroll to position [317, 0]
click at [486, 342] on div "7:30 AM–5:15 PM | $1,711.67 / monthly" at bounding box center [483, 346] width 281 height 12
click at [0, 0] on input "5 day(s) Monday–Friday 7:30 AM–5:15 PM | $1,711.67 / monthly" at bounding box center [0, 0] width 0 height 0
click at [483, 297] on div "7:30 AM–5:15 PM | $1,186.98 / monthly" at bounding box center [483, 292] width 281 height 12
click at [0, 0] on input "5 day(s) Monday–Friday 7:30 AM–5:15 PM | $1,186.98 / monthly" at bounding box center [0, 0] width 0 height 0
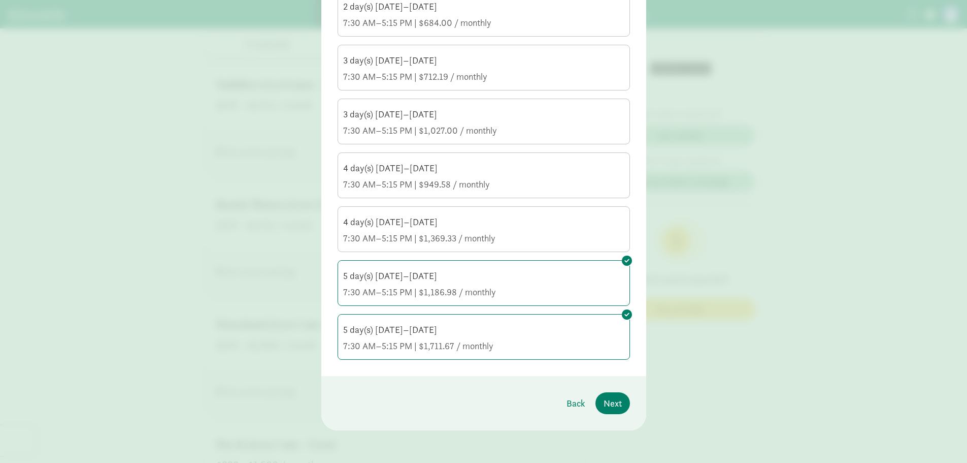
click at [471, 344] on div "7:30 AM–5:15 PM | $1,711.67 / monthly" at bounding box center [483, 346] width 281 height 12
click at [0, 0] on input "5 day(s) Monday–Friday 7:30 AM–5:15 PM | $1,711.67 / monthly" at bounding box center [0, 0] width 0 height 0
click at [618, 399] on span "Next" at bounding box center [613, 403] width 18 height 14
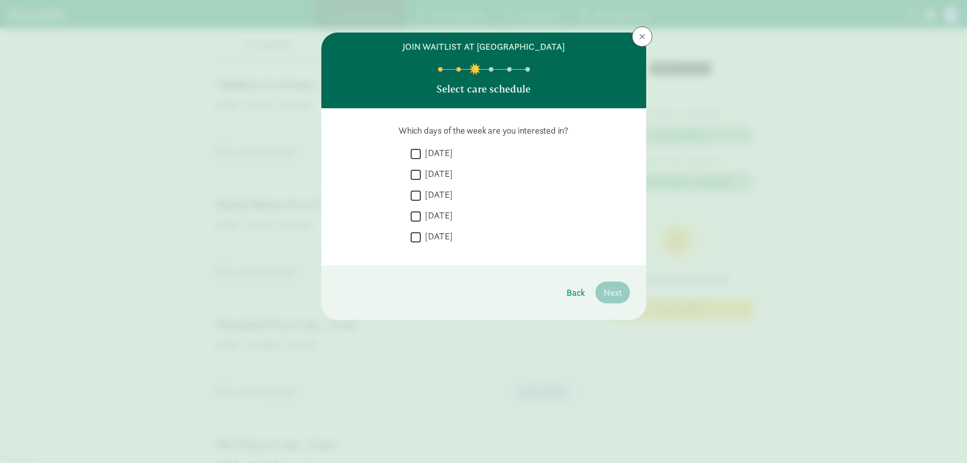
scroll to position [0, 0]
click at [442, 150] on label "Monday" at bounding box center [437, 153] width 32 height 12
click at [421, 150] on input "Monday" at bounding box center [416, 154] width 10 height 14
checkbox input "true"
click at [439, 169] on label "Tuesday" at bounding box center [437, 174] width 32 height 12
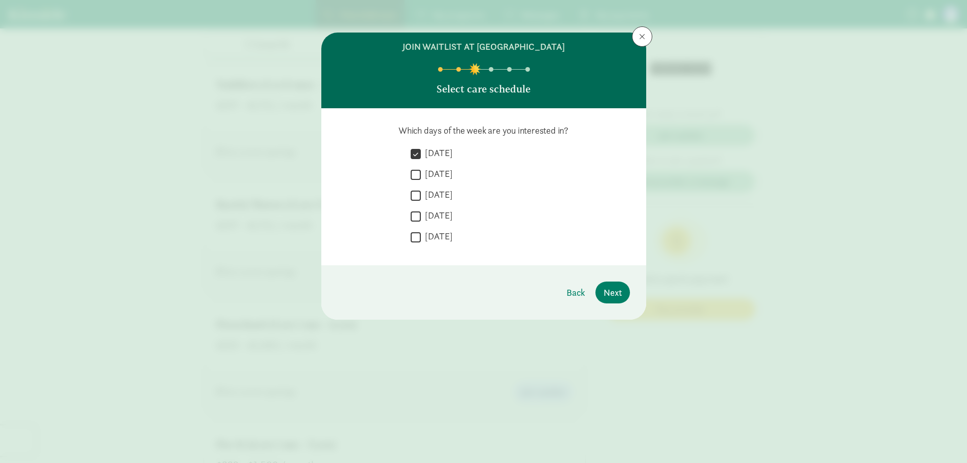
click at [421, 169] on input "Tuesday" at bounding box center [416, 175] width 10 height 14
checkbox input "true"
click at [446, 195] on label "Wednesday" at bounding box center [437, 194] width 32 height 12
click at [421, 195] on input "Wednesday" at bounding box center [416, 195] width 10 height 14
checkbox input "true"
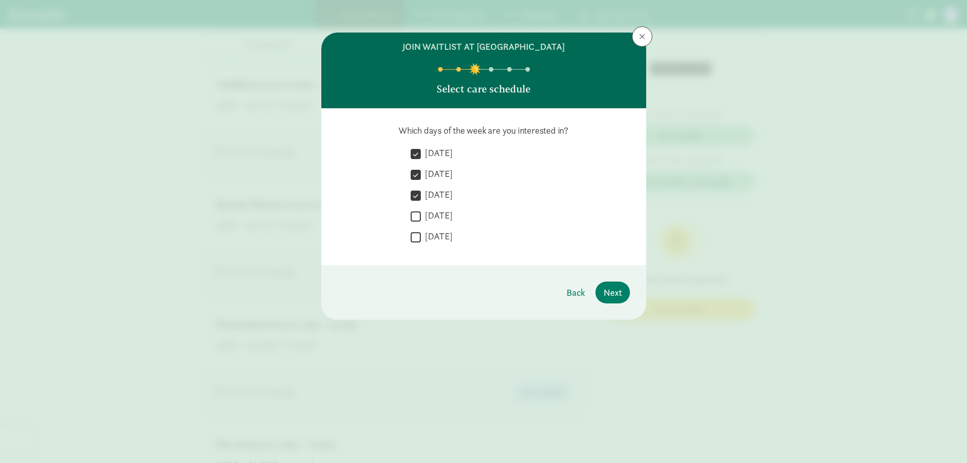
click at [445, 213] on label "Thursday" at bounding box center [437, 215] width 32 height 12
click at [421, 213] on input "Thursday" at bounding box center [416, 216] width 10 height 14
checkbox input "true"
click at [445, 238] on label "Friday" at bounding box center [437, 236] width 32 height 12
click at [421, 238] on input "Friday" at bounding box center [416, 237] width 10 height 14
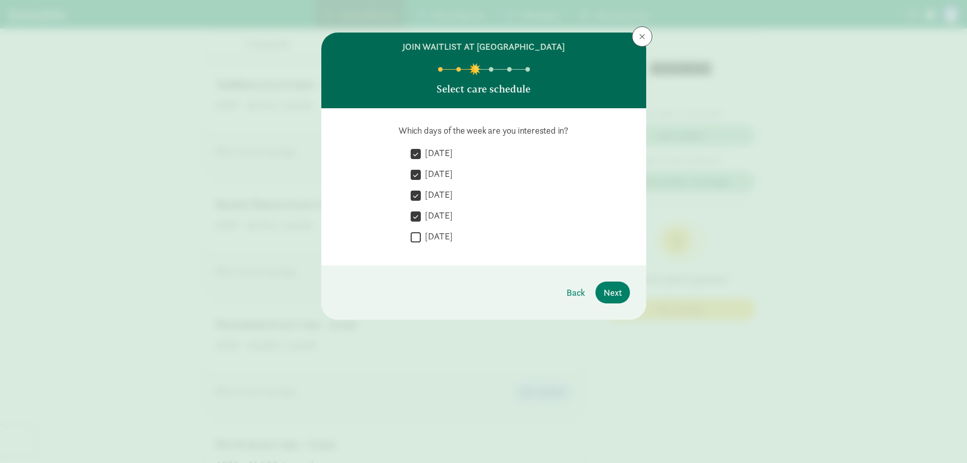
checkbox input "true"
click at [570, 290] on span "Back" at bounding box center [576, 292] width 19 height 14
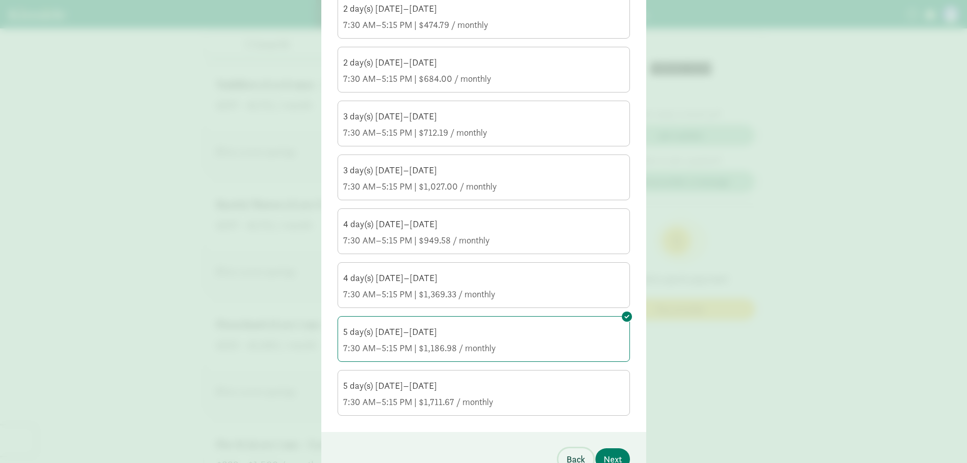
scroll to position [317, 0]
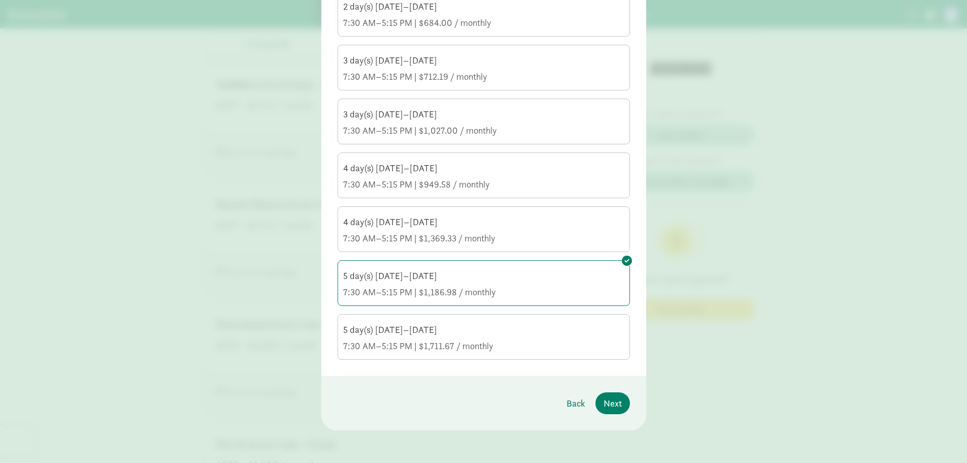
click at [481, 341] on div "7:30 AM–5:15 PM | $1,711.67 / monthly" at bounding box center [483, 346] width 281 height 12
click at [0, 0] on input "5 day(s) Monday–Friday 7:30 AM–5:15 PM | $1,711.67 / monthly" at bounding box center [0, 0] width 0 height 0
click at [611, 399] on span "Next" at bounding box center [613, 403] width 18 height 14
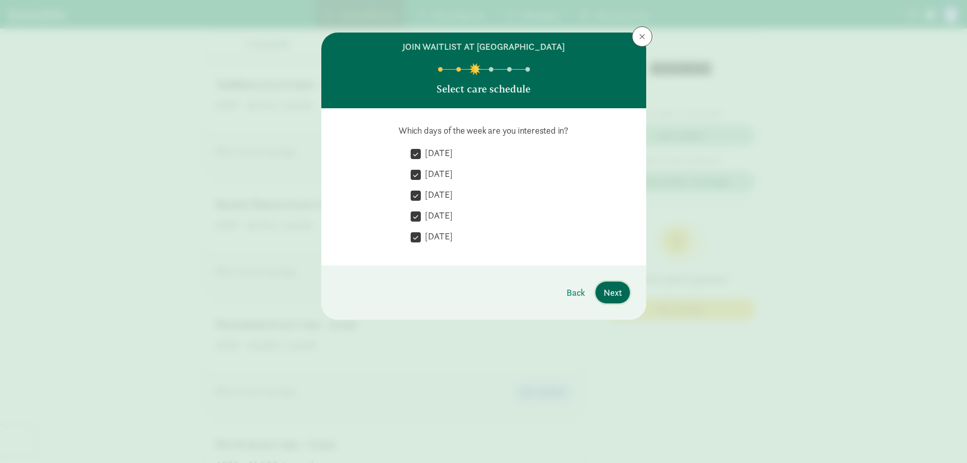
click at [610, 296] on span "Next" at bounding box center [613, 292] width 18 height 14
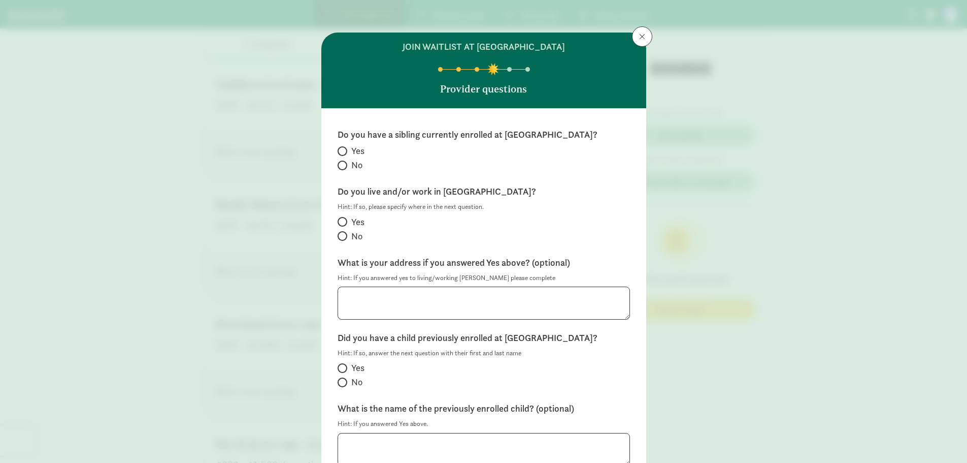
click at [357, 162] on span "No" at bounding box center [356, 165] width 11 height 12
click at [344, 162] on input "No" at bounding box center [341, 165] width 7 height 7
radio input "true"
click at [347, 236] on label "No" at bounding box center [484, 236] width 293 height 12
click at [344, 236] on input "No" at bounding box center [341, 236] width 7 height 7
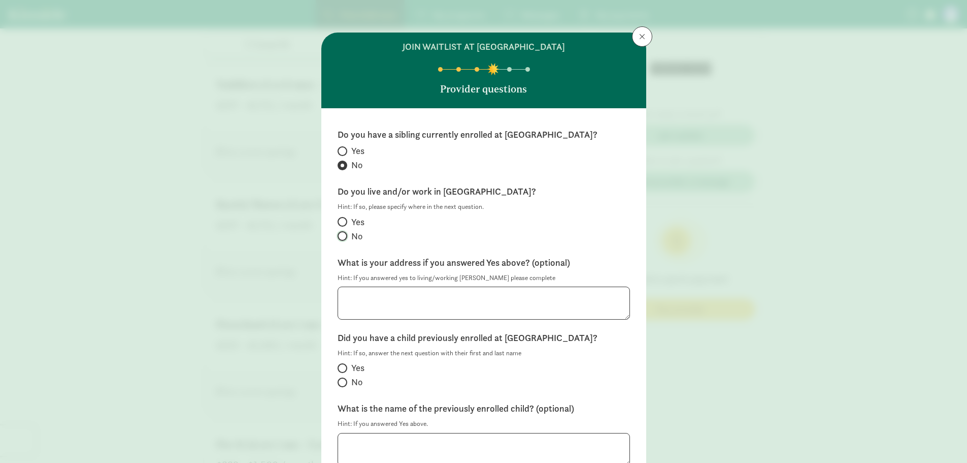
radio input "true"
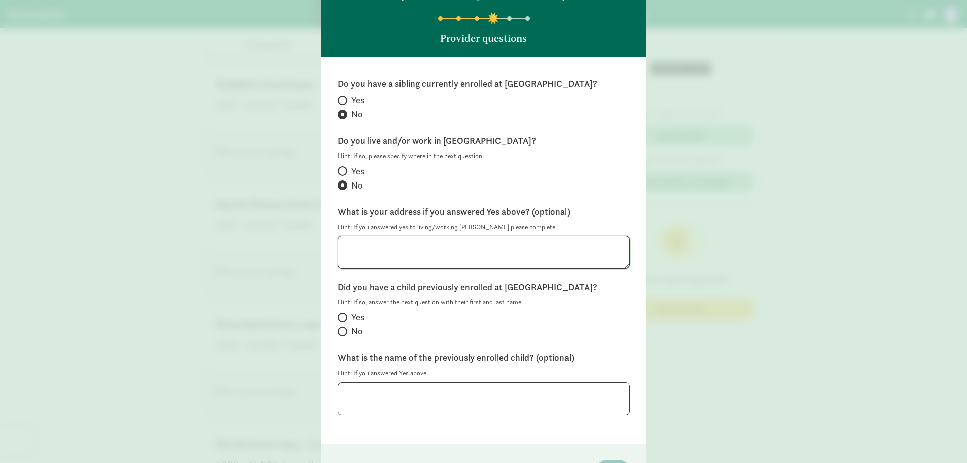
click at [415, 258] on textarea at bounding box center [484, 252] width 293 height 33
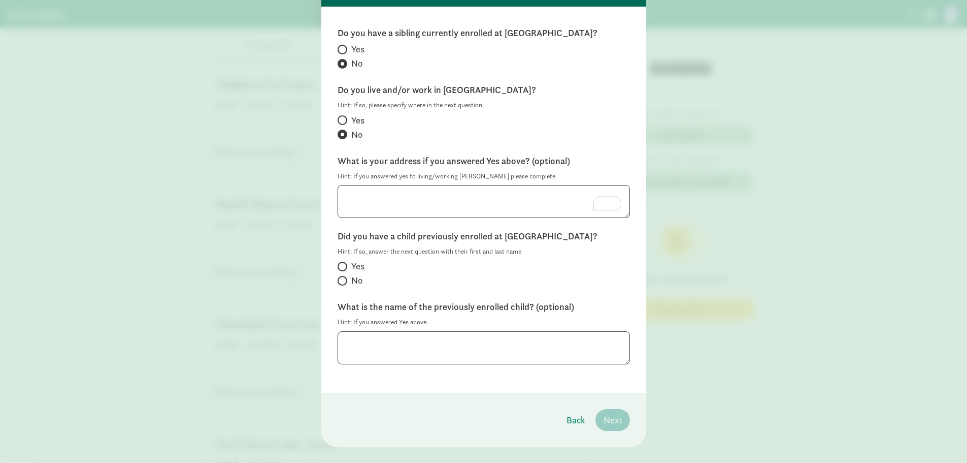
click at [347, 277] on label "No" at bounding box center [484, 280] width 293 height 12
click at [344, 277] on input "No" at bounding box center [341, 280] width 7 height 7
radio input "true"
click at [611, 414] on span "Next" at bounding box center [613, 420] width 18 height 14
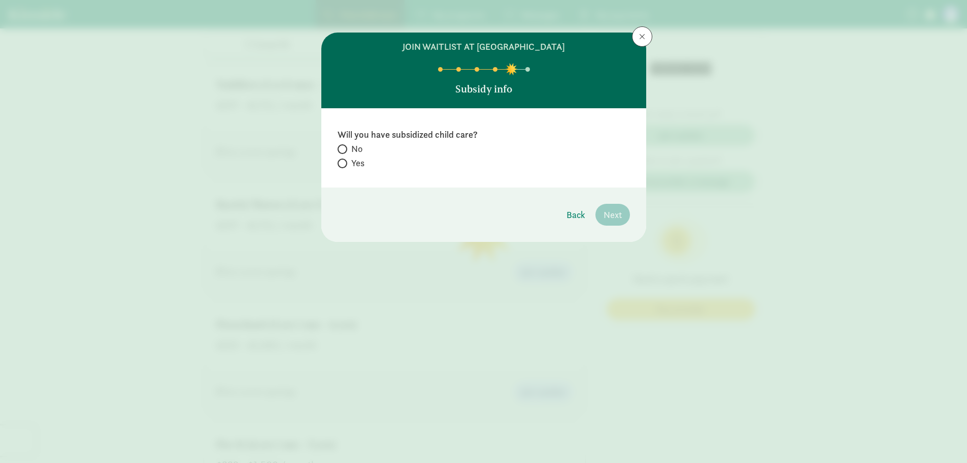
scroll to position [0, 0]
click at [351, 170] on div "No Yes" at bounding box center [484, 157] width 293 height 28
click at [352, 161] on span "Yes" at bounding box center [357, 163] width 13 height 12
click at [344, 161] on input "Yes" at bounding box center [341, 163] width 7 height 7
radio input "true"
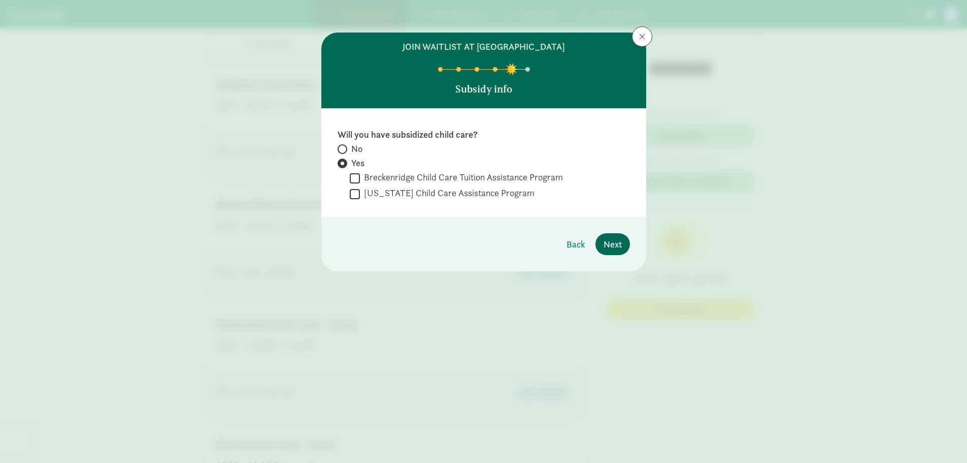
click at [629, 251] on footer "Back Next" at bounding box center [483, 244] width 325 height 54
click at [620, 245] on span "Next" at bounding box center [613, 244] width 18 height 14
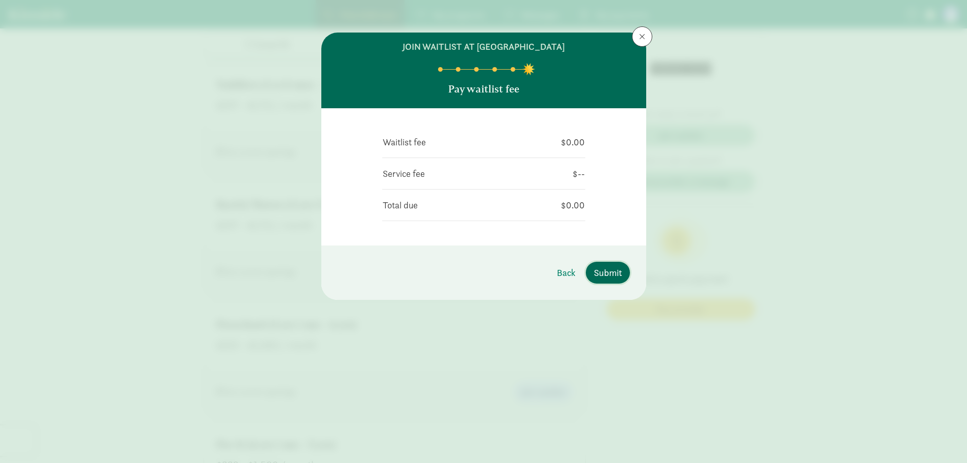
click at [605, 265] on button "Submit" at bounding box center [608, 273] width 44 height 22
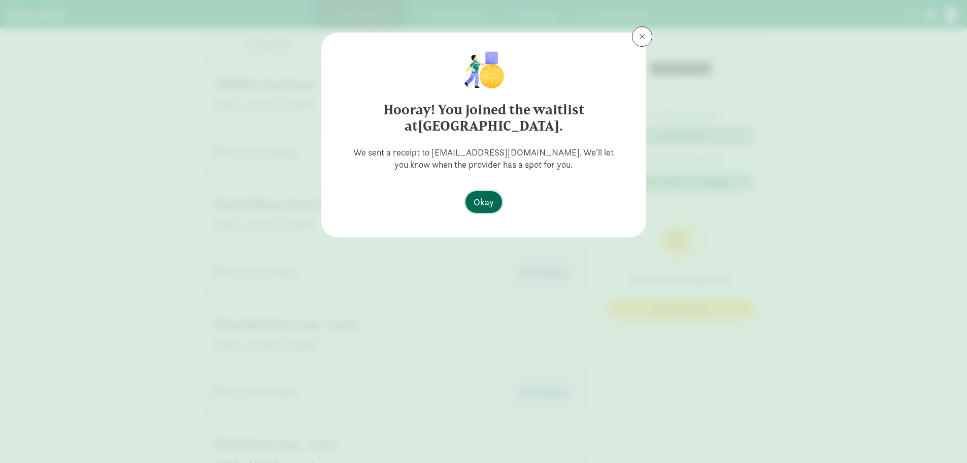
click at [482, 204] on span "Okay" at bounding box center [484, 202] width 20 height 14
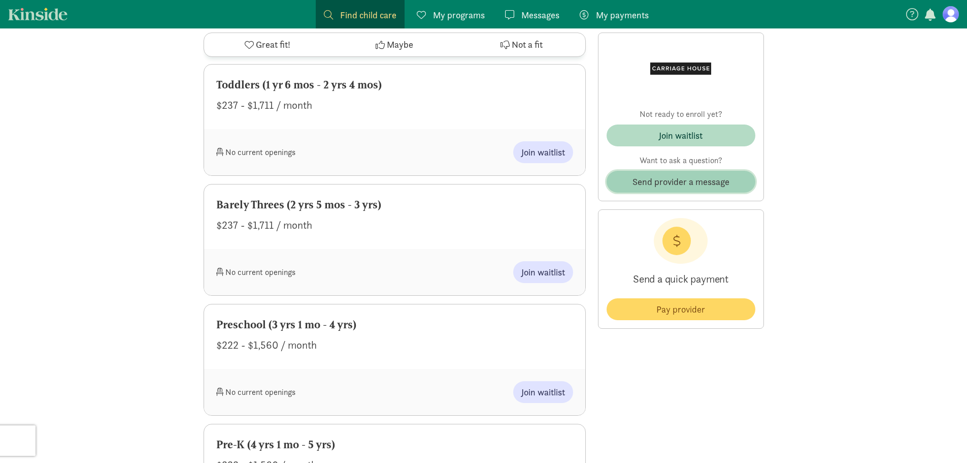
click at [666, 181] on span "Send provider a message" at bounding box center [681, 182] width 97 height 14
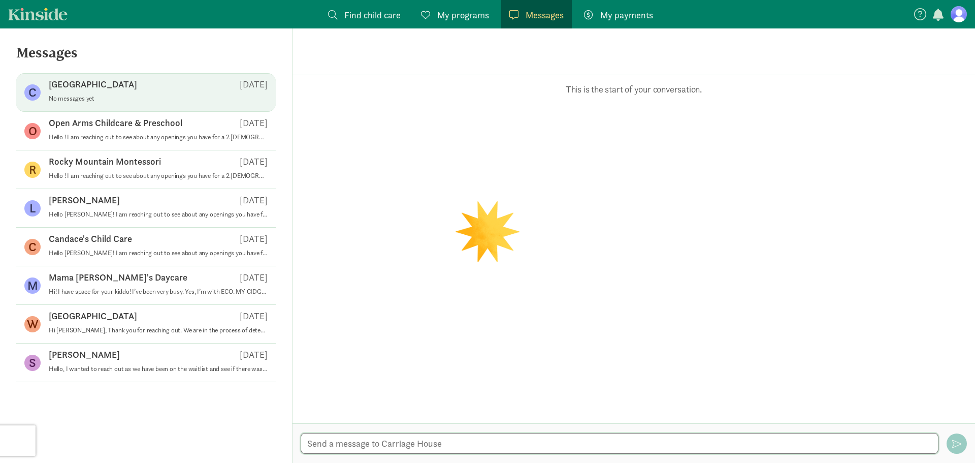
click at [433, 437] on textarea at bounding box center [620, 443] width 638 height 21
paste textarea "Hello ! I am reaching out to see about any openings you have for a 2.[DEMOGRAPH…"
type textarea "Hello ! I am reaching out to see about any openings you have for a 2.[DEMOGRAPH…"
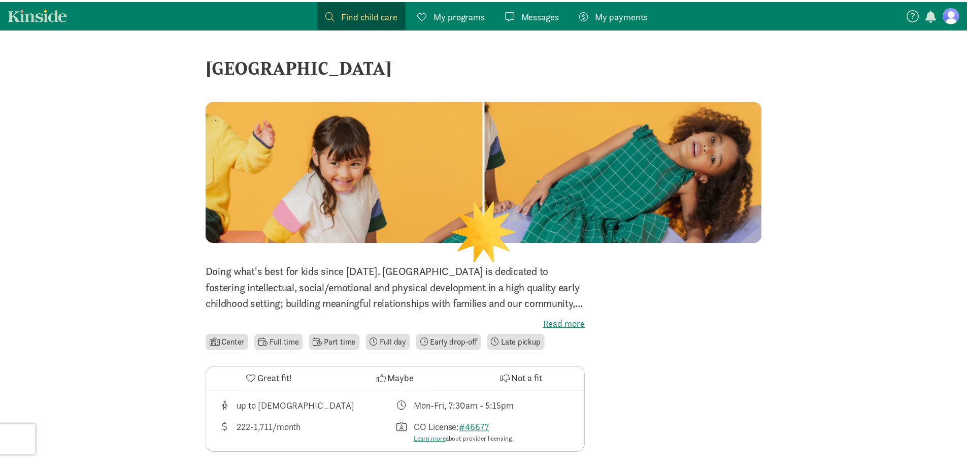
scroll to position [813, 0]
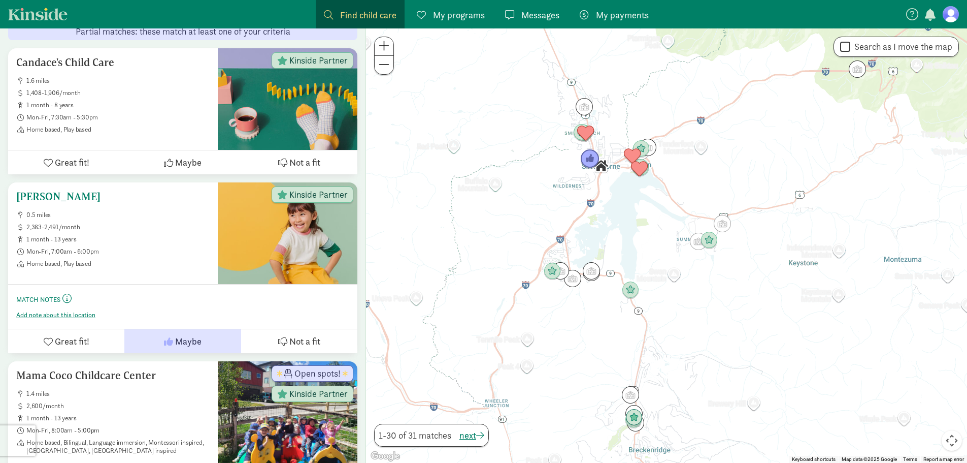
scroll to position [1443, 0]
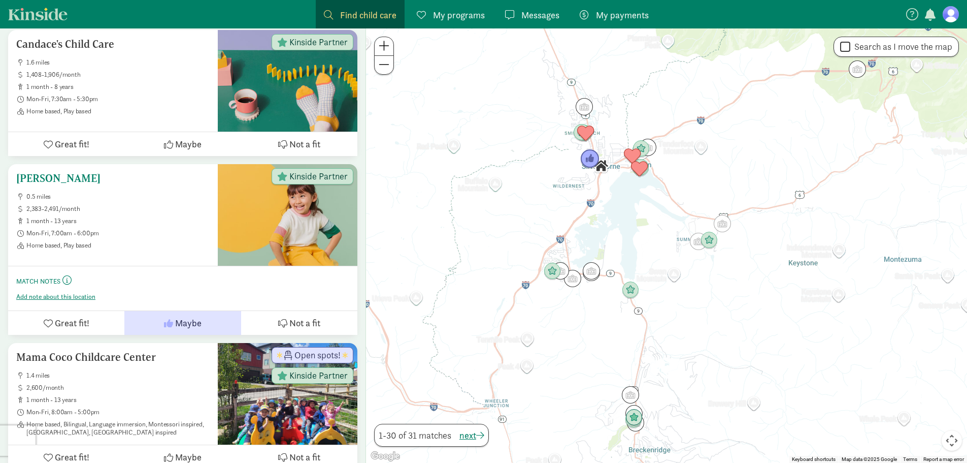
click at [142, 239] on div "Sol y Luna 0.5 miles 2,383-2,491/month 1 month - 13 years Mon-Fri, 7:00am - 6:0…" at bounding box center [113, 215] width 210 height 102
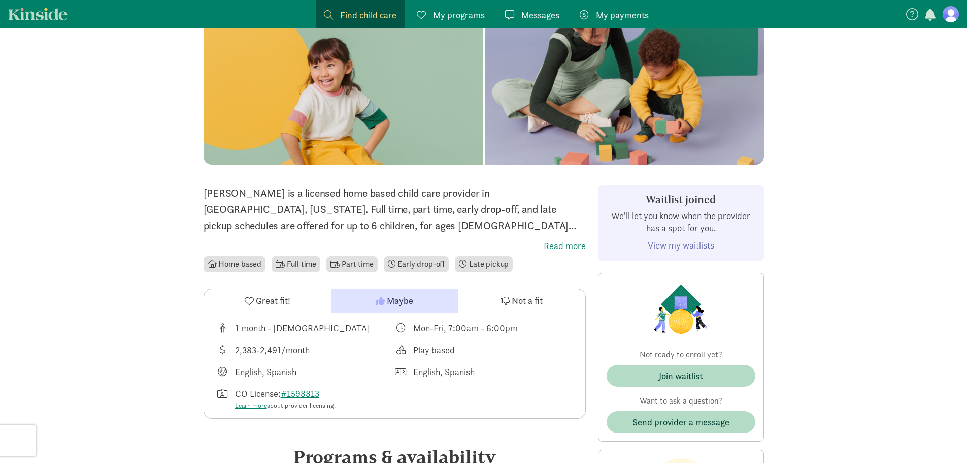
scroll to position [254, 0]
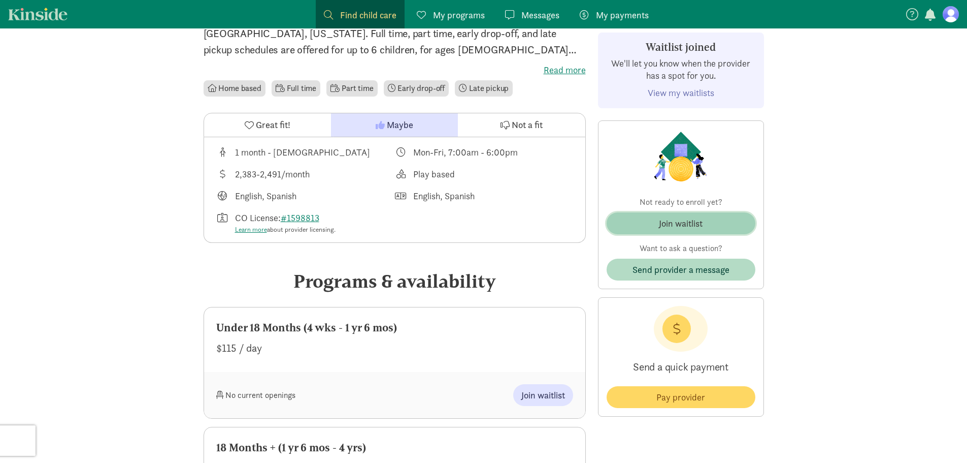
click at [669, 222] on div "Join waitlist" at bounding box center [681, 223] width 44 height 14
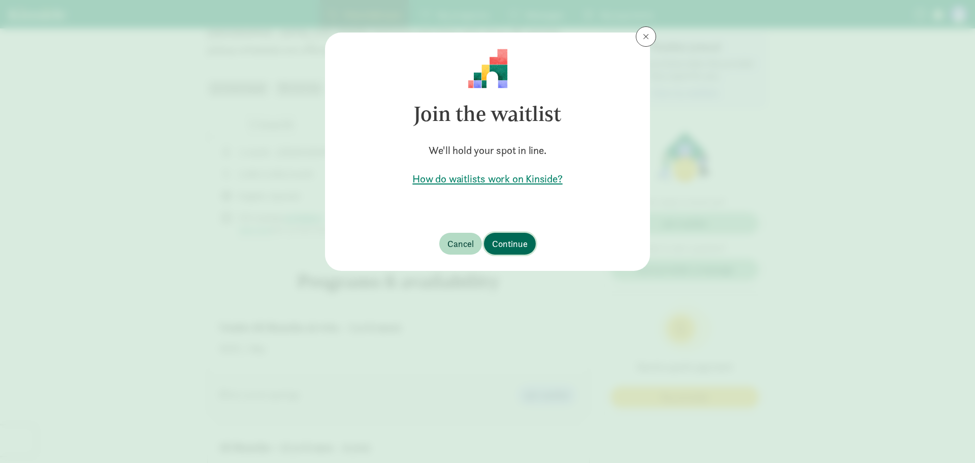
click at [525, 242] on span "Continue" at bounding box center [510, 244] width 36 height 14
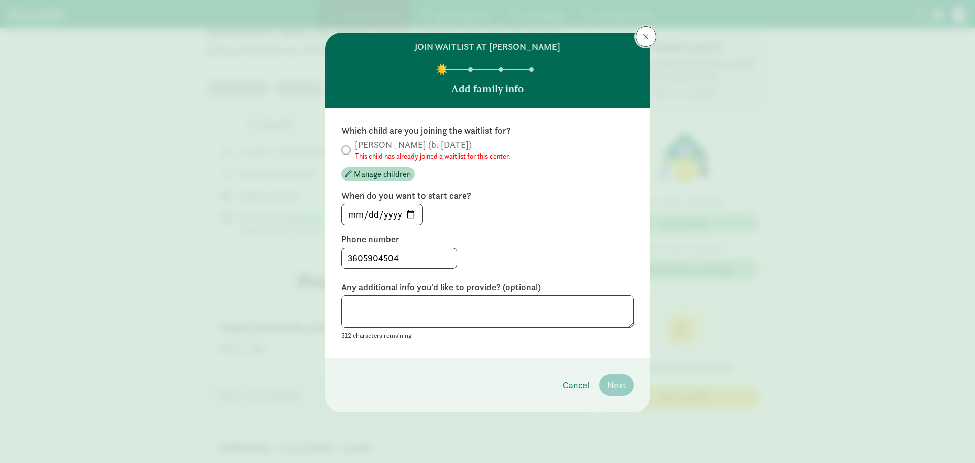
drag, startPoint x: 646, startPoint y: 38, endPoint x: 648, endPoint y: 46, distance: 8.2
click at [647, 38] on span at bounding box center [646, 37] width 6 height 8
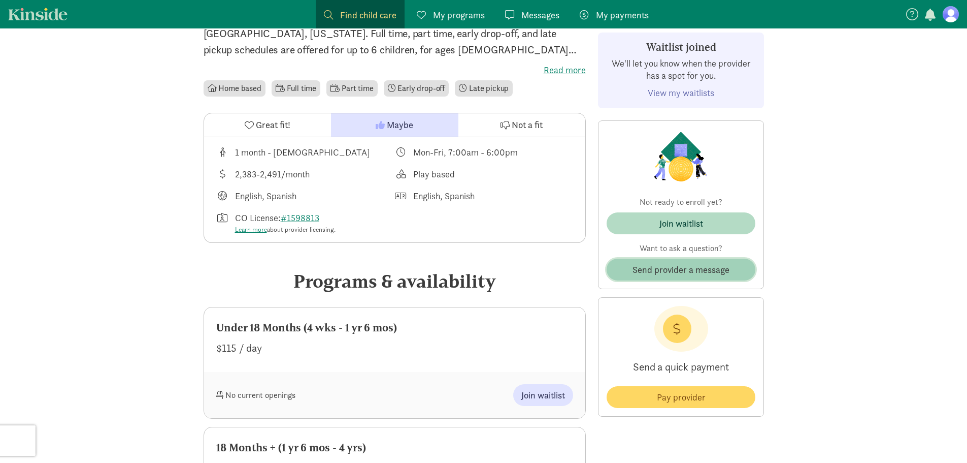
click at [672, 275] on span "Send provider a message" at bounding box center [681, 270] width 97 height 14
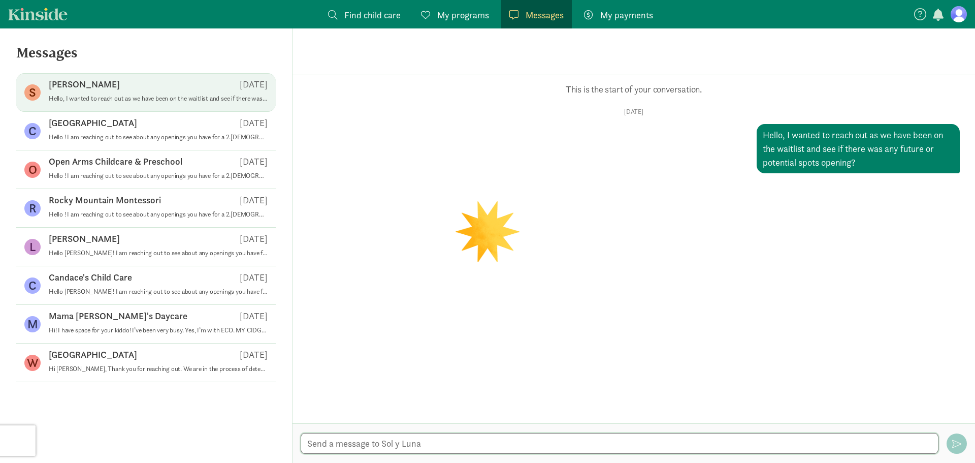
click at [491, 441] on textarea at bounding box center [620, 443] width 638 height 21
paste textarea "Hello ! I am reaching out to see about any openings you have for a 2.[DEMOGRAPH…"
type textarea "Hello ! I am reaching out to see about any openings you have for a 2.[DEMOGRAPH…"
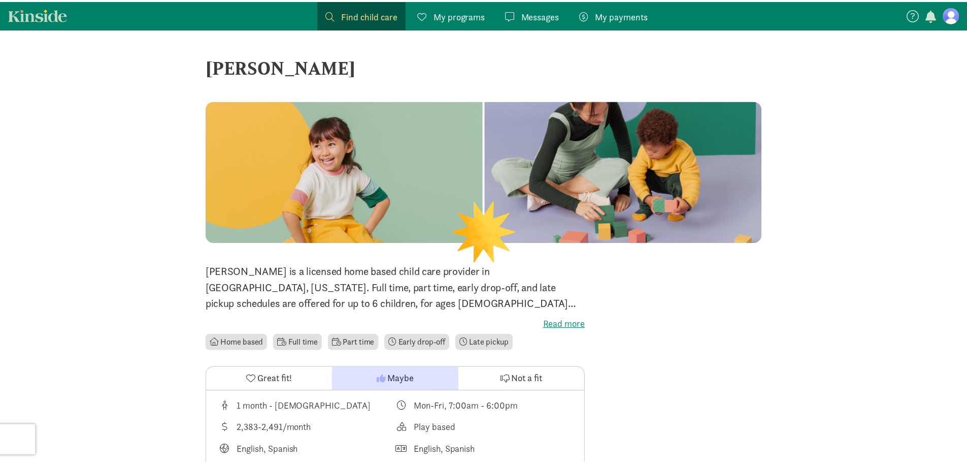
scroll to position [254, 0]
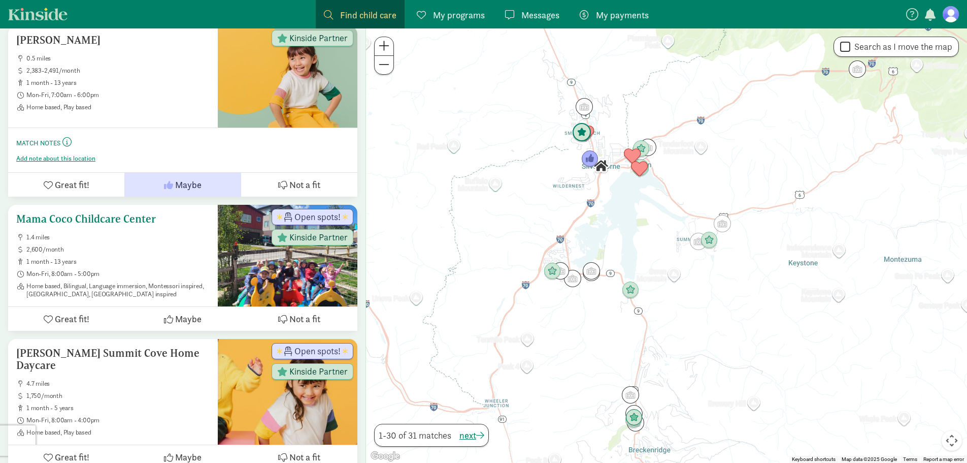
scroll to position [1632, 0]
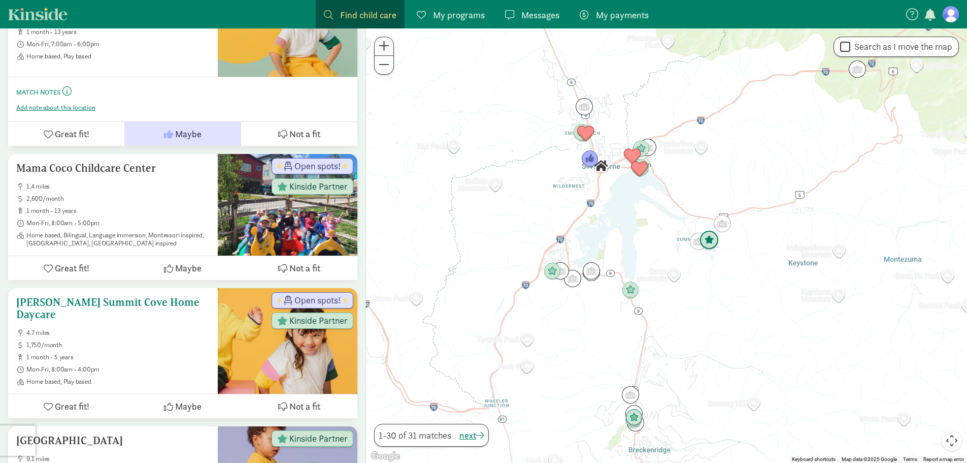
click at [294, 399] on span "Not a fit" at bounding box center [304, 406] width 31 height 14
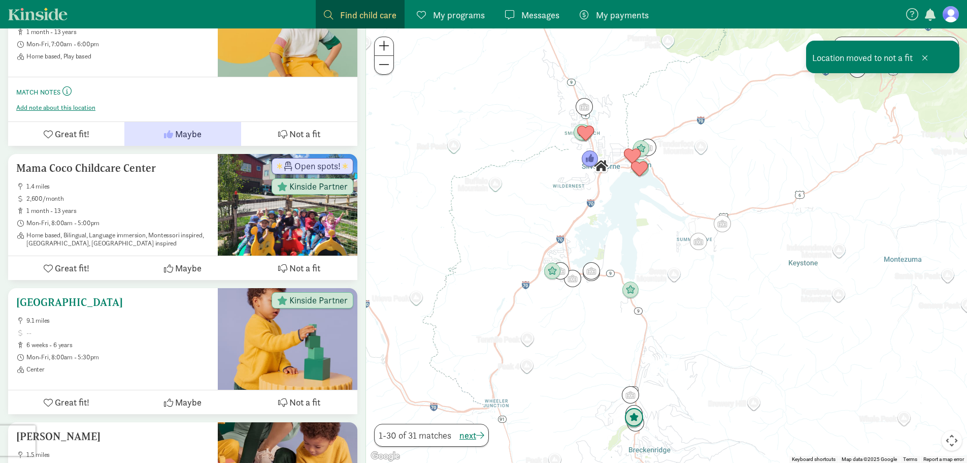
click at [105, 296] on h5 "[GEOGRAPHIC_DATA]" at bounding box center [112, 302] width 193 height 12
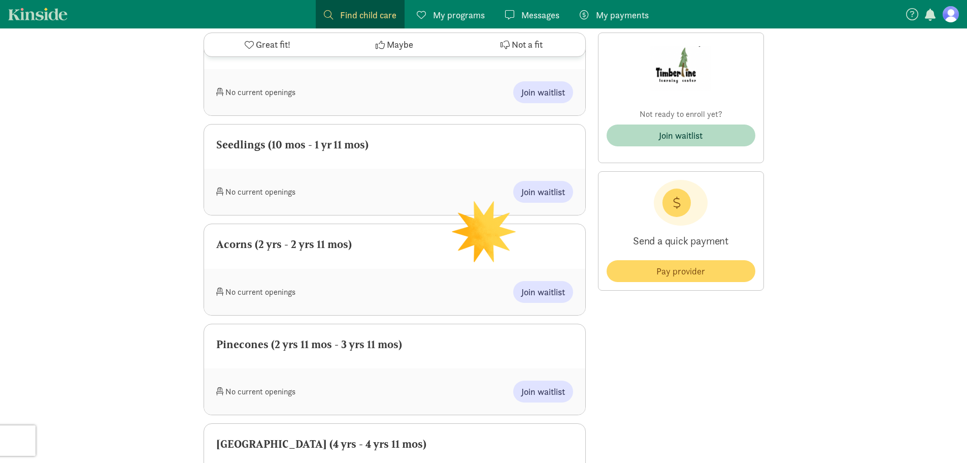
scroll to position [508, 0]
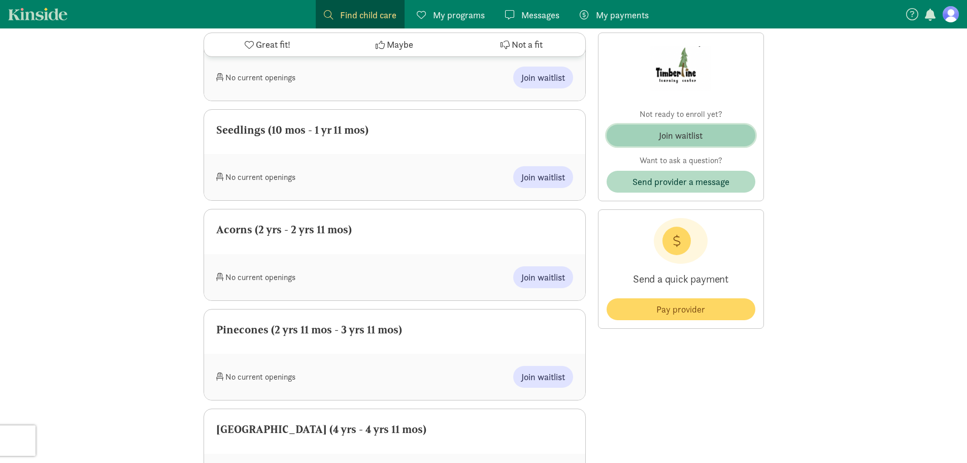
click at [680, 138] on div "Join waitlist" at bounding box center [681, 135] width 44 height 14
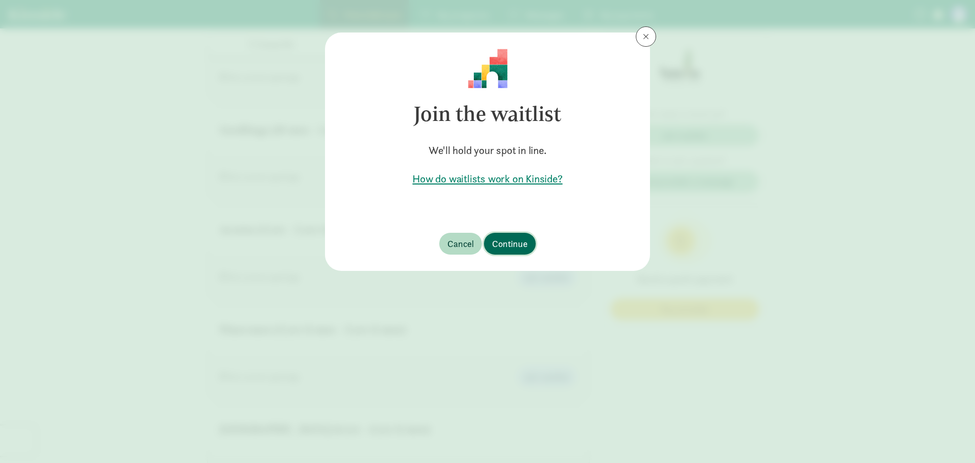
click at [509, 247] on span "Continue" at bounding box center [510, 244] width 36 height 14
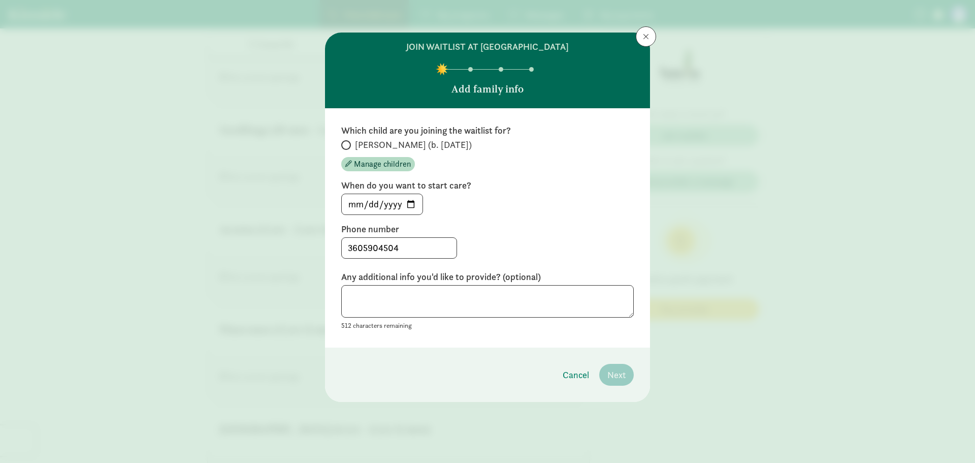
click at [383, 140] on span "[PERSON_NAME] (b. [DATE])" at bounding box center [413, 145] width 117 height 12
click at [348, 142] on input "[PERSON_NAME] (b. [DATE])" at bounding box center [344, 145] width 7 height 7
radio input "true"
click at [406, 203] on input "[DATE]" at bounding box center [382, 204] width 81 height 20
type input "[DATE]"
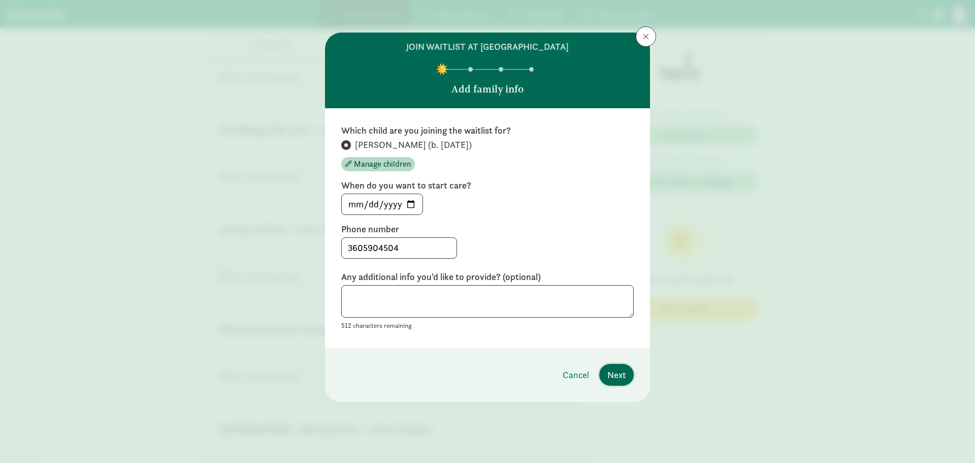
click at [622, 374] on span "Next" at bounding box center [616, 375] width 18 height 14
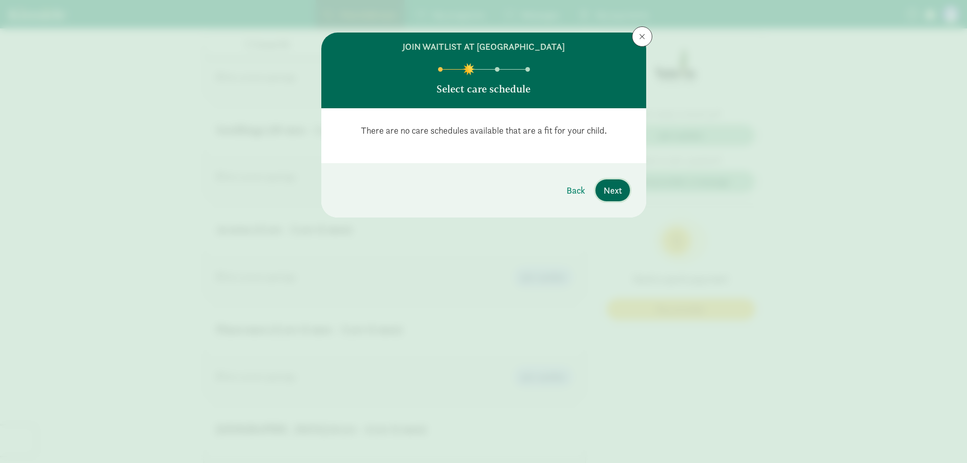
click at [613, 194] on span "Next" at bounding box center [613, 190] width 18 height 14
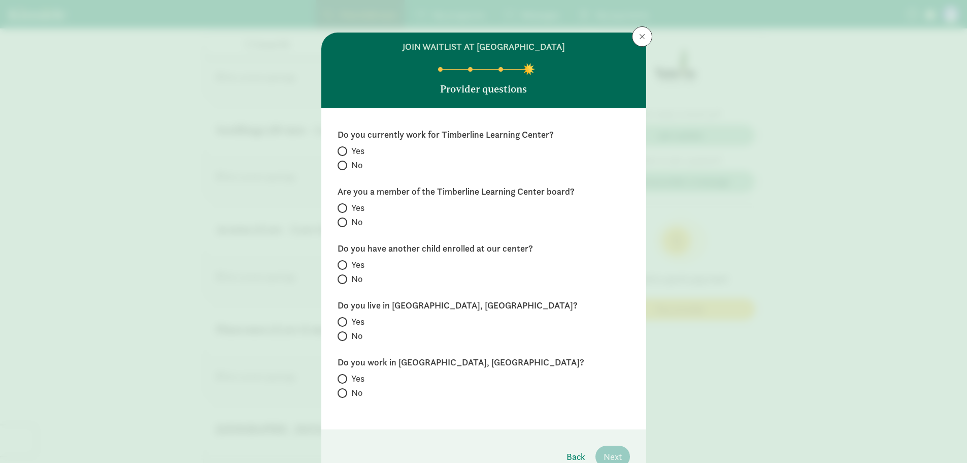
click at [354, 168] on span "No" at bounding box center [356, 165] width 11 height 12
click at [344, 168] on input "No" at bounding box center [341, 165] width 7 height 7
radio input "true"
click at [347, 225] on label "No" at bounding box center [484, 222] width 293 height 12
click at [344, 225] on input "No" at bounding box center [341, 222] width 7 height 7
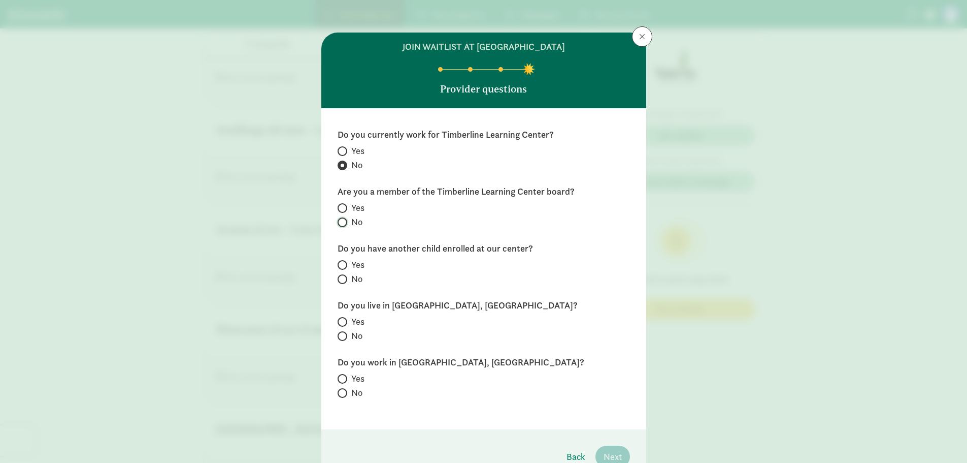
radio input "true"
click at [353, 279] on span "No" at bounding box center [356, 279] width 11 height 12
click at [344, 279] on input "No" at bounding box center [341, 279] width 7 height 7
radio input "true"
click at [356, 335] on span "No" at bounding box center [356, 336] width 11 height 12
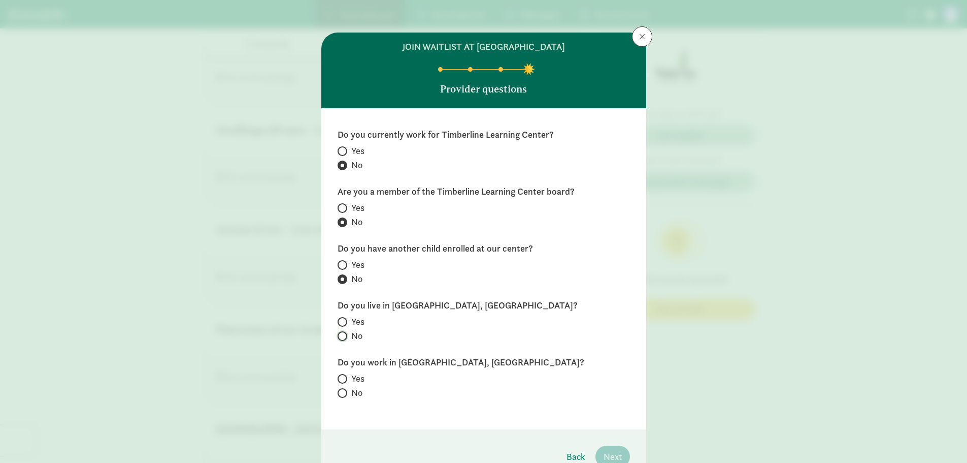
click at [344, 335] on input "No" at bounding box center [341, 336] width 7 height 7
radio input "true"
click at [359, 385] on div "Yes No" at bounding box center [484, 386] width 293 height 28
click at [358, 390] on span "No" at bounding box center [356, 392] width 11 height 12
click at [344, 390] on input "No" at bounding box center [341, 393] width 7 height 7
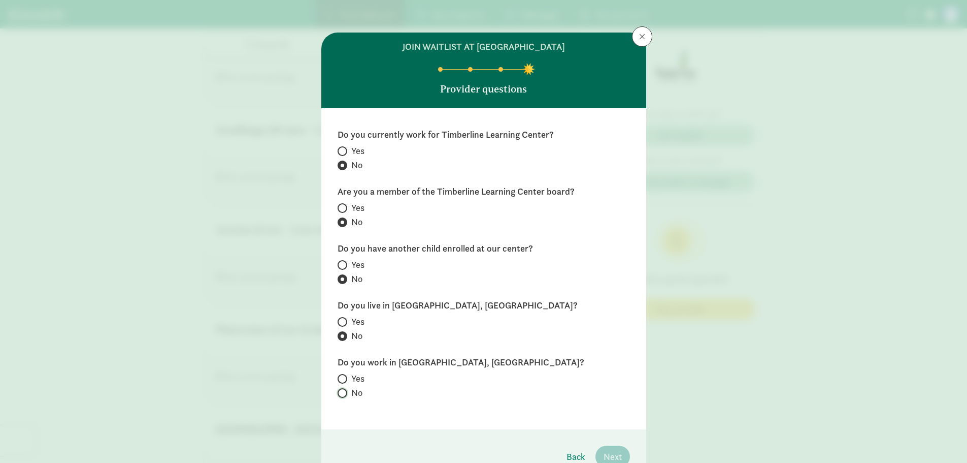
radio input "true"
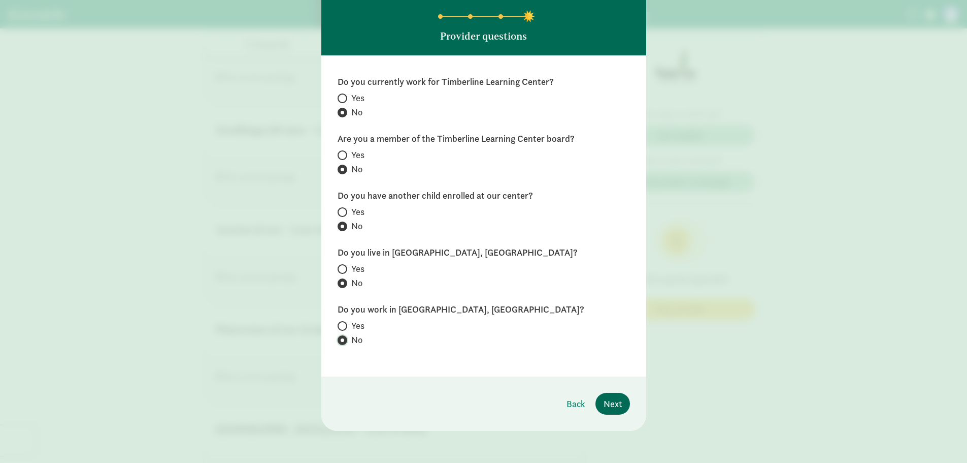
scroll to position [53, 0]
click at [609, 400] on span "Next" at bounding box center [613, 403] width 18 height 14
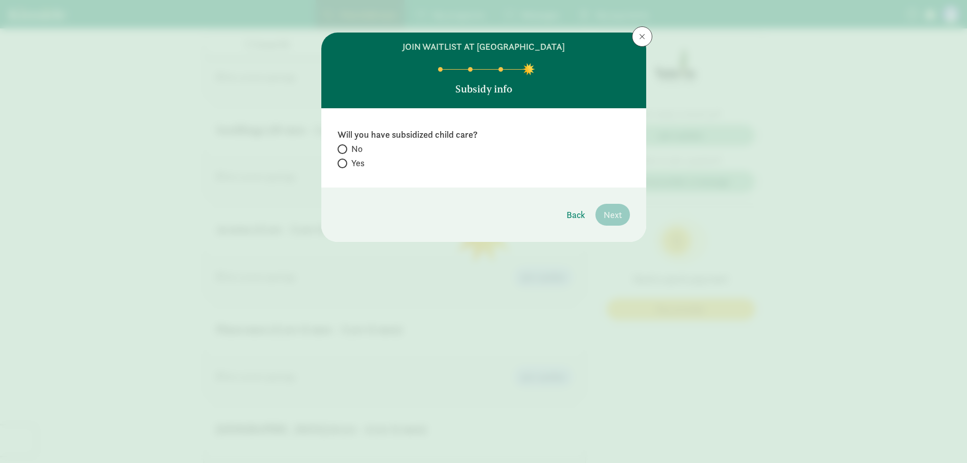
scroll to position [0, 0]
click at [350, 171] on div "Will you have subsidized child care? No Yes" at bounding box center [483, 147] width 325 height 79
click at [350, 161] on label "Yes" at bounding box center [484, 163] width 293 height 12
click at [344, 161] on input "Yes" at bounding box center [341, 163] width 7 height 7
radio input "true"
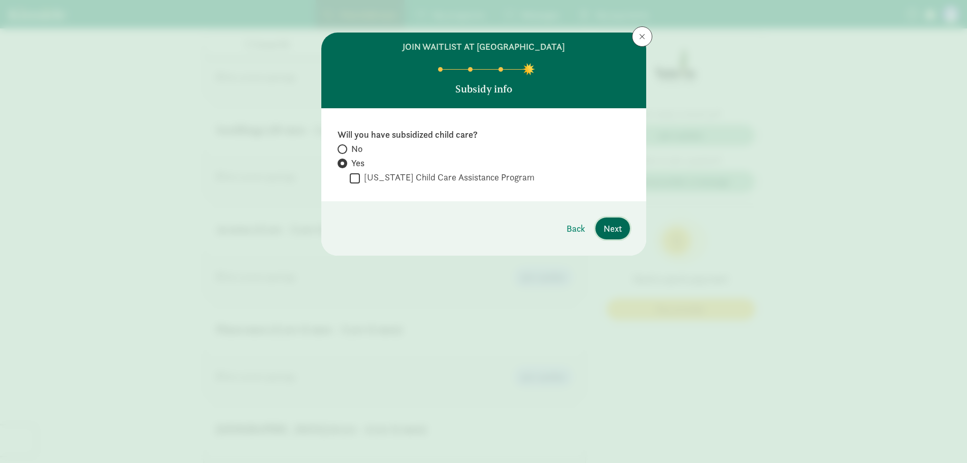
click at [621, 225] on span "Next" at bounding box center [613, 228] width 18 height 14
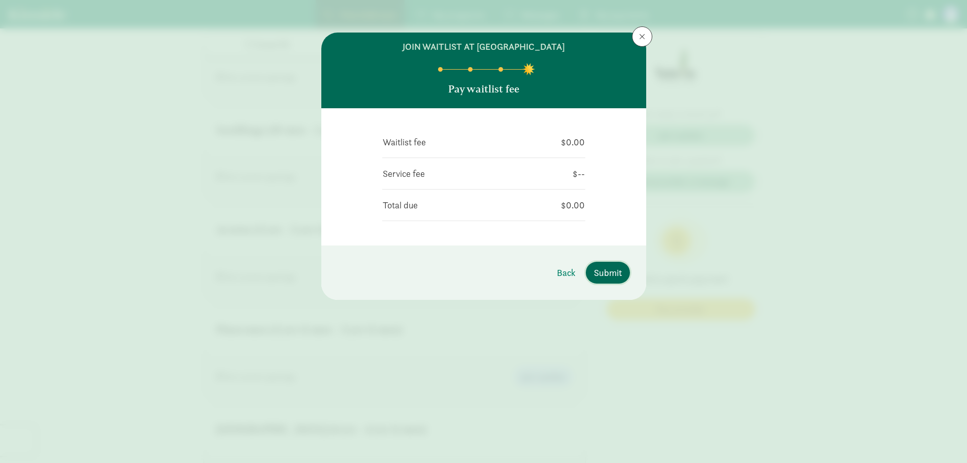
click at [609, 270] on span "Submit" at bounding box center [608, 273] width 28 height 14
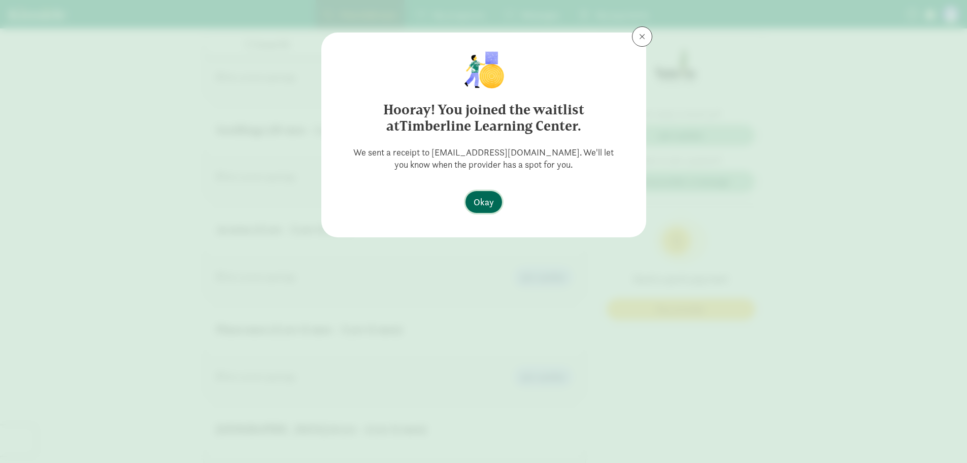
click at [494, 195] on button "Okay" at bounding box center [484, 202] width 37 height 22
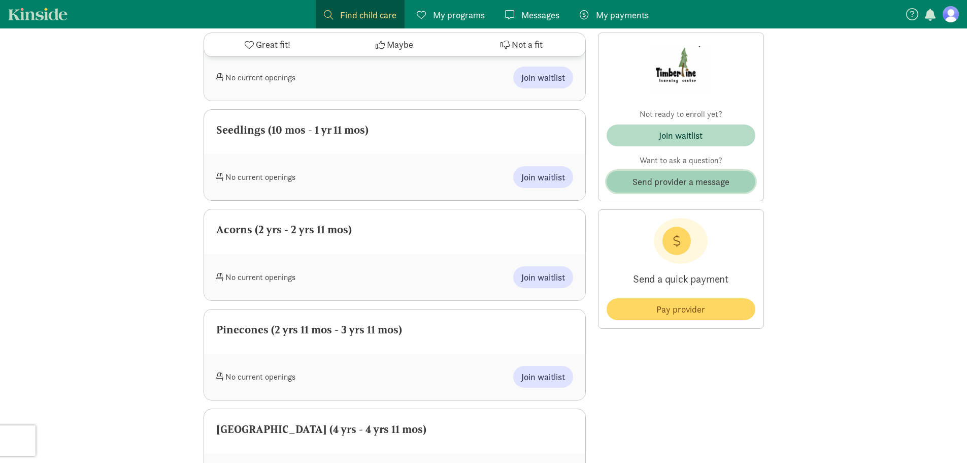
click at [623, 183] on span "Send provider a message" at bounding box center [681, 182] width 133 height 14
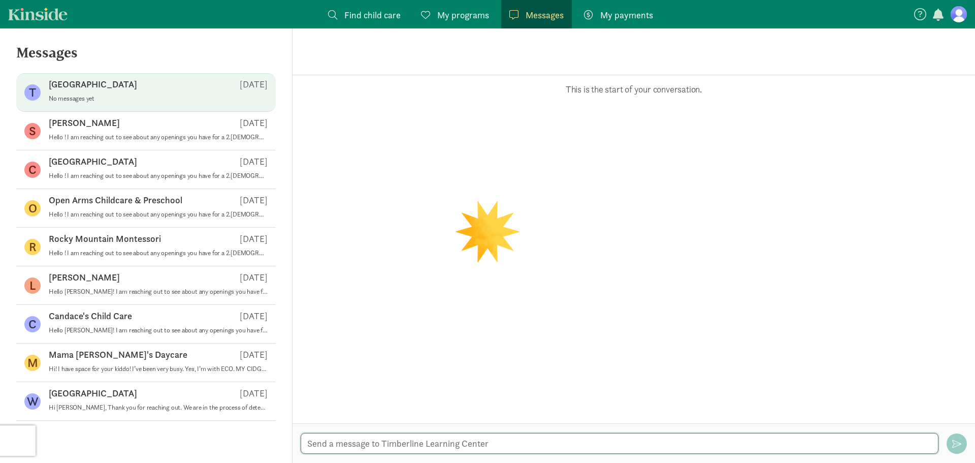
click at [457, 441] on textarea at bounding box center [620, 443] width 638 height 21
paste textarea "Hello ! I am reaching out to see about any openings you have for a 2.[DEMOGRAPH…"
type textarea "Hello ! I am reaching out to see about any openings you have for a 2.[DEMOGRAPH…"
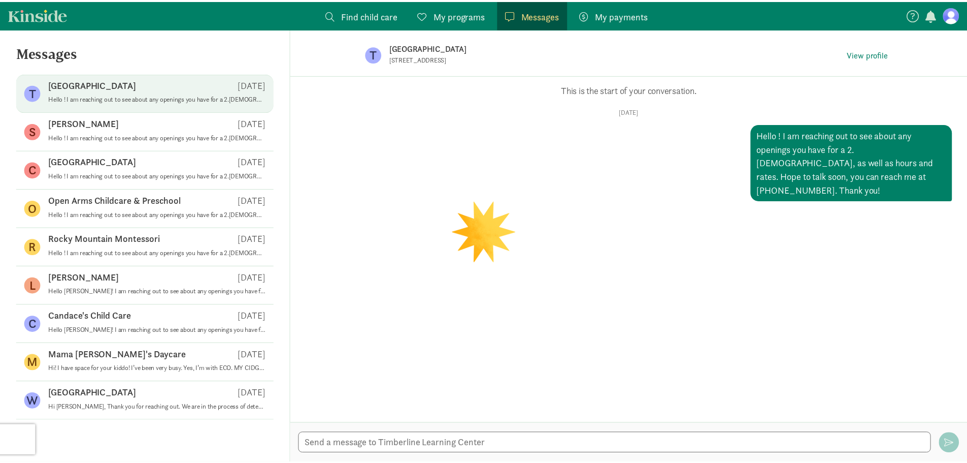
scroll to position [508, 0]
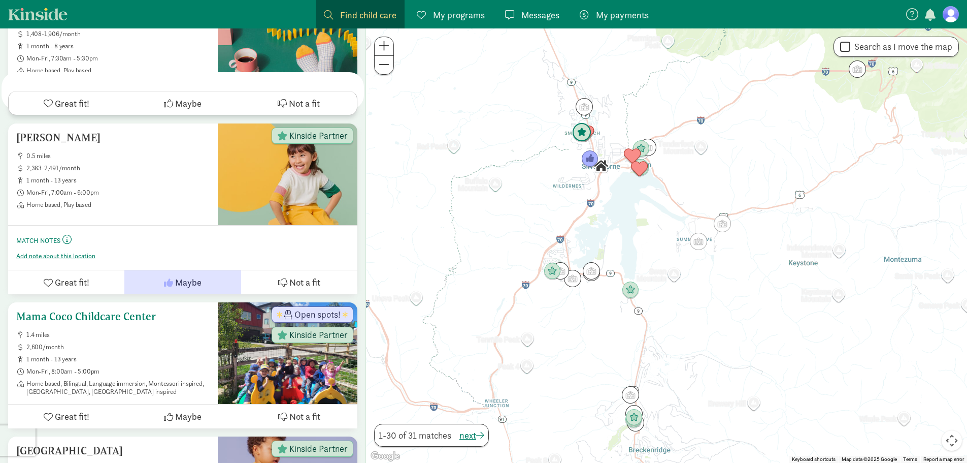
scroll to position [1618, 0]
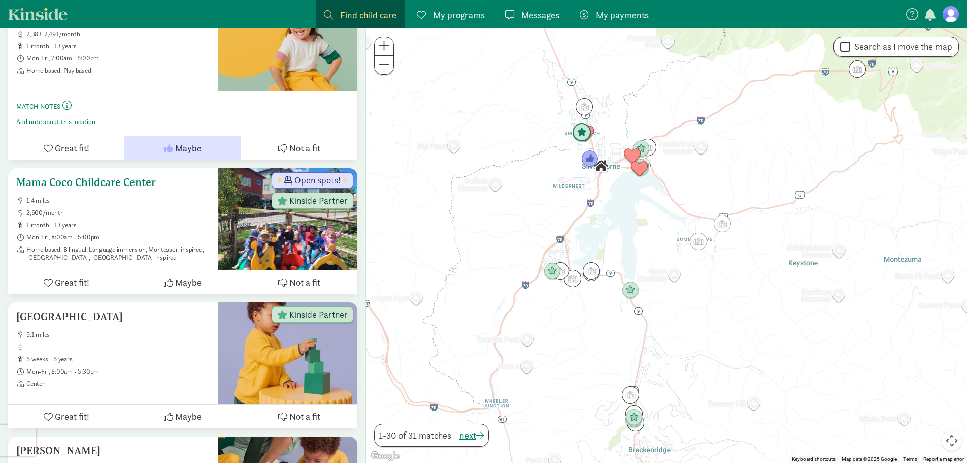
click at [97, 176] on h5 "Mama Coco Childcare Center" at bounding box center [112, 182] width 193 height 12
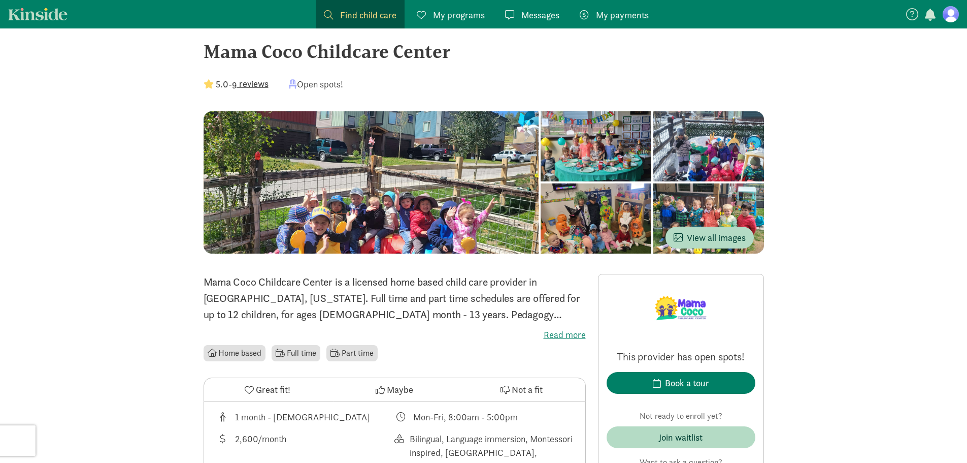
scroll to position [152, 0]
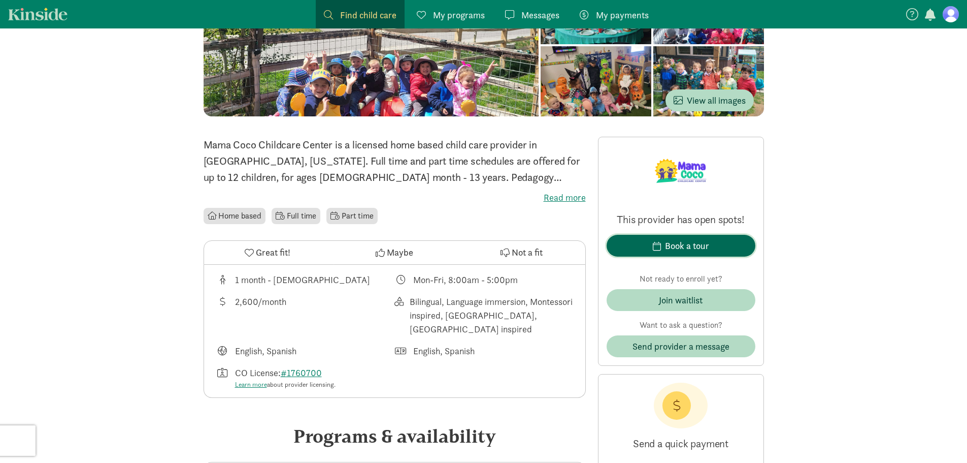
click at [691, 244] on div "Book a tour" at bounding box center [687, 246] width 44 height 14
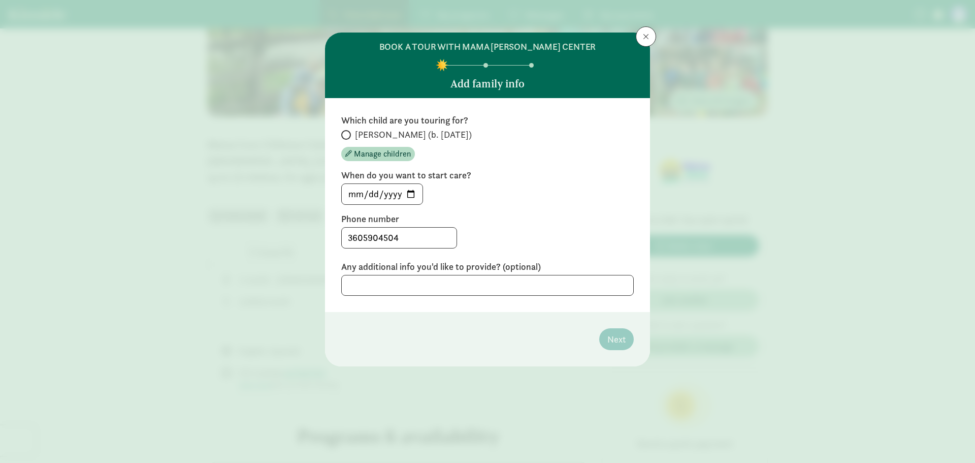
click at [398, 125] on label "Which child are you touring for?" at bounding box center [487, 120] width 293 height 12
click at [404, 131] on span "[PERSON_NAME] (b. [DATE])" at bounding box center [413, 134] width 117 height 12
click at [348, 132] on input "[PERSON_NAME] (b. [DATE])" at bounding box center [344, 135] width 7 height 7
radio input "true"
click at [406, 195] on input "[DATE]" at bounding box center [382, 194] width 81 height 20
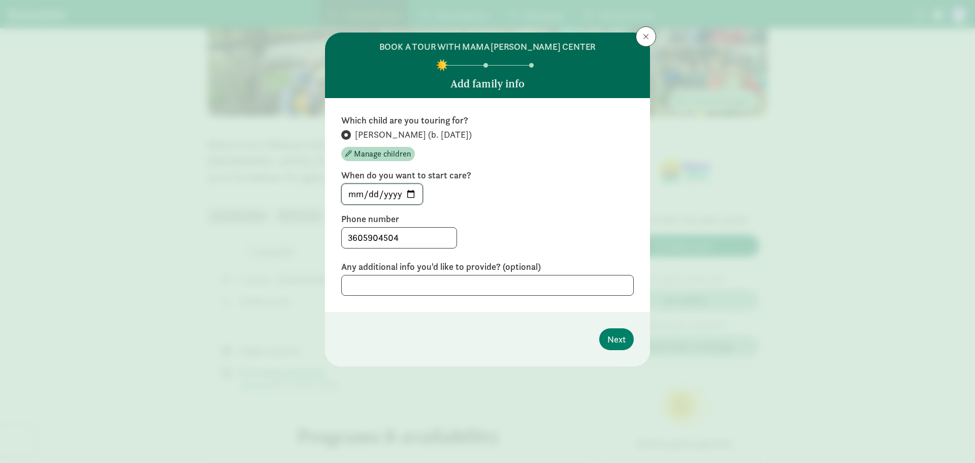
type input "[DATE]"
click at [613, 339] on span "Next" at bounding box center [616, 339] width 18 height 14
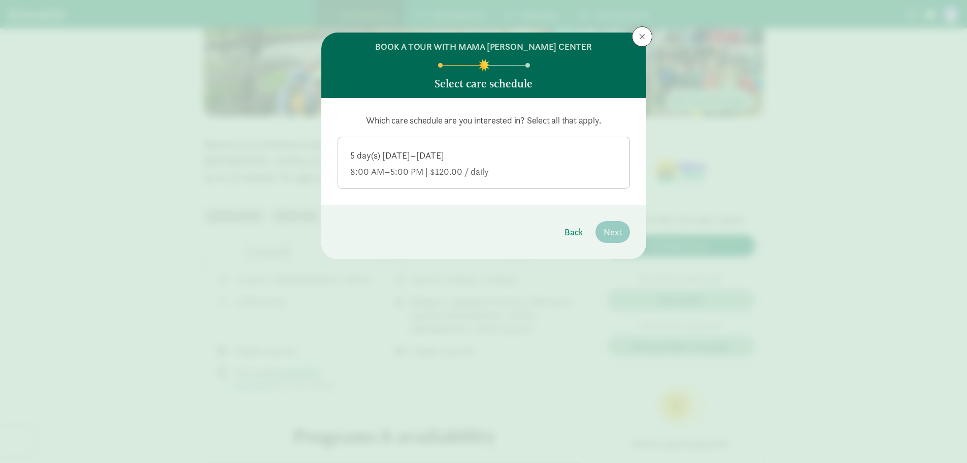
click at [461, 174] on div "8:00 AM–5:00 PM | $120.00 / daily" at bounding box center [483, 172] width 267 height 12
click at [0, 0] on input "5 day(s) [DATE]–[DATE] 8:00 AM–5:00 PM | $120.00 / daily" at bounding box center [0, 0] width 0 height 0
click at [640, 33] on span at bounding box center [642, 37] width 6 height 8
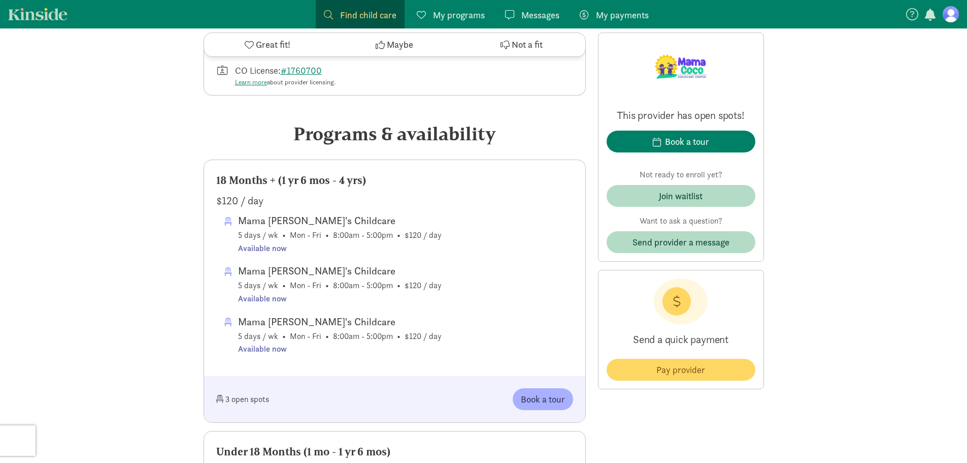
scroll to position [457, 0]
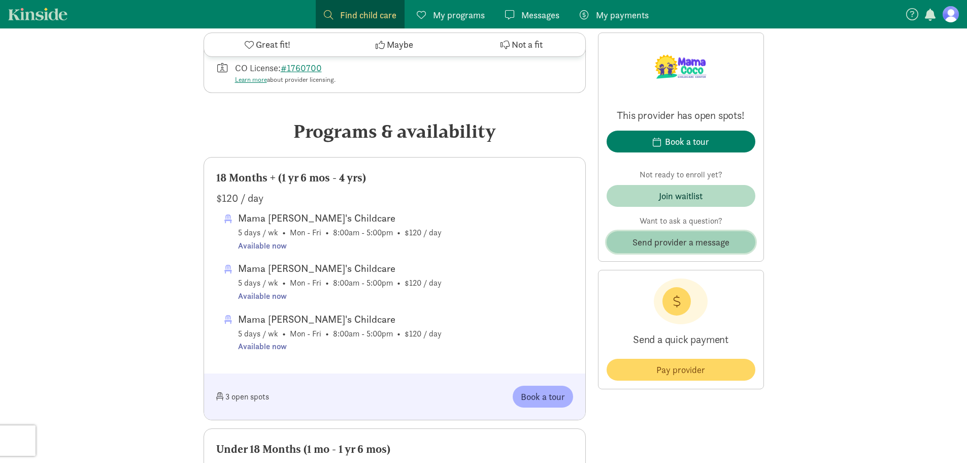
click at [658, 248] on span "Send provider a message" at bounding box center [681, 242] width 97 height 14
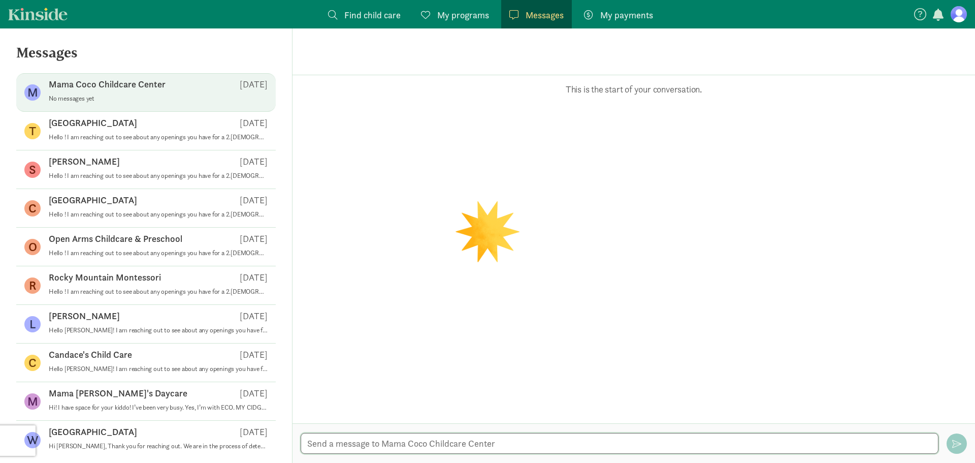
click at [491, 437] on textarea at bounding box center [620, 443] width 638 height 21
paste textarea "Hello ! I am reaching out to see about any openings you have for a 2.[DEMOGRAPH…"
type textarea "Hello ! I am reaching out to see about any openings you have for a 2.[DEMOGRAPH…"
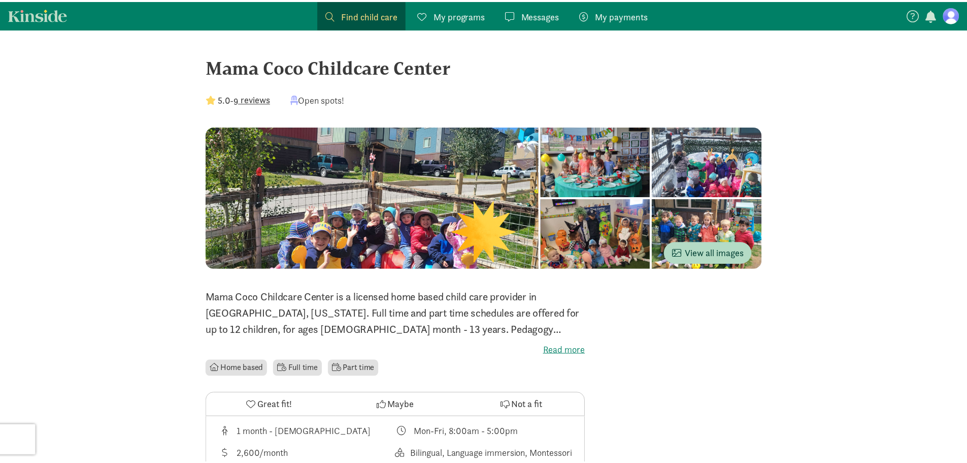
scroll to position [457, 0]
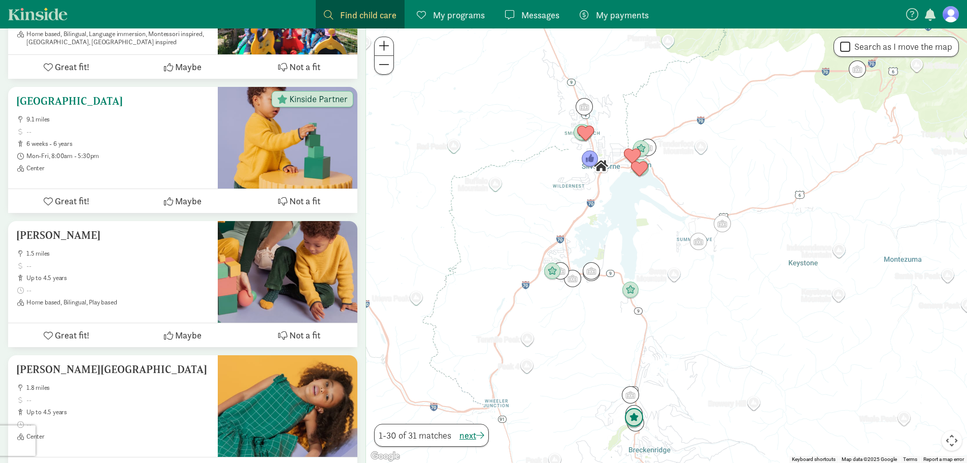
scroll to position [1857, 0]
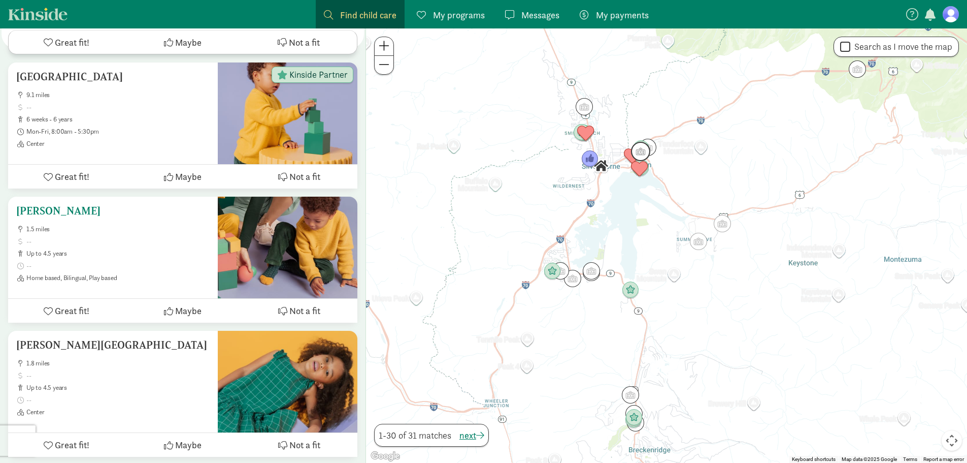
click at [169, 237] on span at bounding box center [117, 241] width 183 height 8
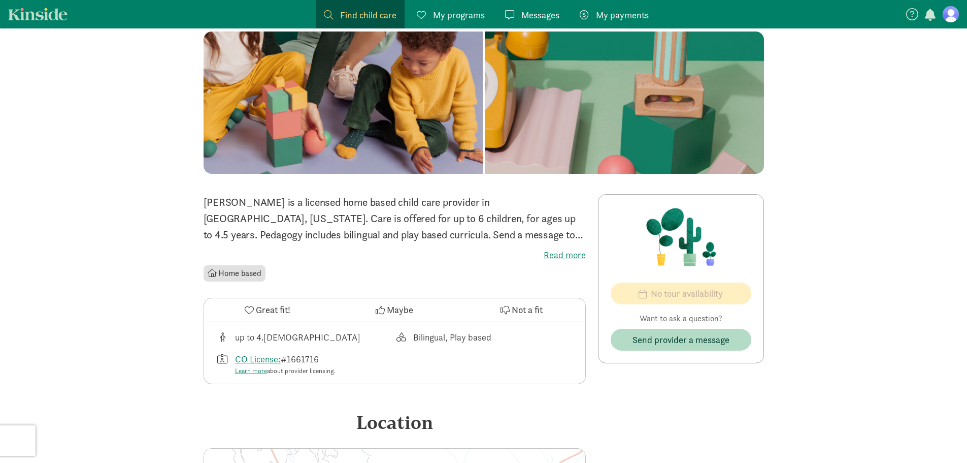
scroll to position [51, 0]
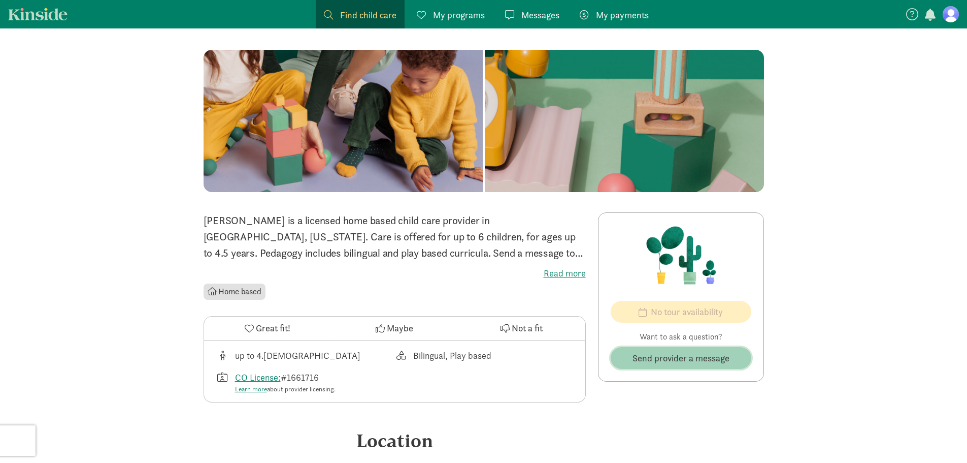
click at [659, 352] on span "Send provider a message" at bounding box center [681, 358] width 97 height 14
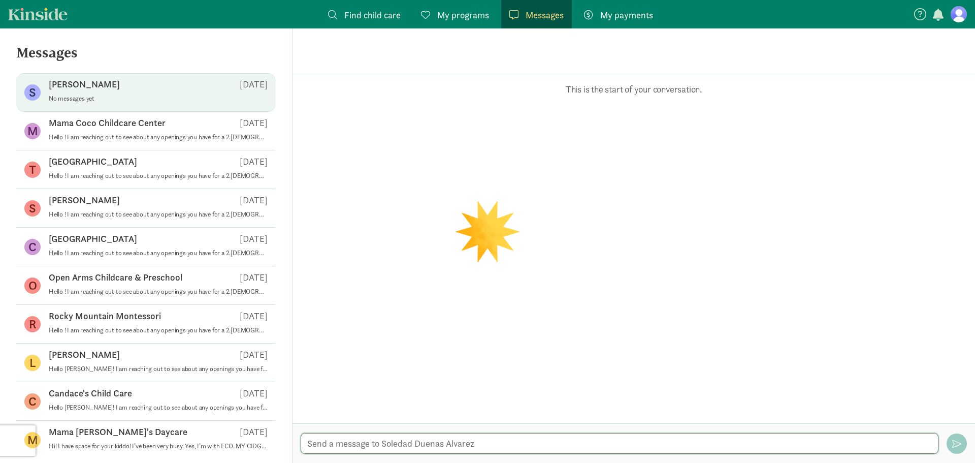
click at [445, 443] on textarea at bounding box center [620, 443] width 638 height 21
paste textarea "Hello ! I am reaching out to see about any openings you have for a 2.[DEMOGRAPH…"
type textarea "Hello ! I am reaching out to see about any openings you have for a 2.[DEMOGRAPH…"
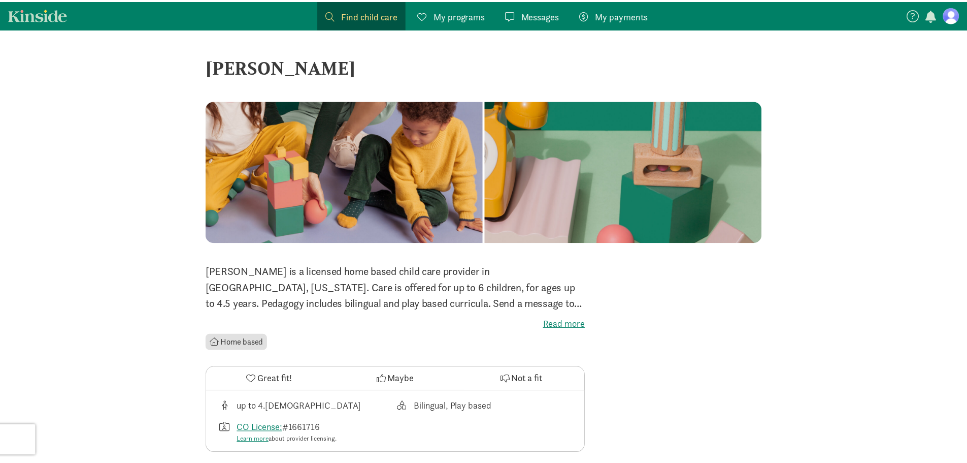
scroll to position [51, 0]
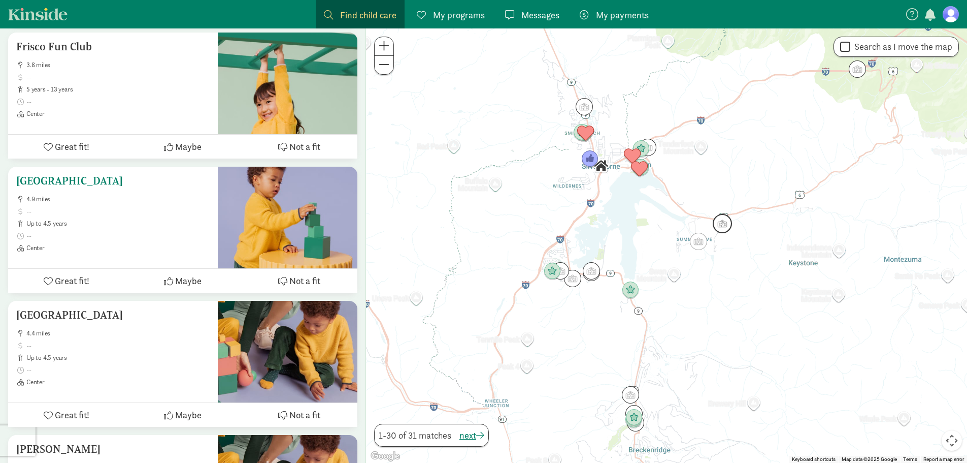
scroll to position [2844, 0]
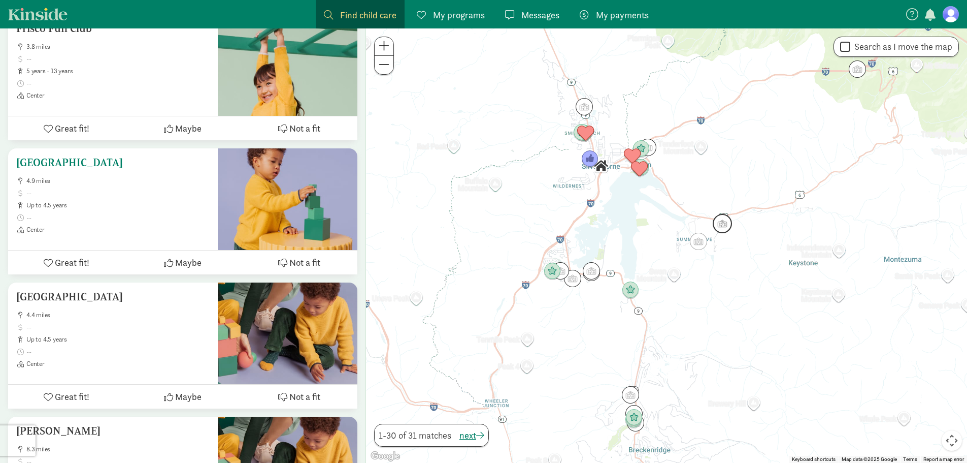
click at [141, 213] on span at bounding box center [117, 217] width 183 height 8
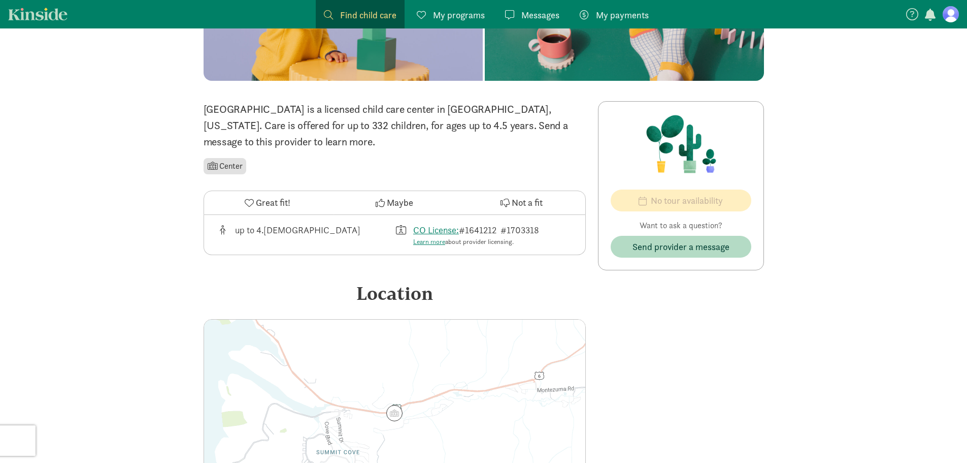
scroll to position [185, 0]
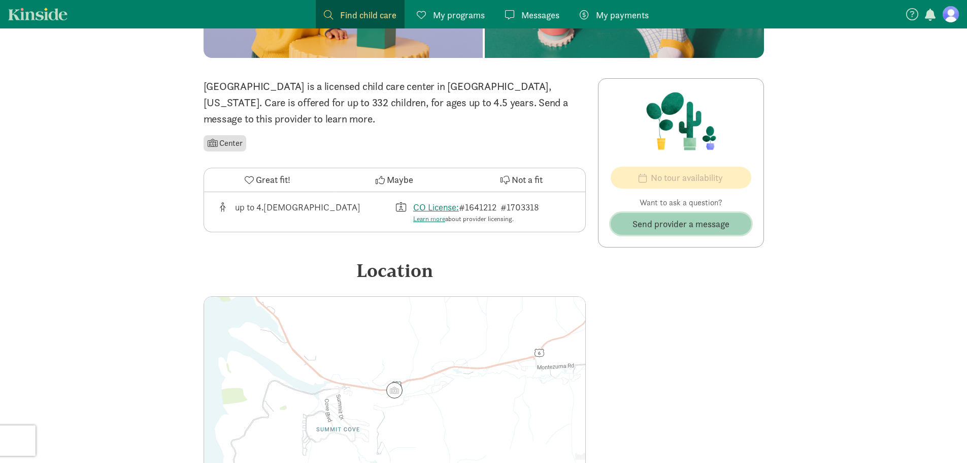
click at [656, 226] on span "Send provider a message" at bounding box center [681, 224] width 97 height 14
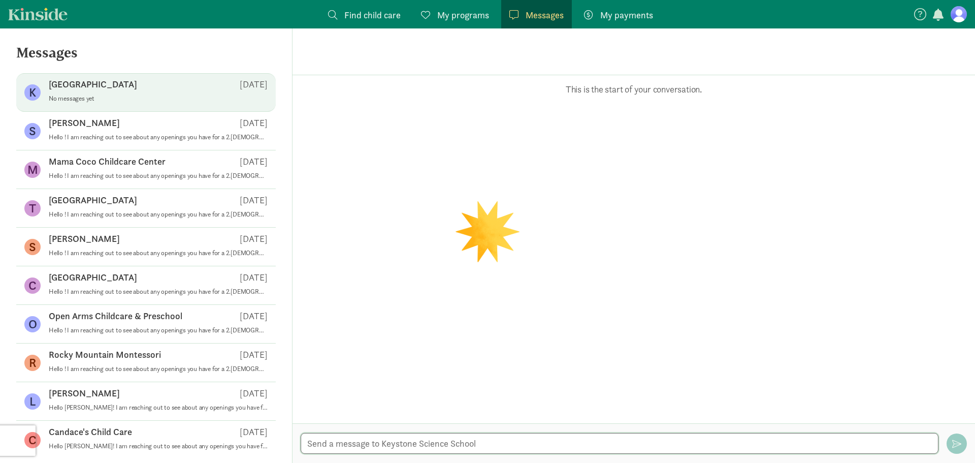
click at [395, 441] on textarea at bounding box center [620, 443] width 638 height 21
paste textarea "Hello ! I am reaching out to see about any openings you have for a 2.[DEMOGRAPH…"
type textarea "Hello ! I am reaching out to see about any openings you have for a 2.[DEMOGRAPH…"
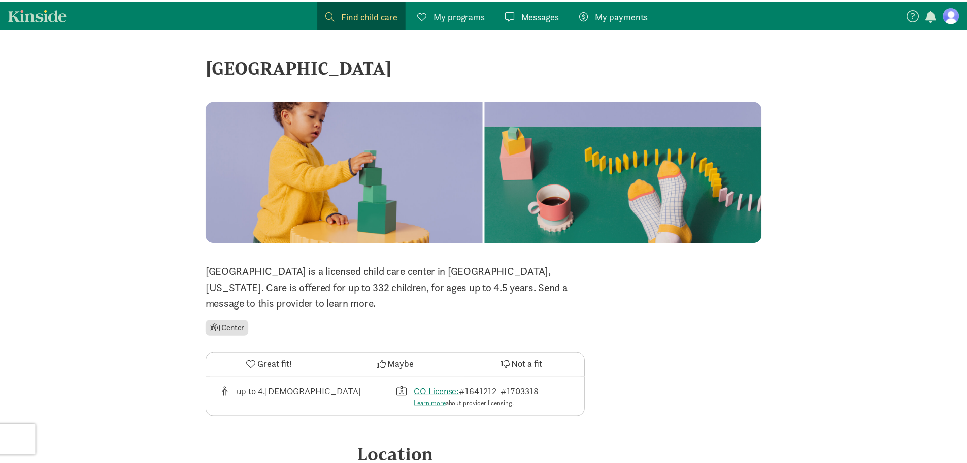
scroll to position [185, 0]
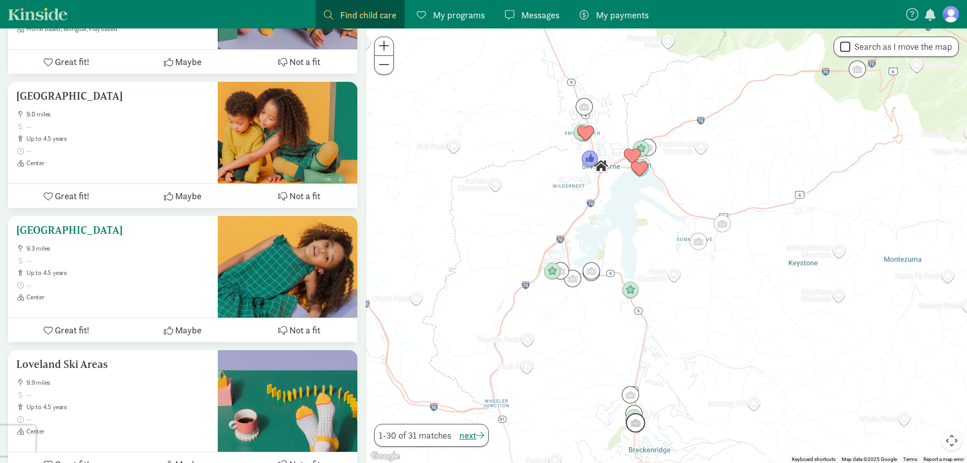
scroll to position [3348, 0]
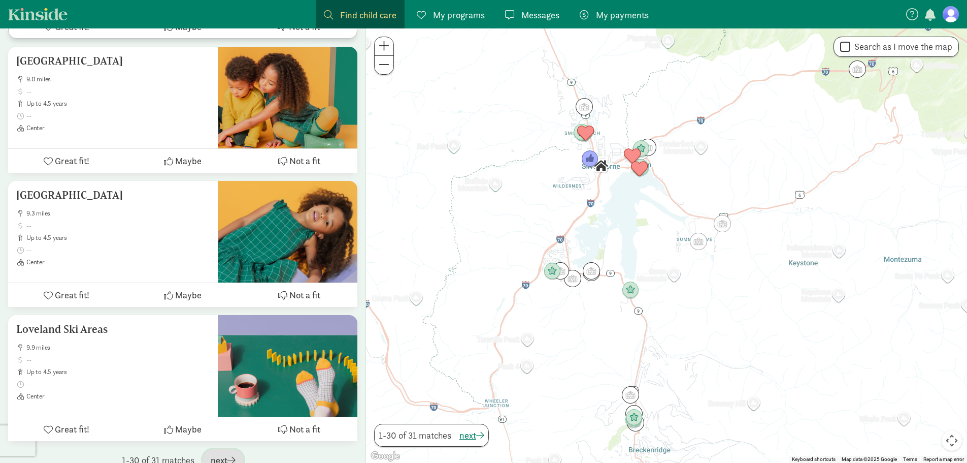
click at [225, 453] on span "next" at bounding box center [223, 460] width 25 height 14
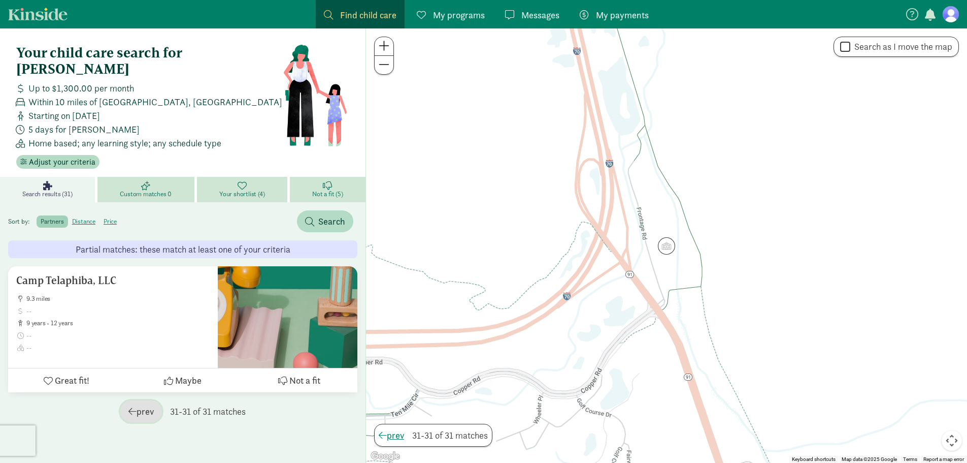
click at [152, 404] on span "prev" at bounding box center [140, 411] width 25 height 14
click at [357, 15] on span "Find child care" at bounding box center [368, 15] width 56 height 14
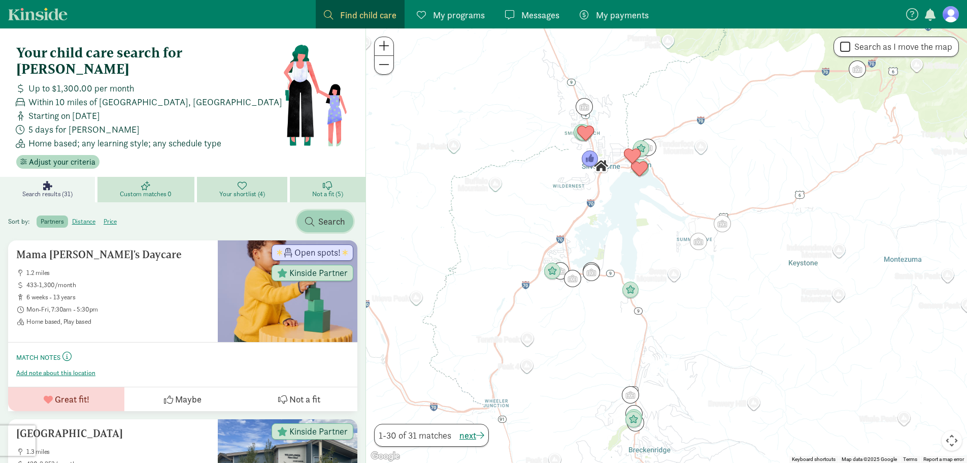
click at [338, 214] on span "Search" at bounding box center [331, 221] width 27 height 14
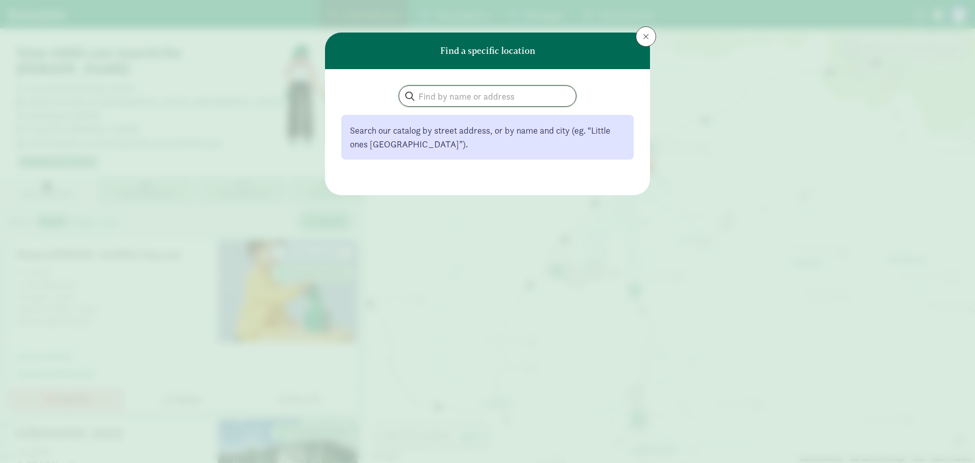
click at [468, 92] on input "search" at bounding box center [487, 96] width 177 height 20
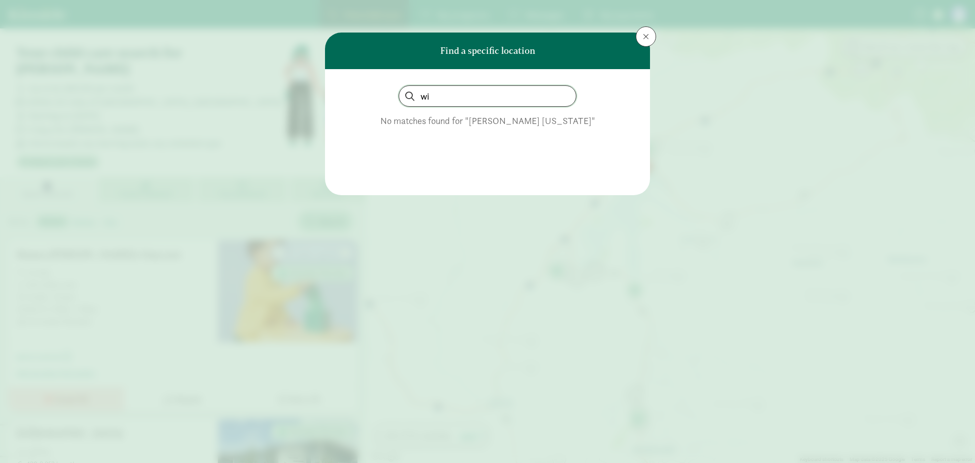
type input "w"
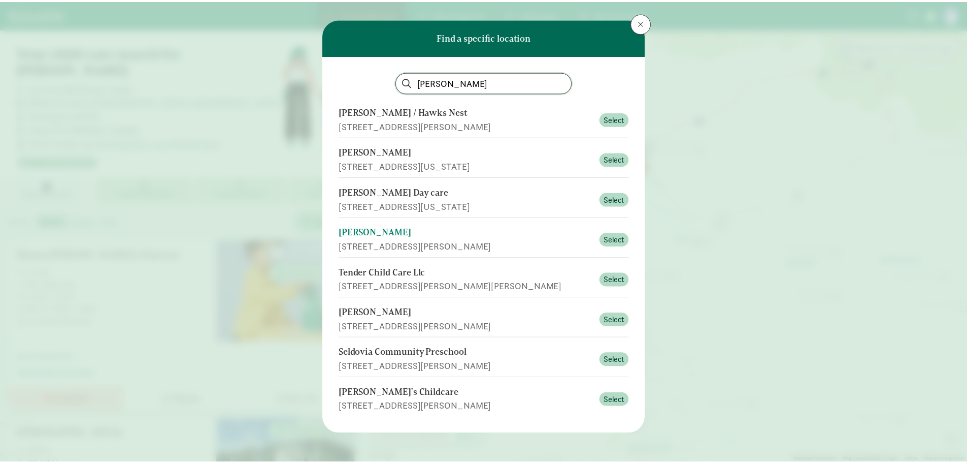
scroll to position [17, 0]
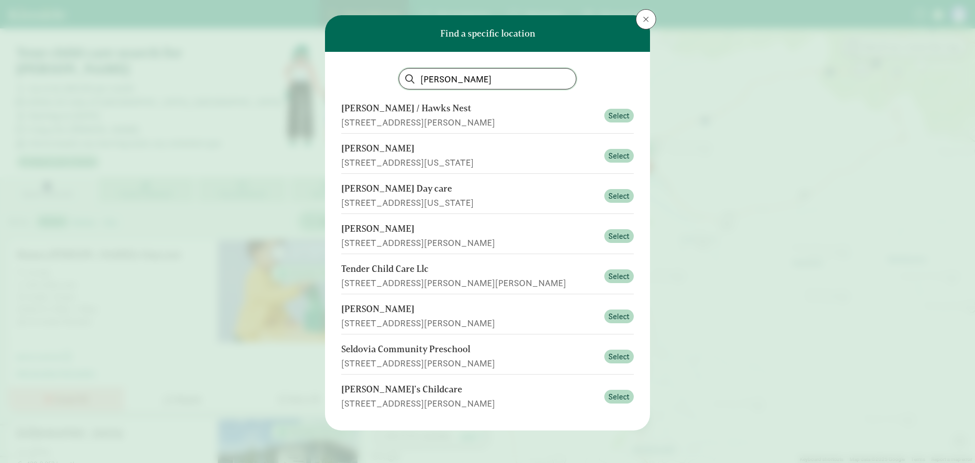
type input "[PERSON_NAME]"
click at [646, 17] on span at bounding box center [646, 19] width 6 height 8
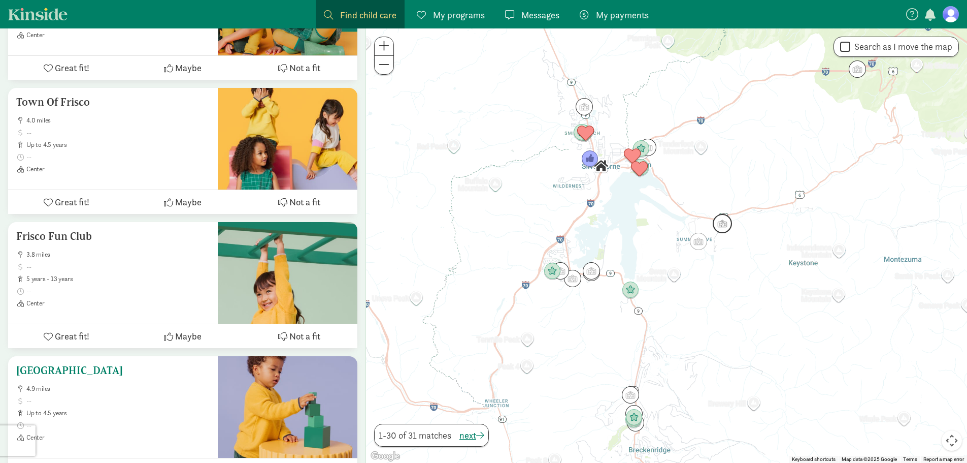
scroll to position [2332, 0]
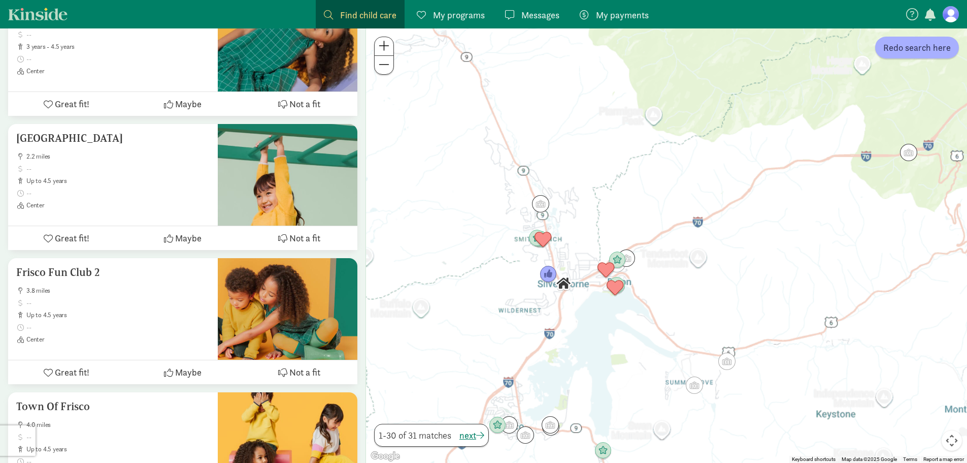
drag, startPoint x: 667, startPoint y: 221, endPoint x: 619, endPoint y: 309, distance: 100.5
click at [625, 313] on div at bounding box center [666, 245] width 601 height 434
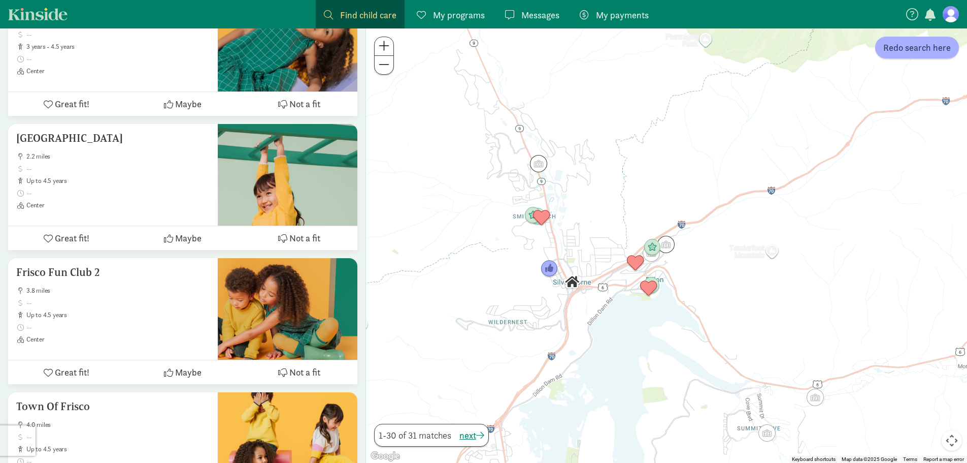
drag, startPoint x: 658, startPoint y: 240, endPoint x: 716, endPoint y: 240, distance: 57.9
click at [716, 240] on div at bounding box center [666, 245] width 601 height 434
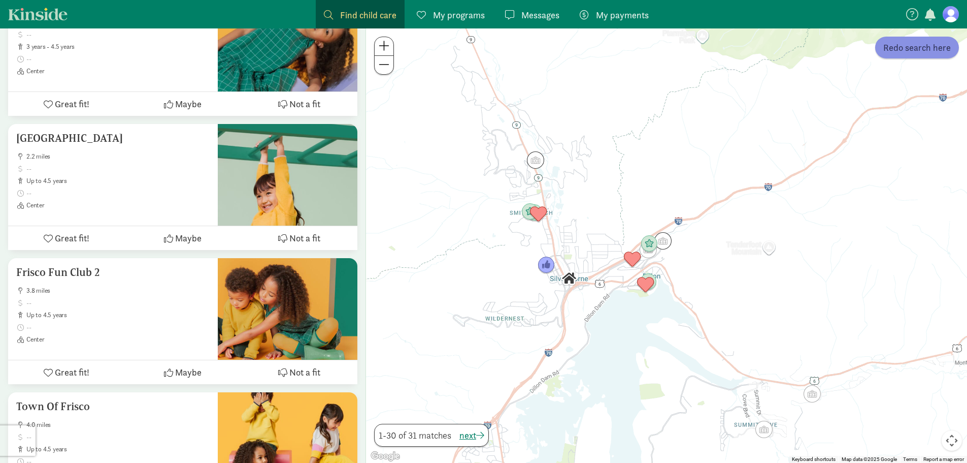
click at [928, 53] on span "Redo search here" at bounding box center [918, 48] width 68 height 14
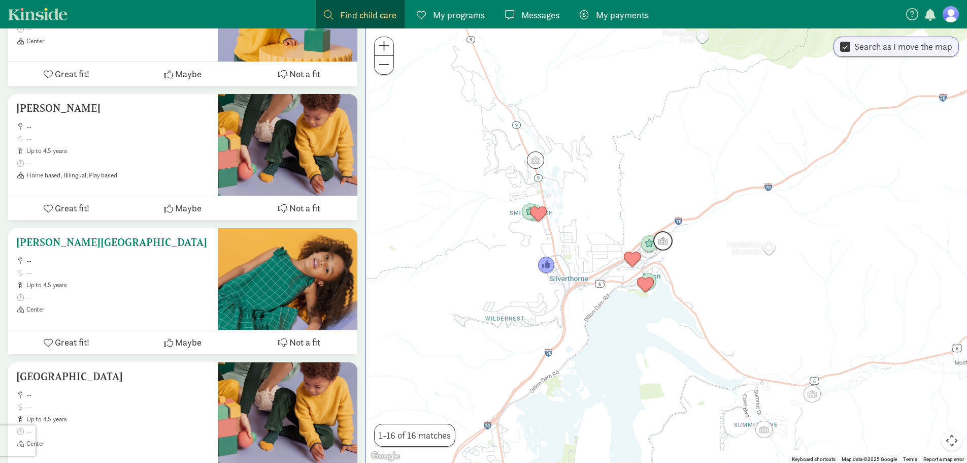
scroll to position [1574, 0]
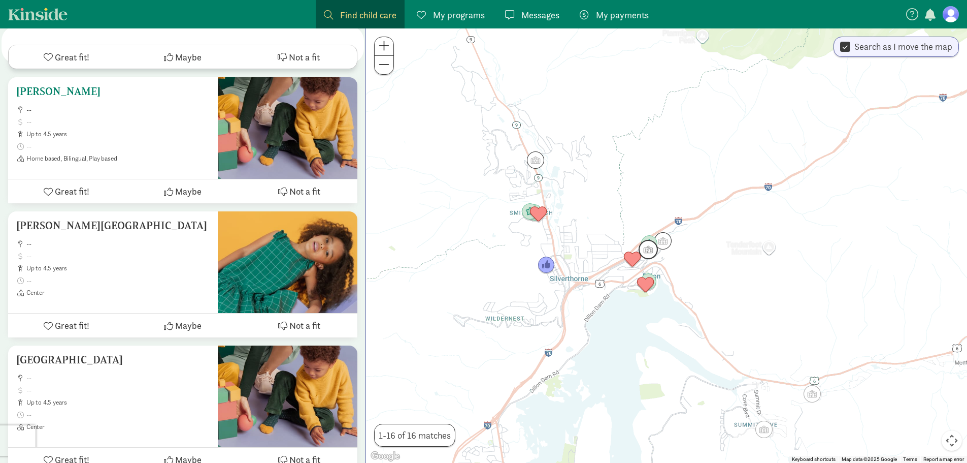
click at [113, 85] on h5 "[PERSON_NAME]" at bounding box center [112, 91] width 193 height 12
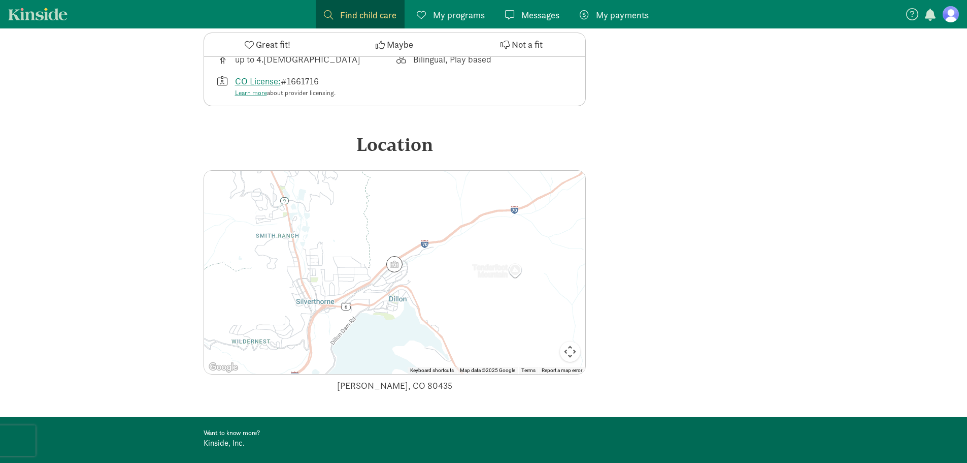
scroll to position [355, 0]
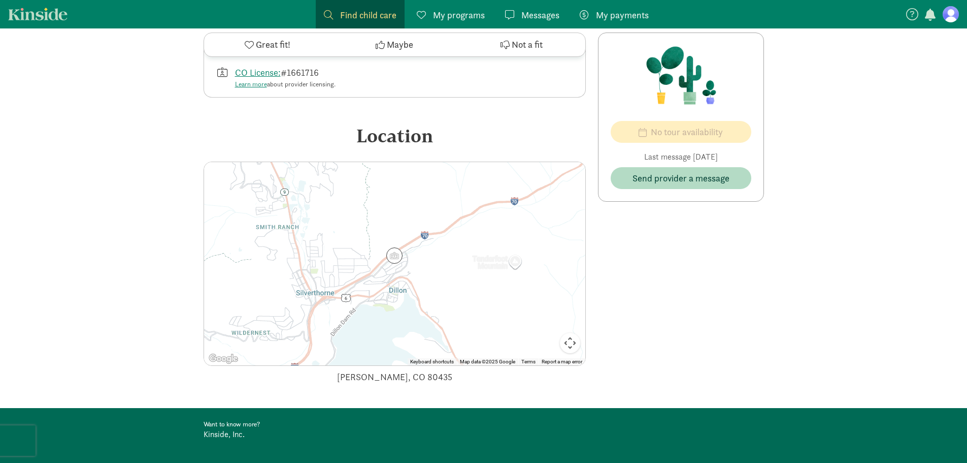
click at [393, 255] on img at bounding box center [394, 255] width 16 height 16
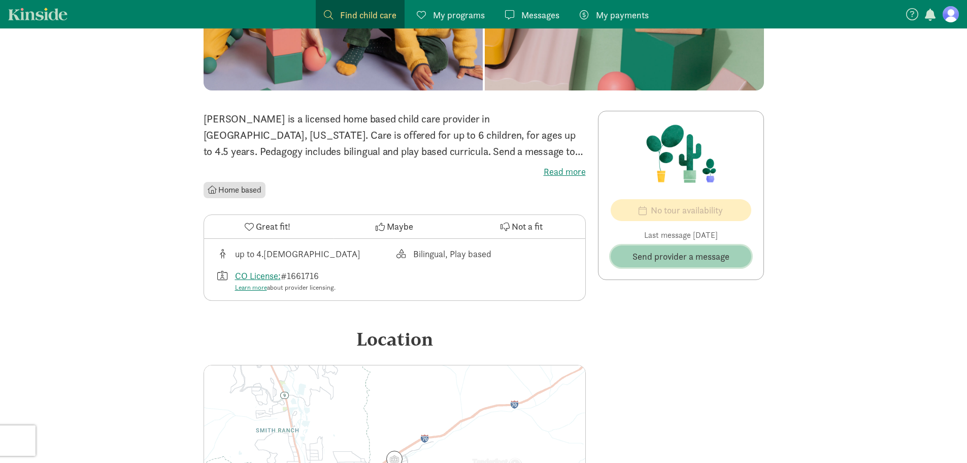
click at [686, 259] on span "Send provider a message" at bounding box center [681, 256] width 97 height 14
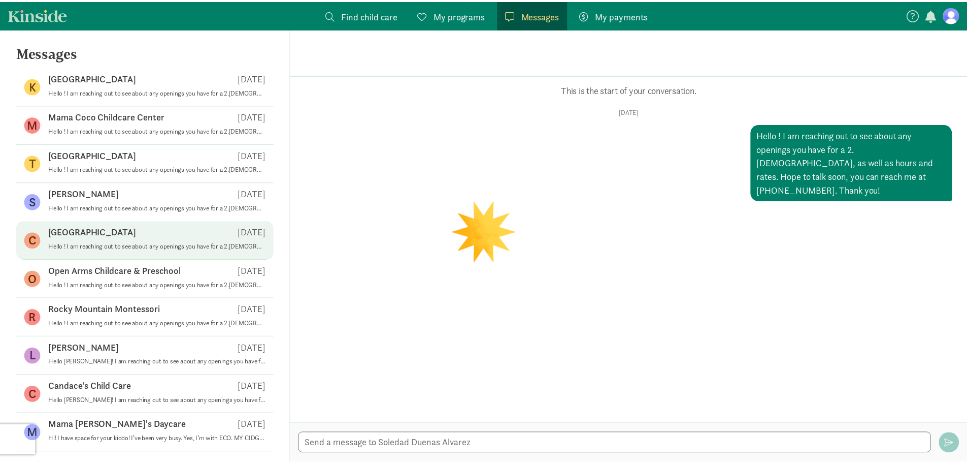
scroll to position [78, 0]
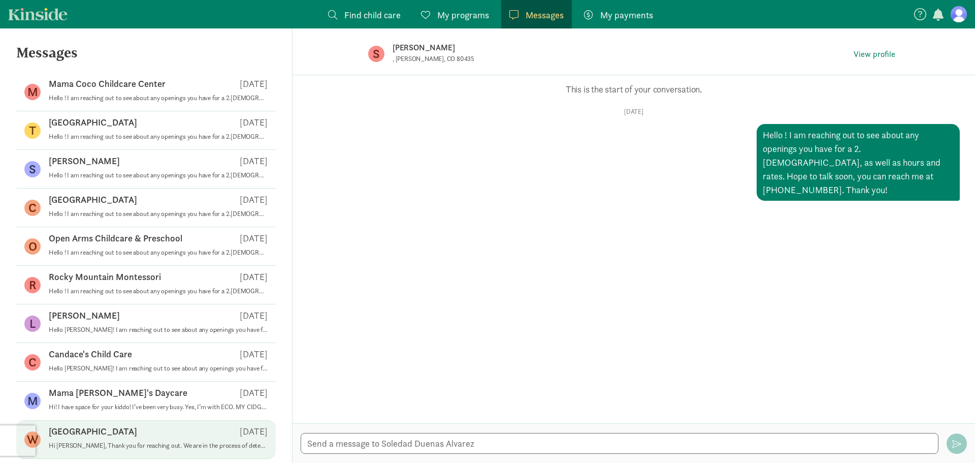
click at [135, 430] on p "[GEOGRAPHIC_DATA]" at bounding box center [93, 431] width 88 height 12
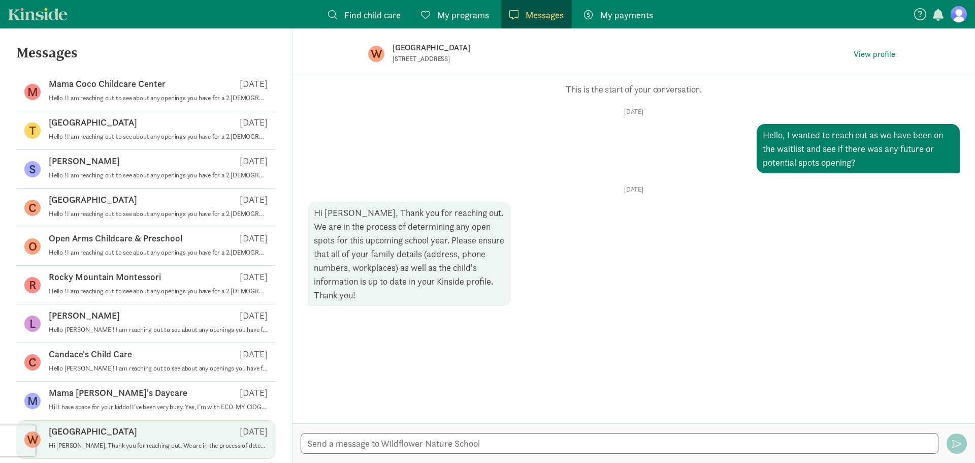
click at [427, 50] on p "[GEOGRAPHIC_DATA]" at bounding box center [553, 48] width 320 height 14
click at [88, 429] on p "[GEOGRAPHIC_DATA]" at bounding box center [93, 431] width 88 height 12
click at [384, 14] on span "Find child care" at bounding box center [372, 15] width 56 height 14
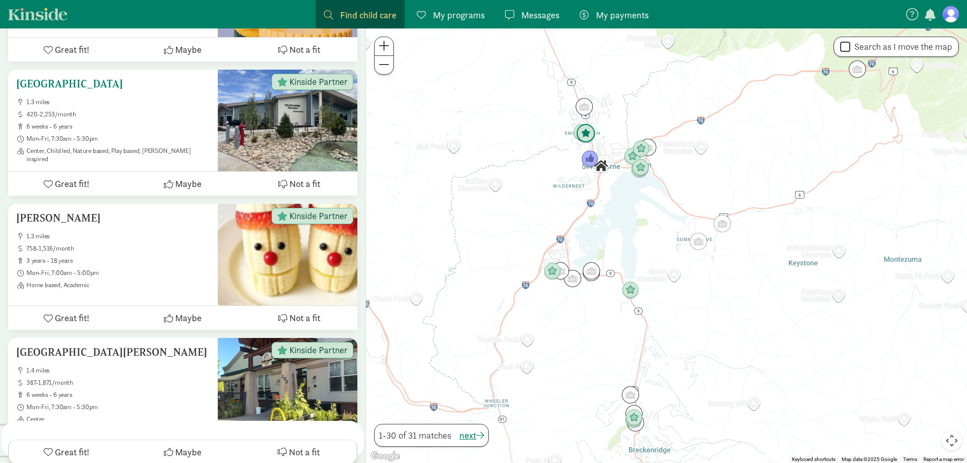
scroll to position [171, 0]
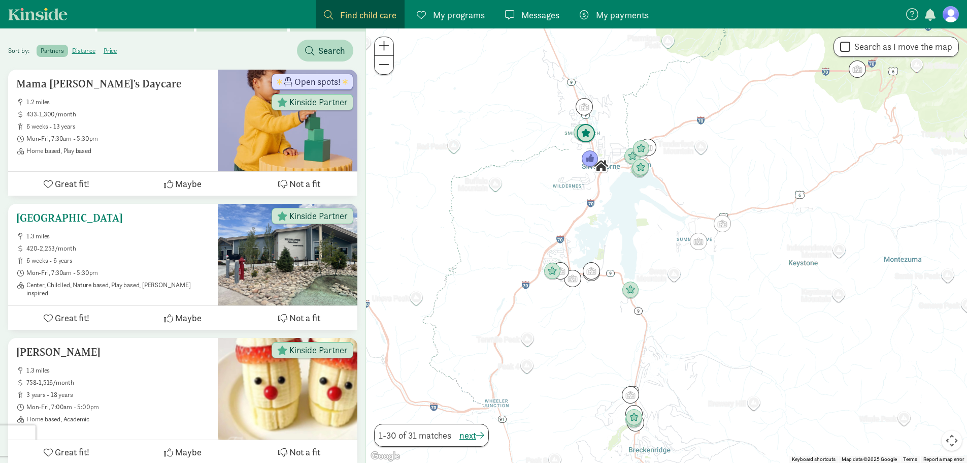
click at [106, 212] on h5 "[GEOGRAPHIC_DATA]" at bounding box center [112, 218] width 193 height 12
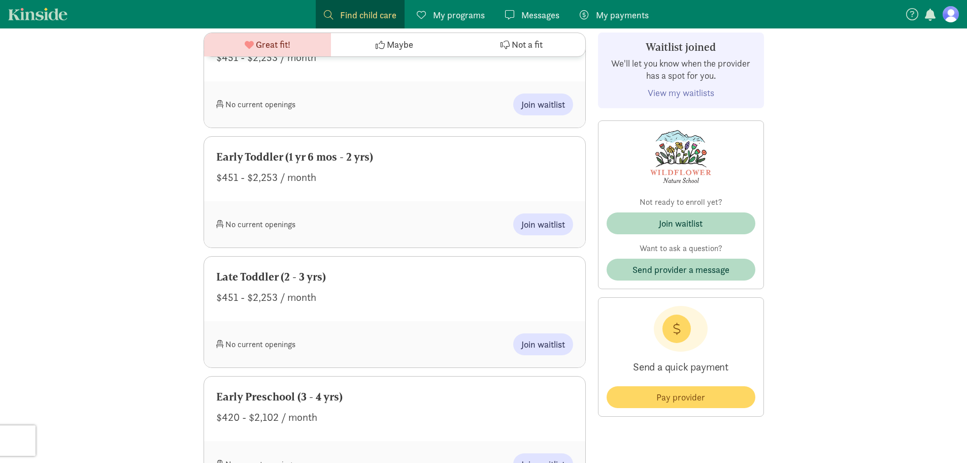
scroll to position [863, 0]
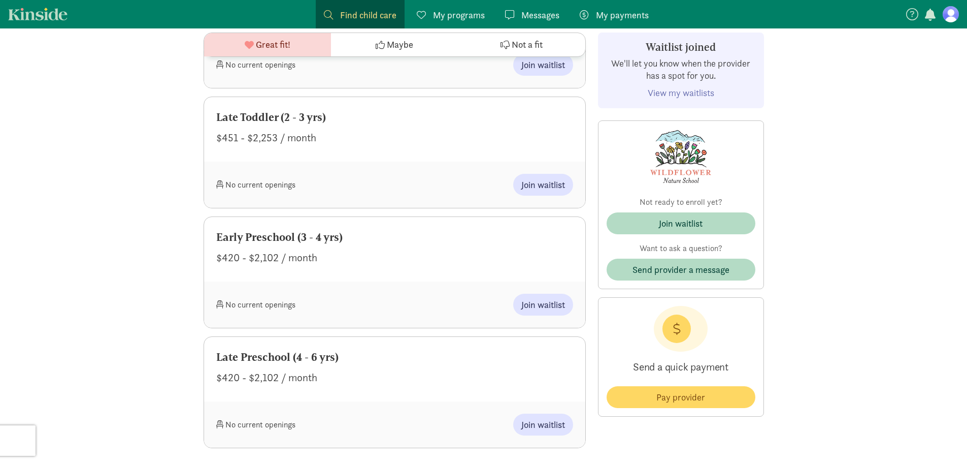
click at [681, 91] on link "View my waitlists" at bounding box center [681, 93] width 67 height 12
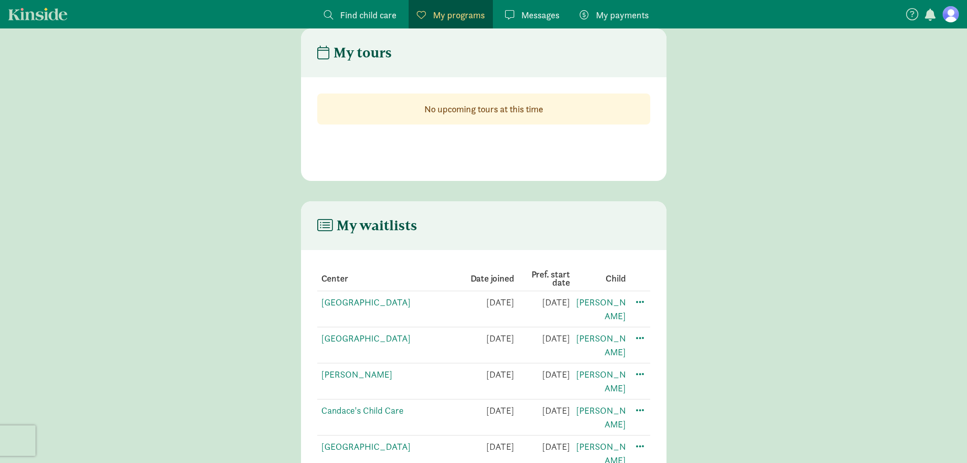
scroll to position [86, 0]
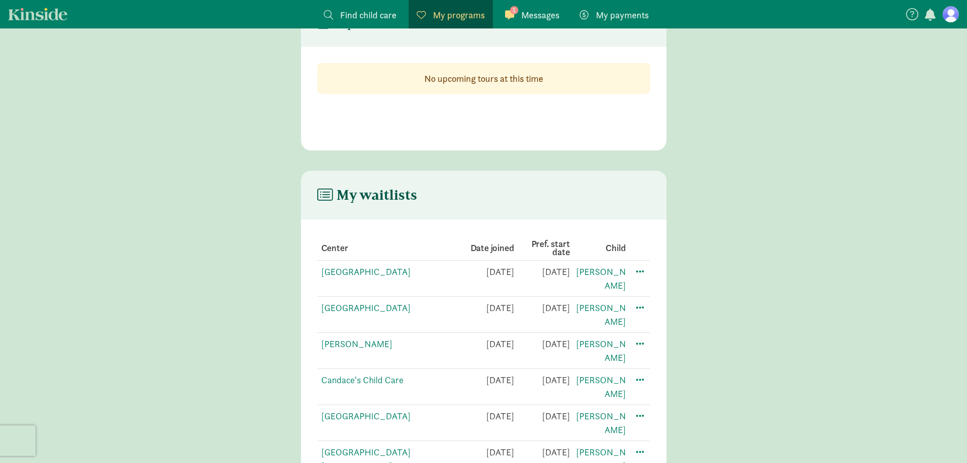
scroll to position [0, 0]
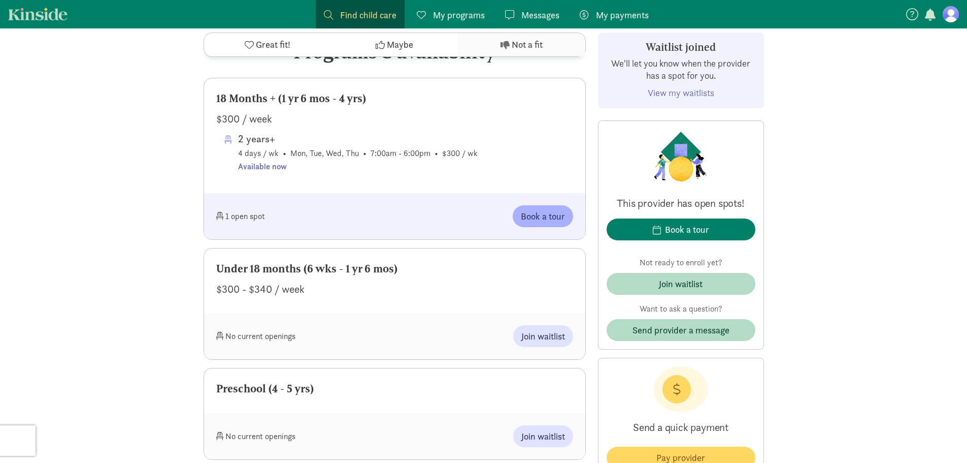
scroll to position [508, 0]
click at [695, 290] on div "Join waitlist" at bounding box center [681, 284] width 44 height 14
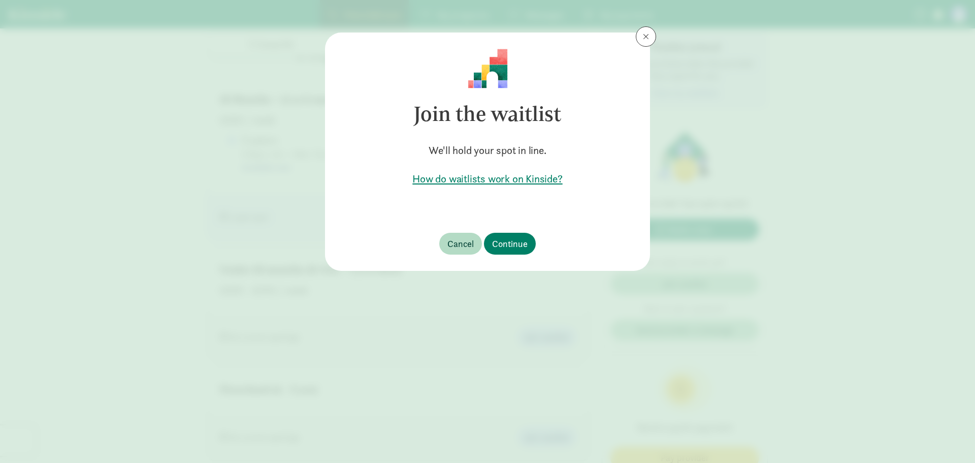
click at [654, 33] on div "Join the waitlist We'll hold your spot in line. How do waitlists work on Kinsid…" at bounding box center [487, 231] width 975 height 463
click at [645, 37] on span at bounding box center [646, 37] width 6 height 8
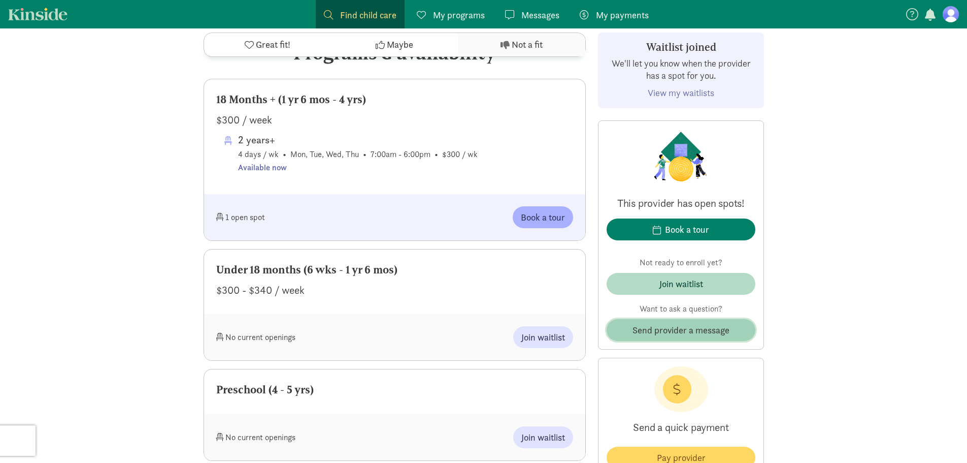
click at [696, 329] on span "Send provider a message" at bounding box center [681, 330] width 97 height 14
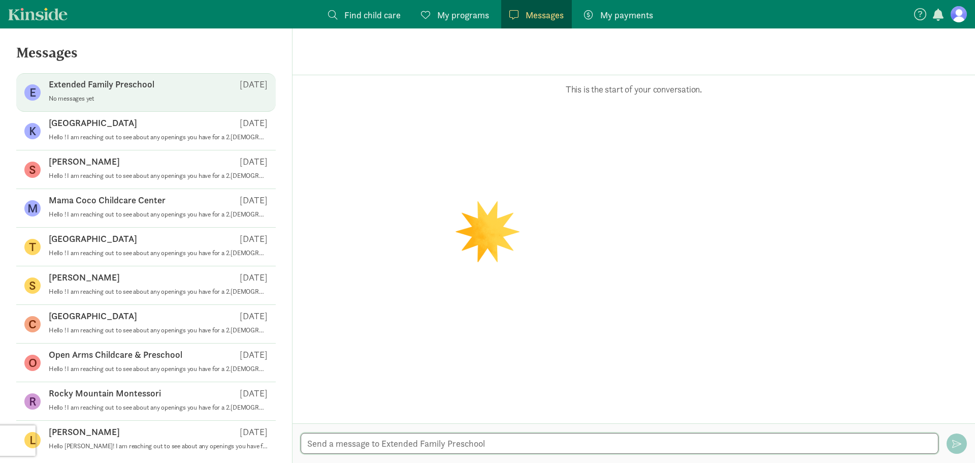
click at [530, 445] on textarea at bounding box center [620, 443] width 638 height 21
paste textarea "Hello ! I am reaching out to see about any openings you have for a 2.[DEMOGRAPH…"
type textarea "Hello ! I am reaching out to see about any openings you have for a 2.[DEMOGRAPH…"
